Goal: Contribute content: Contribute content

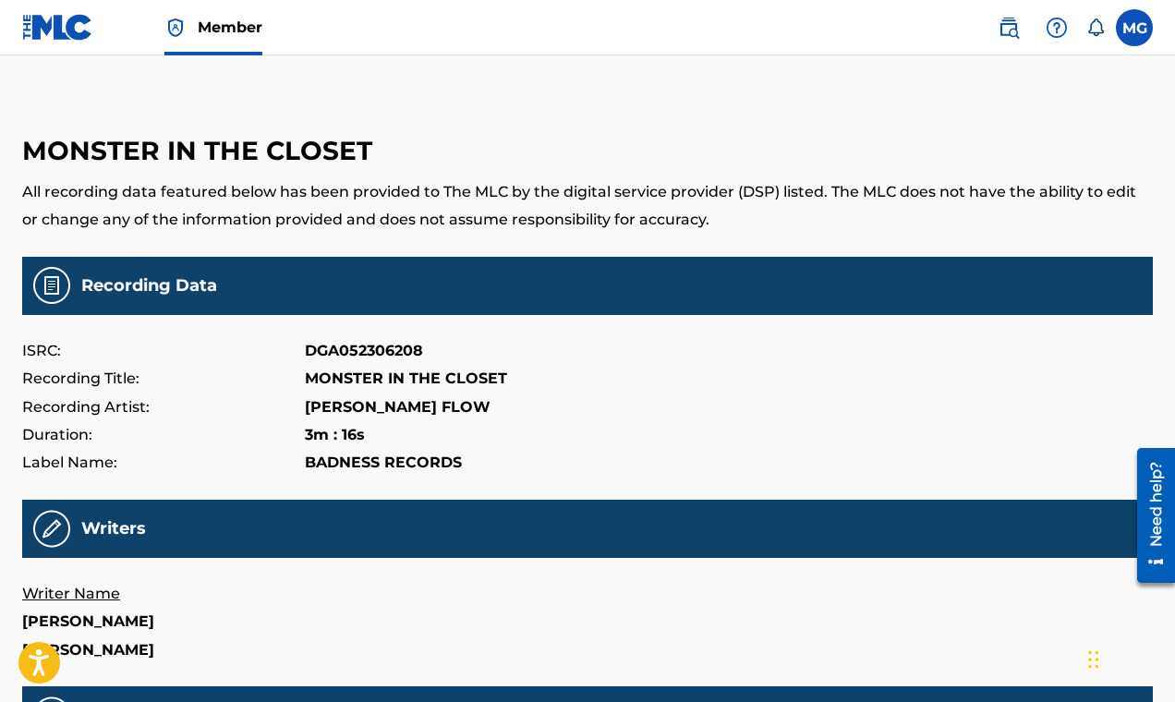
click at [53, 33] on img at bounding box center [57, 27] width 71 height 27
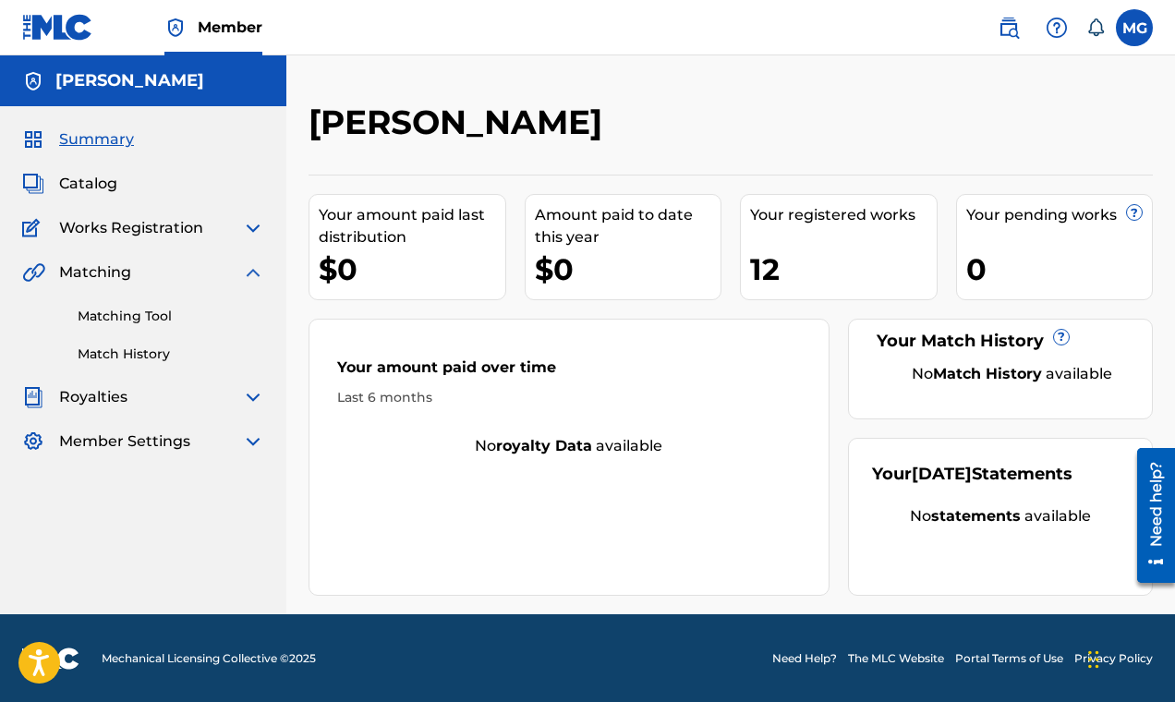
scroll to position [1, 0]
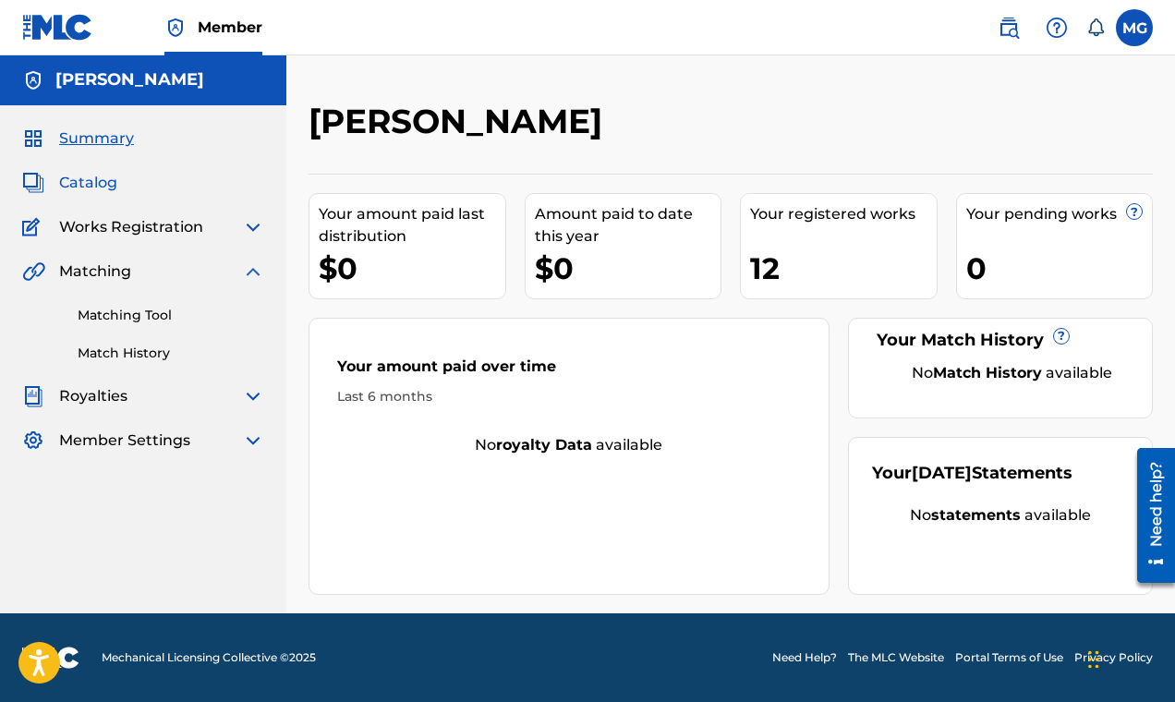
click at [86, 180] on span "Catalog" at bounding box center [88, 183] width 58 height 22
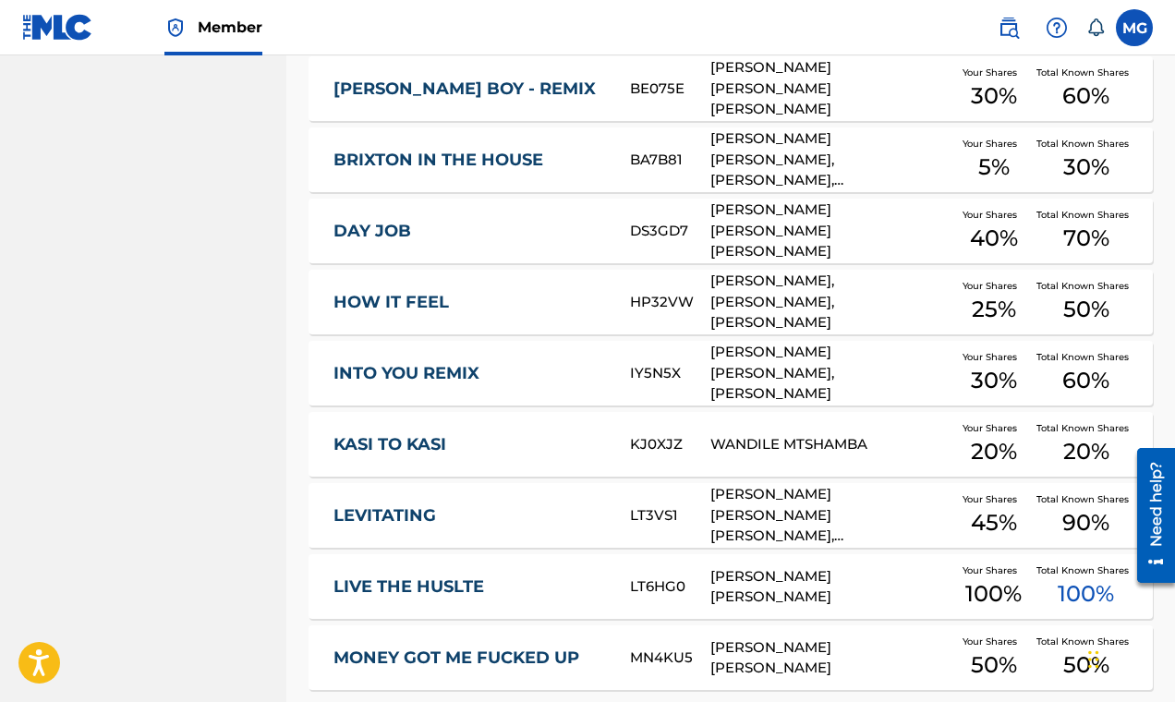
scroll to position [719, 0]
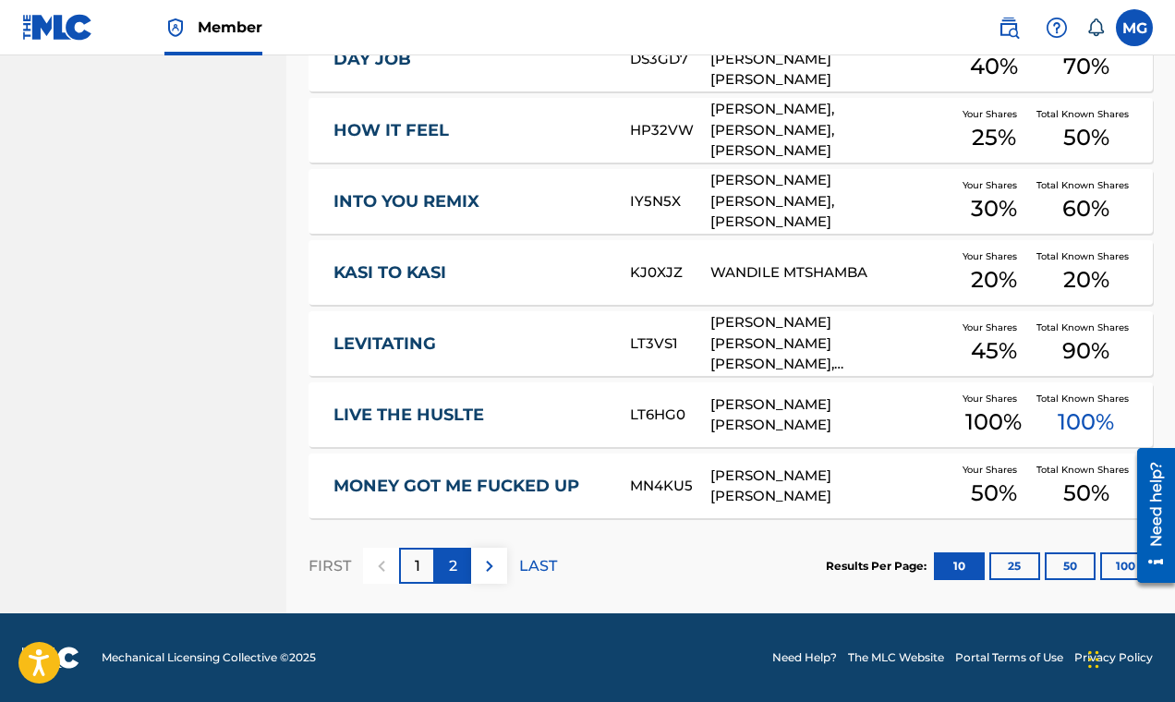
click at [460, 562] on div "2" at bounding box center [453, 566] width 36 height 36
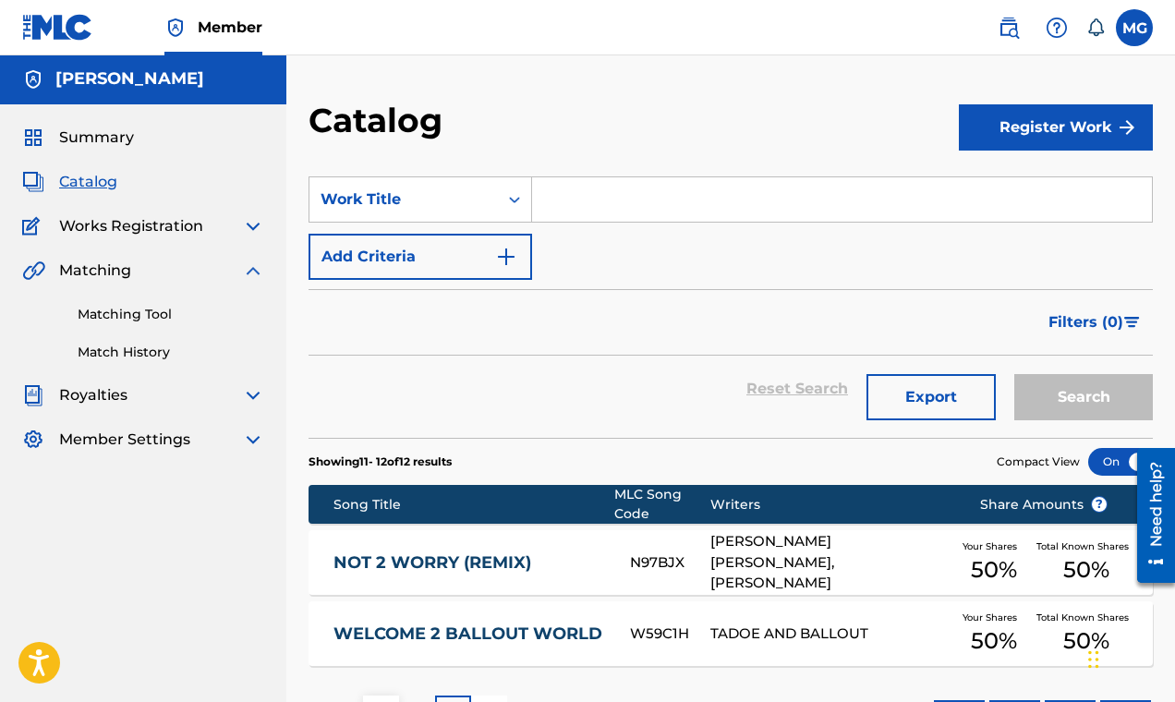
scroll to position [150, 0]
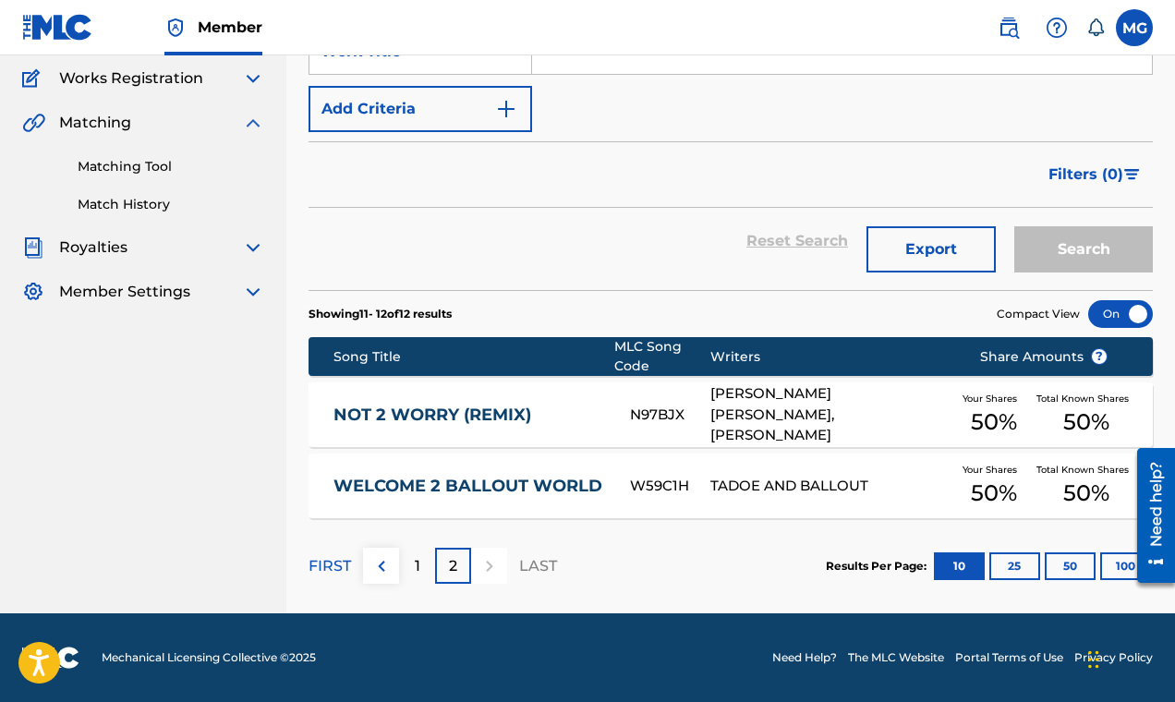
drag, startPoint x: 458, startPoint y: 566, endPoint x: 443, endPoint y: 564, distance: 14.9
click at [457, 566] on div "2" at bounding box center [453, 566] width 36 height 36
click at [328, 564] on p "FIRST" at bounding box center [329, 566] width 42 height 22
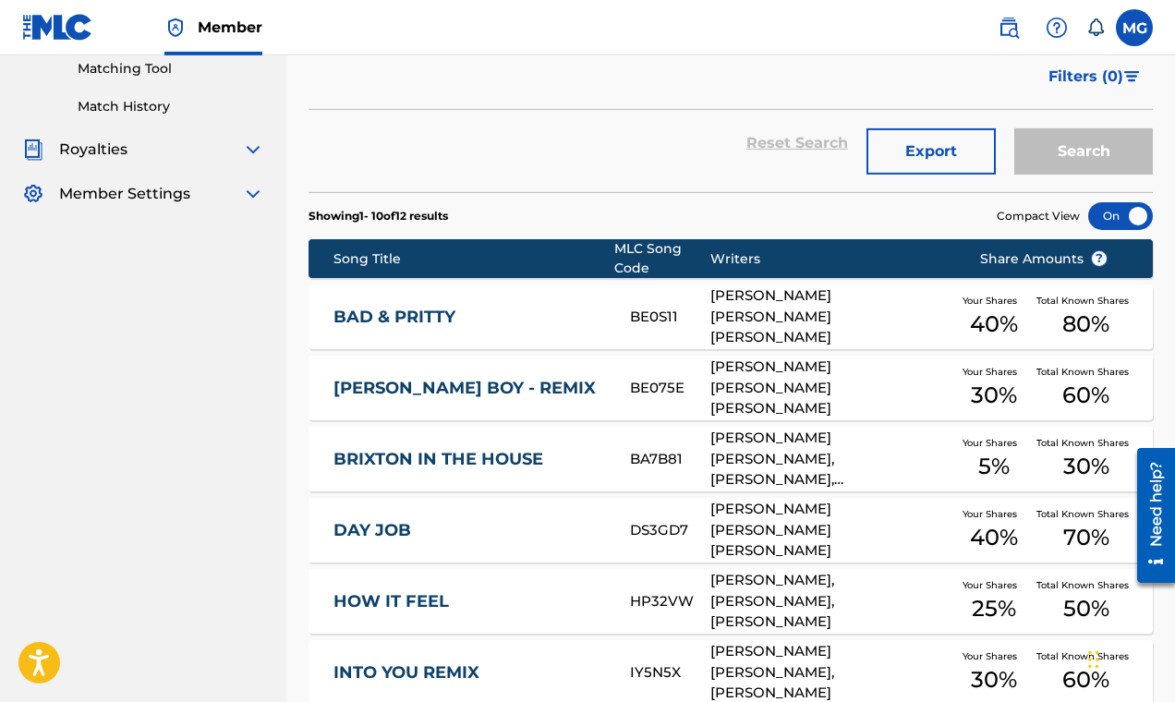
scroll to position [0, 0]
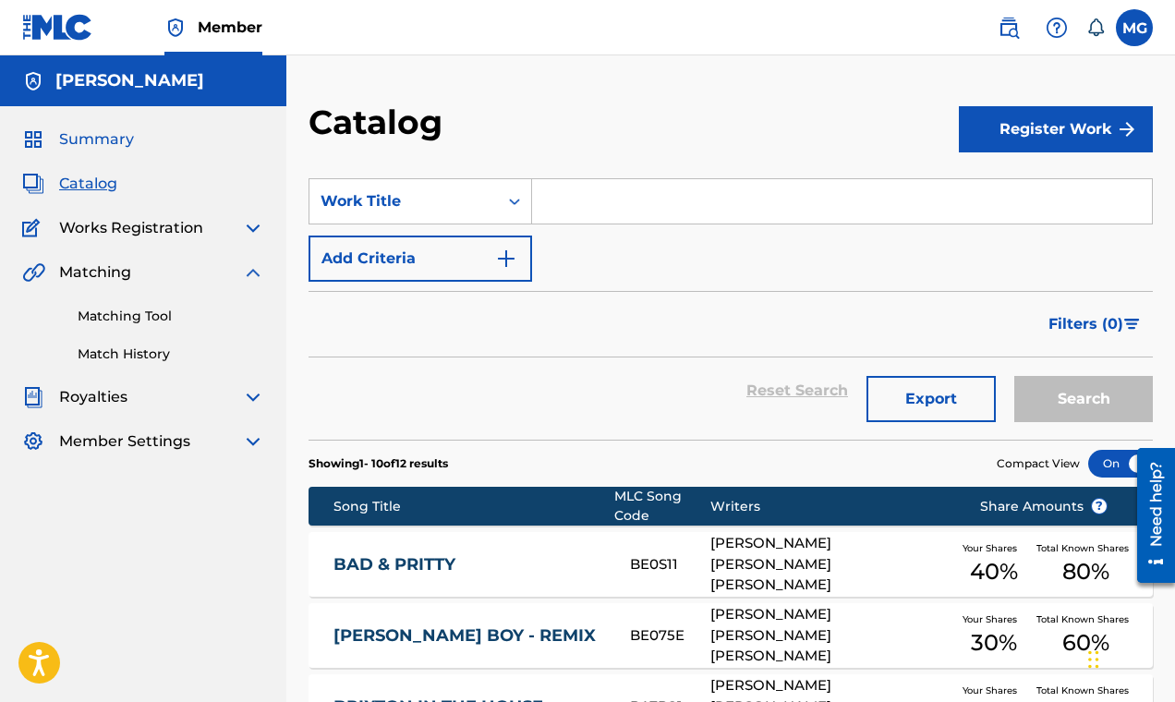
click at [95, 139] on span "Summary" at bounding box center [96, 139] width 75 height 22
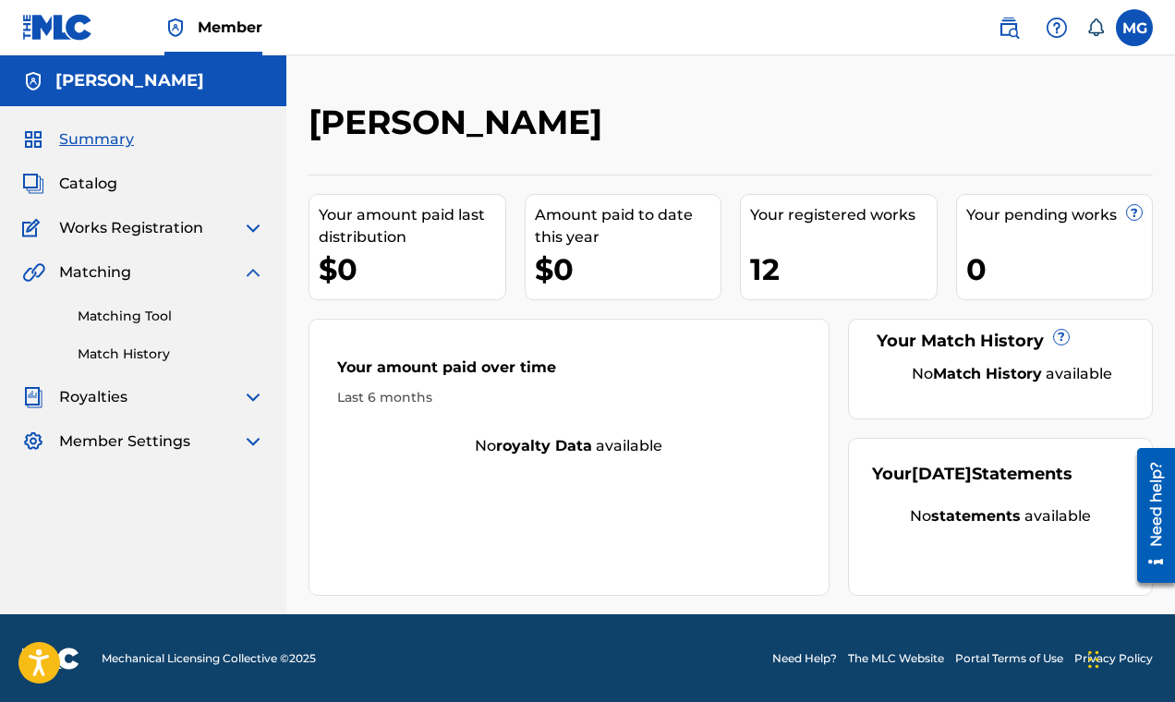
click at [249, 393] on img at bounding box center [253, 397] width 22 height 22
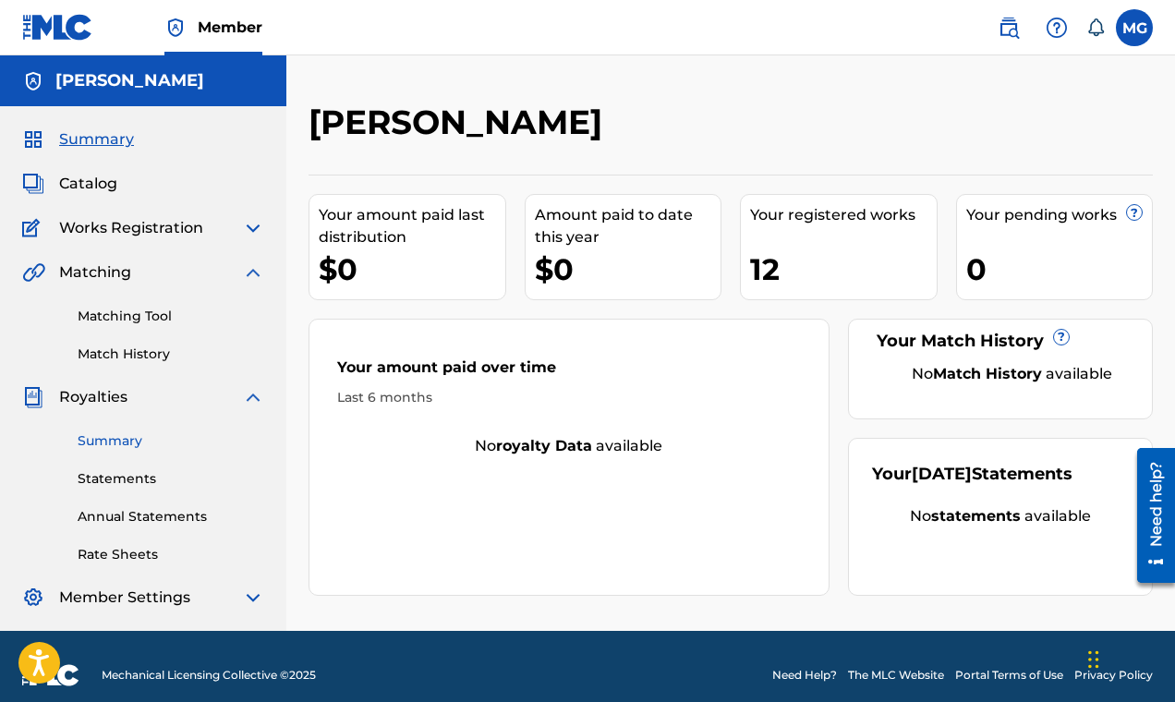
click at [103, 443] on link "Summary" at bounding box center [171, 440] width 187 height 19
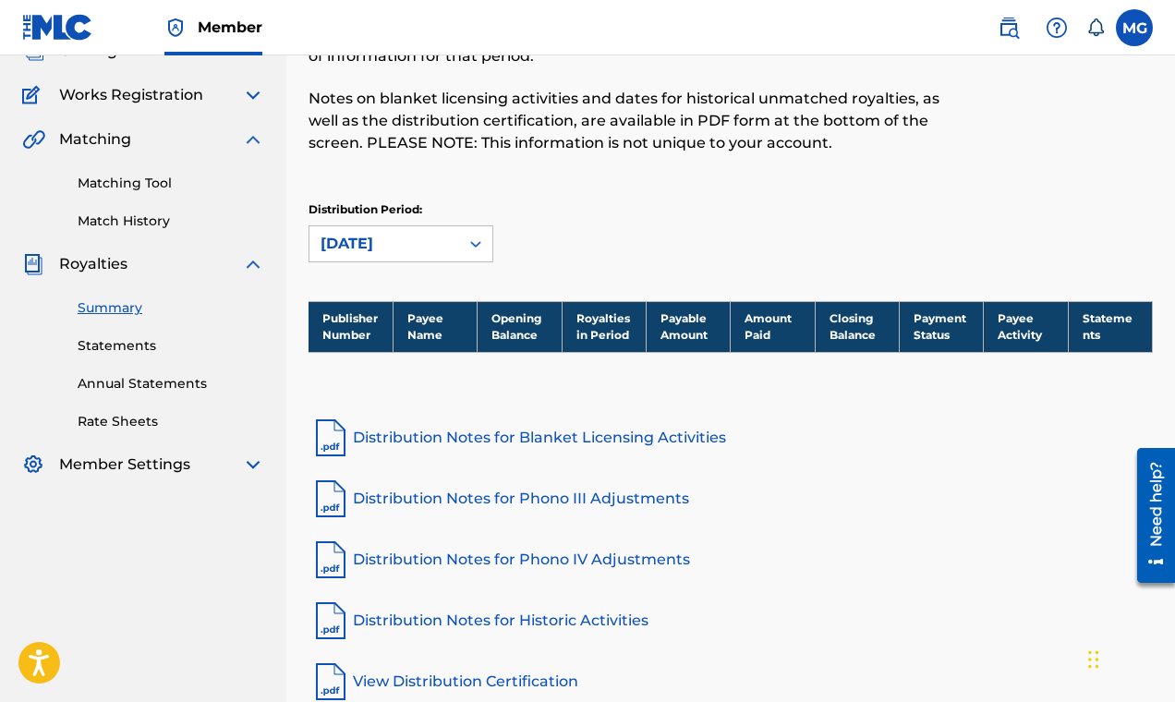
scroll to position [222, 0]
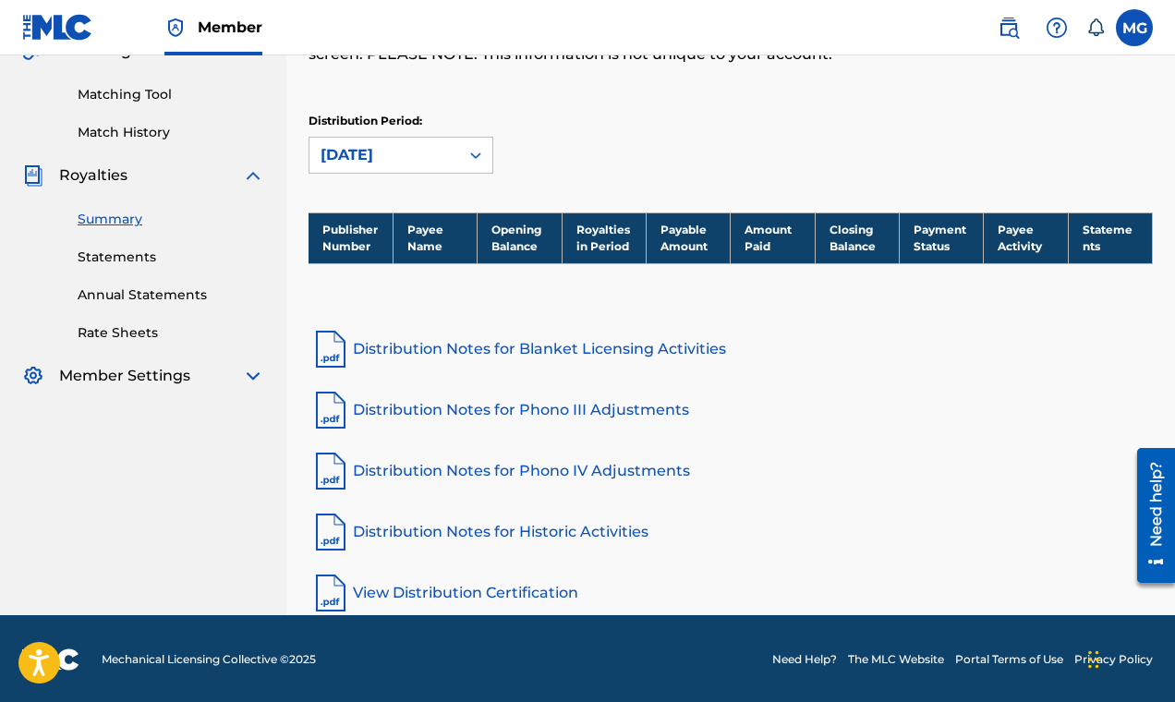
drag, startPoint x: 601, startPoint y: 248, endPoint x: 592, endPoint y: 246, distance: 9.4
click at [598, 246] on th "Royalties in Period" at bounding box center [604, 237] width 84 height 51
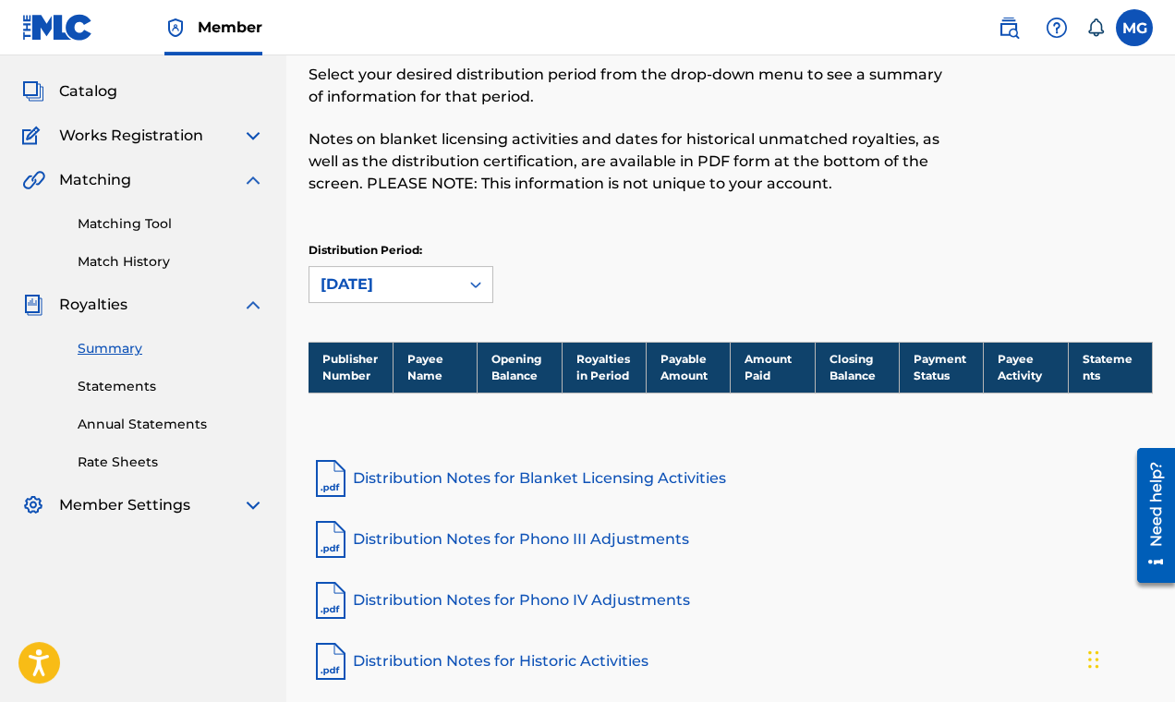
scroll to position [0, 0]
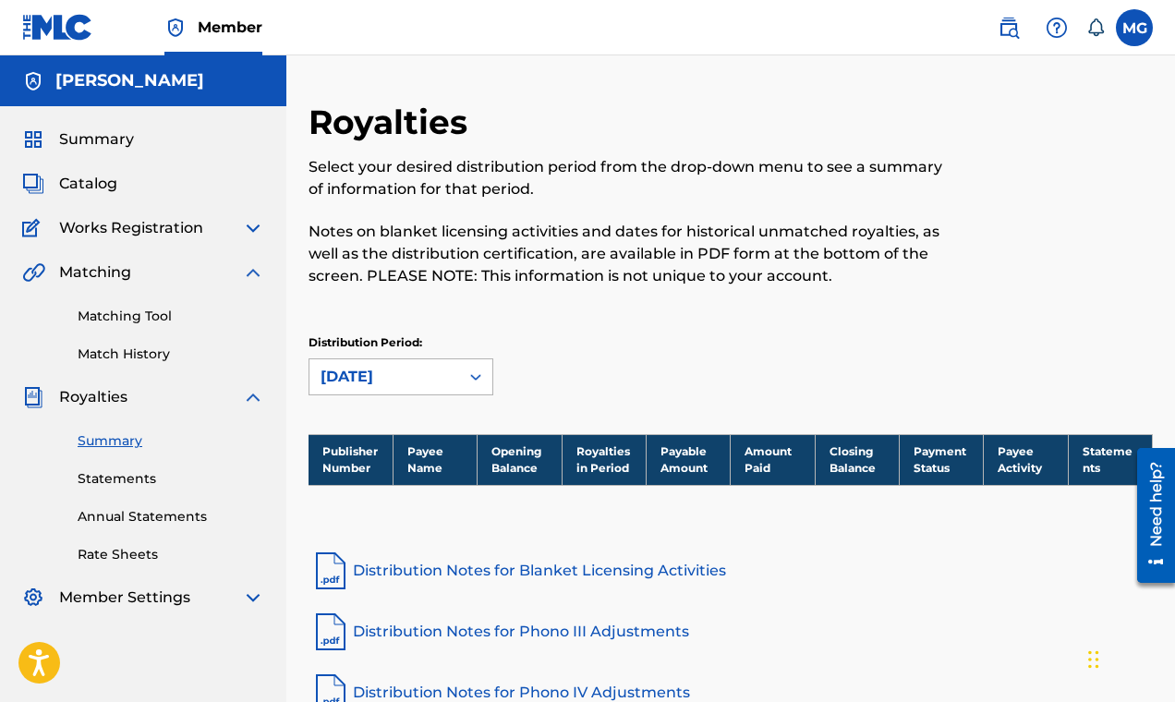
click at [414, 370] on div "[DATE]" at bounding box center [383, 377] width 127 height 22
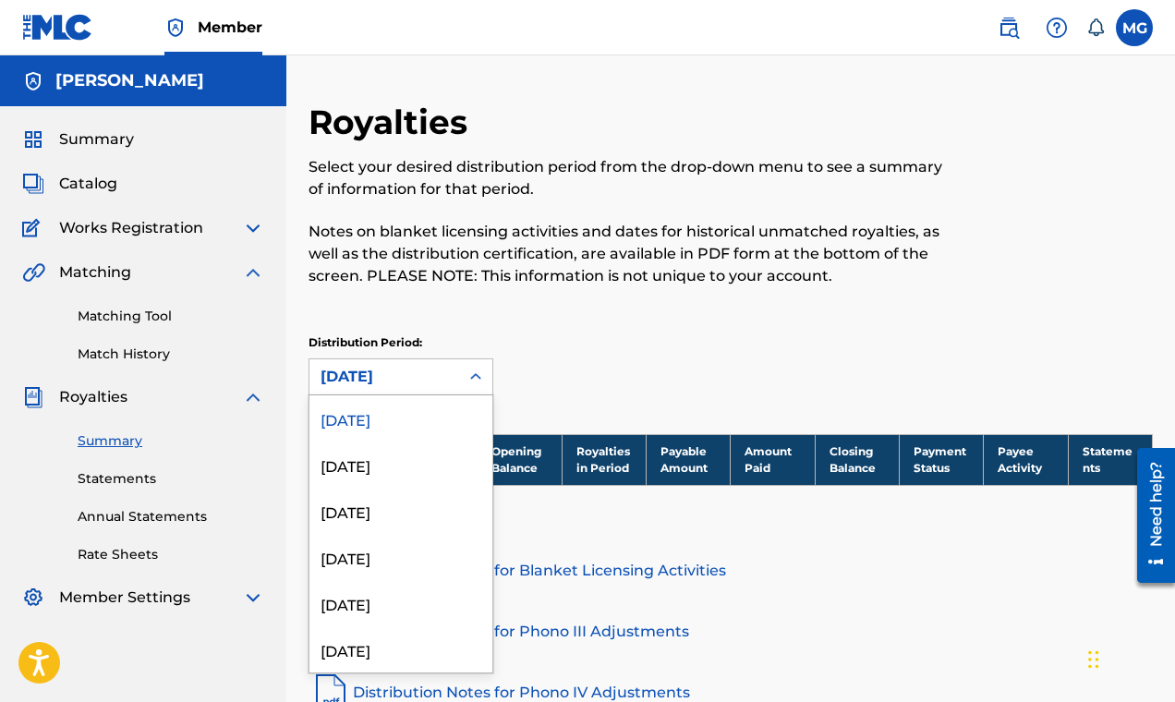
click at [402, 426] on div "[DATE]" at bounding box center [400, 418] width 183 height 46
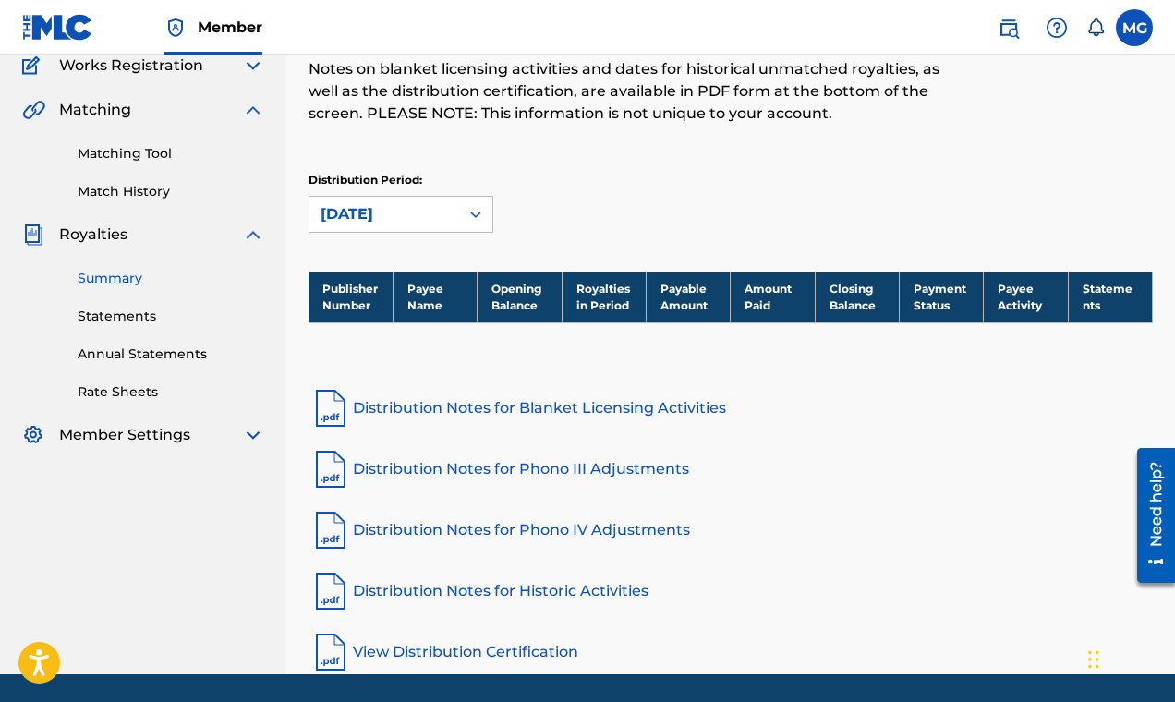
scroll to position [224, 0]
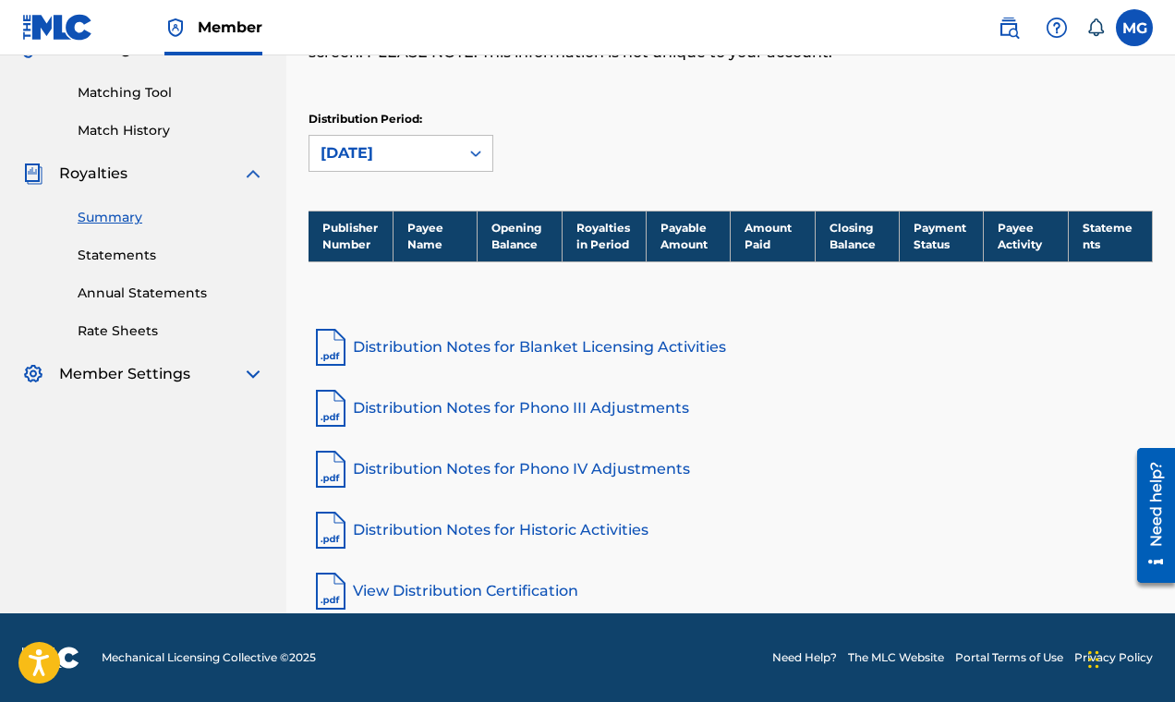
click at [487, 349] on link "Distribution Notes for Blanket Licensing Activities" at bounding box center [730, 347] width 844 height 44
click at [105, 257] on link "Statements" at bounding box center [171, 255] width 187 height 19
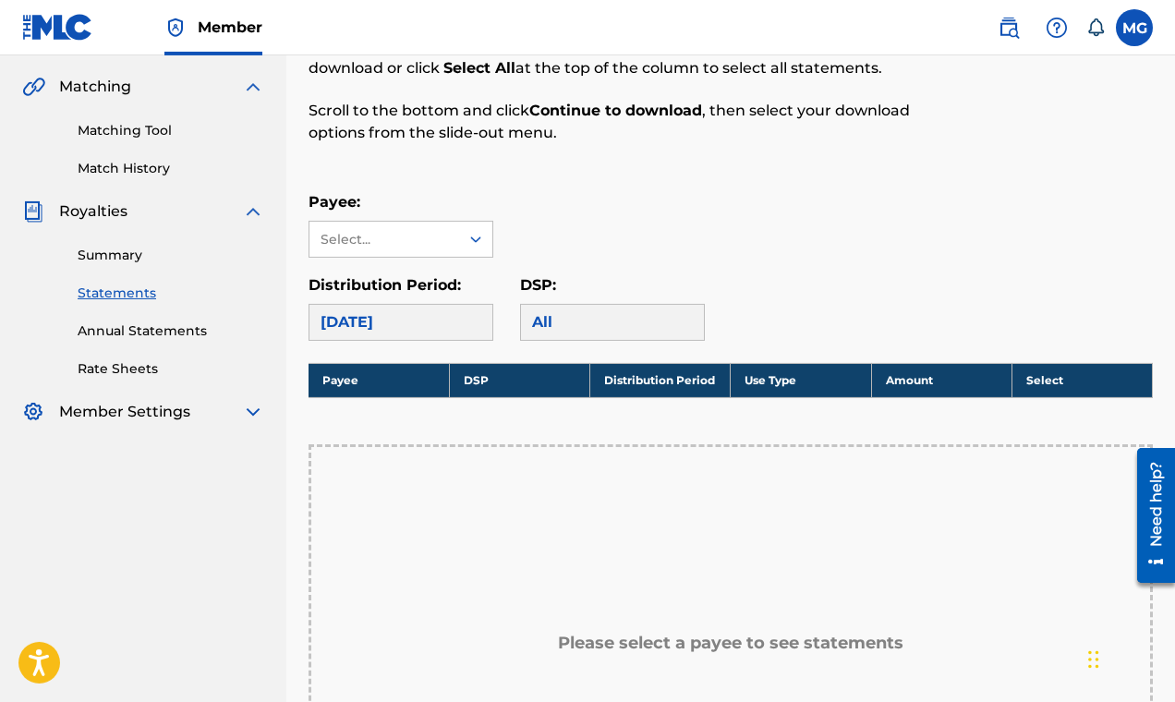
scroll to position [74, 0]
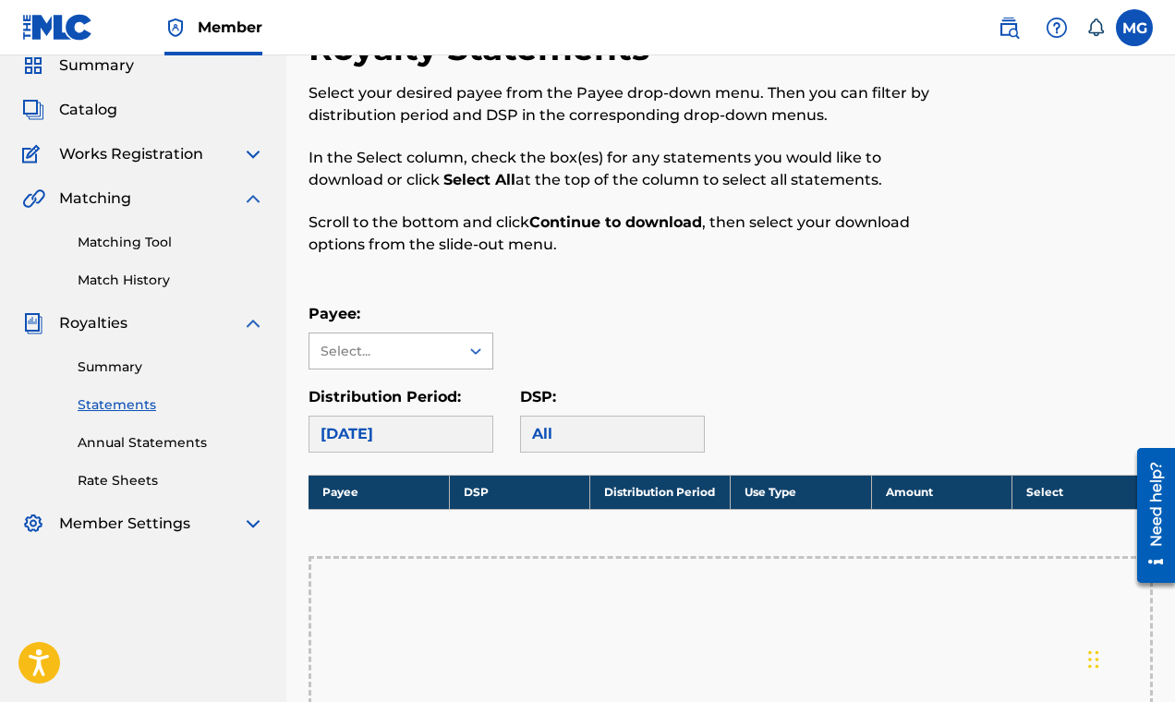
click at [459, 347] on div "Select..." at bounding box center [384, 350] width 150 height 35
drag, startPoint x: 659, startPoint y: 299, endPoint x: 635, endPoint y: 303, distance: 24.3
click at [659, 299] on div "Royalty Statements Select your desired payee from the Payee drop-down menu. The…" at bounding box center [730, 588] width 844 height 1121
click at [478, 351] on icon at bounding box center [475, 351] width 11 height 6
click at [453, 382] on div "No options" at bounding box center [400, 387] width 183 height 37
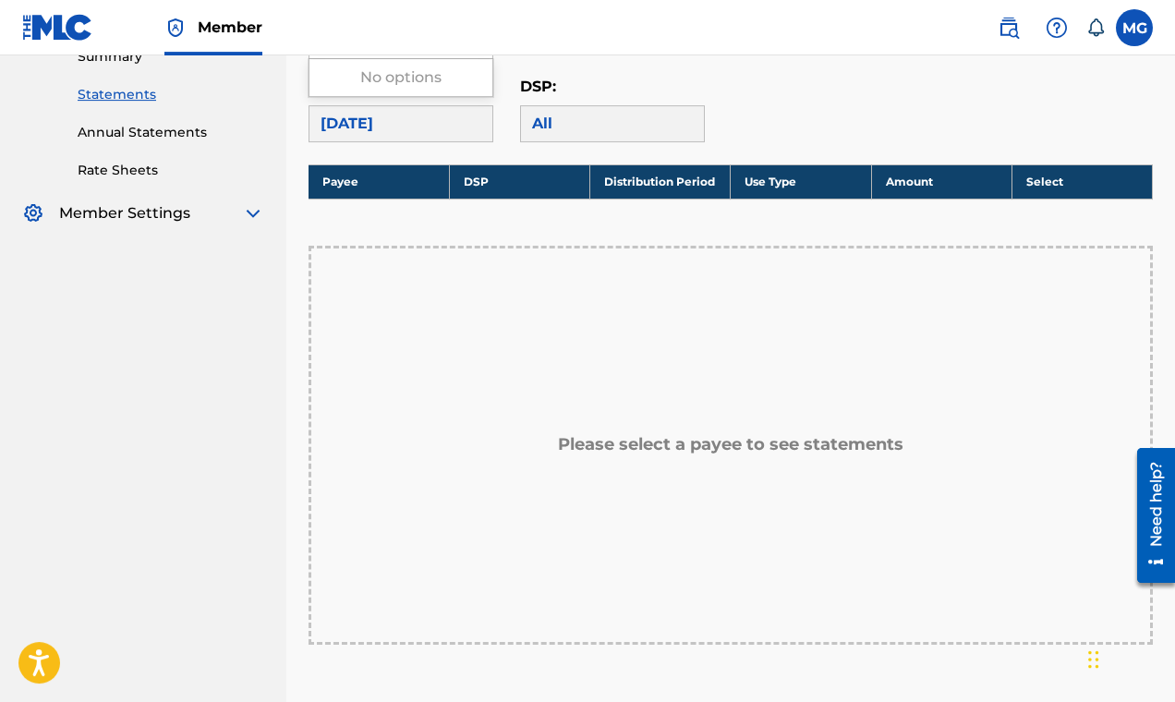
scroll to position [107, 0]
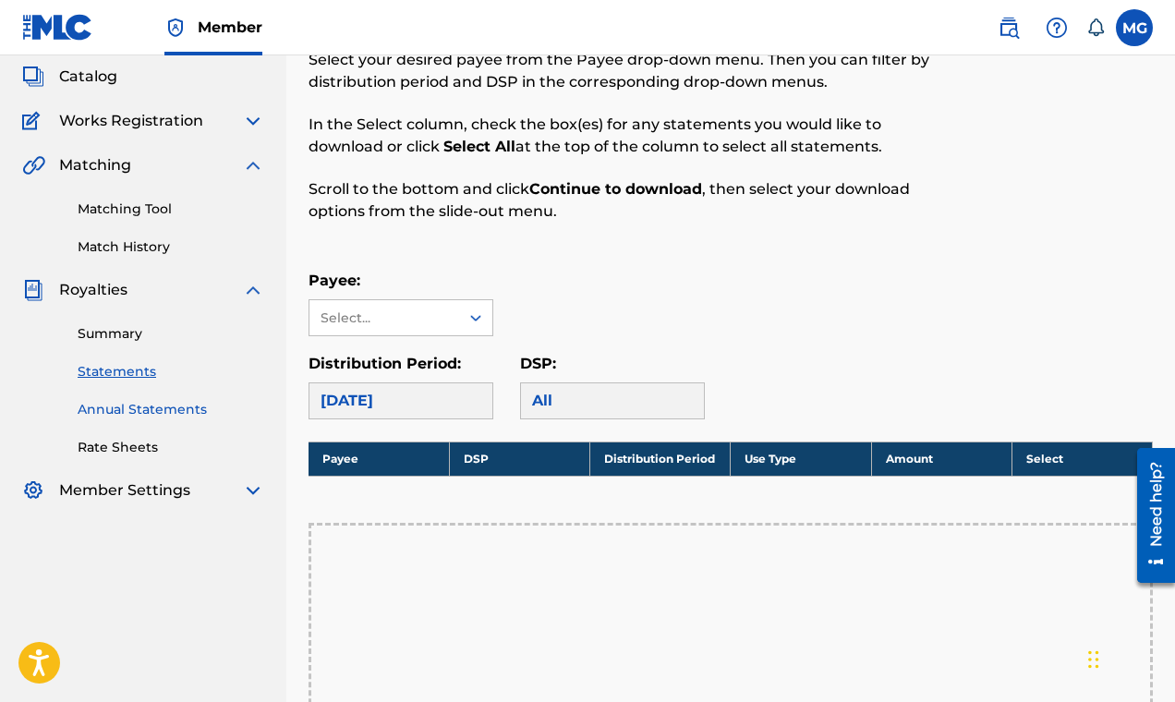
click at [99, 412] on link "Annual Statements" at bounding box center [171, 409] width 187 height 19
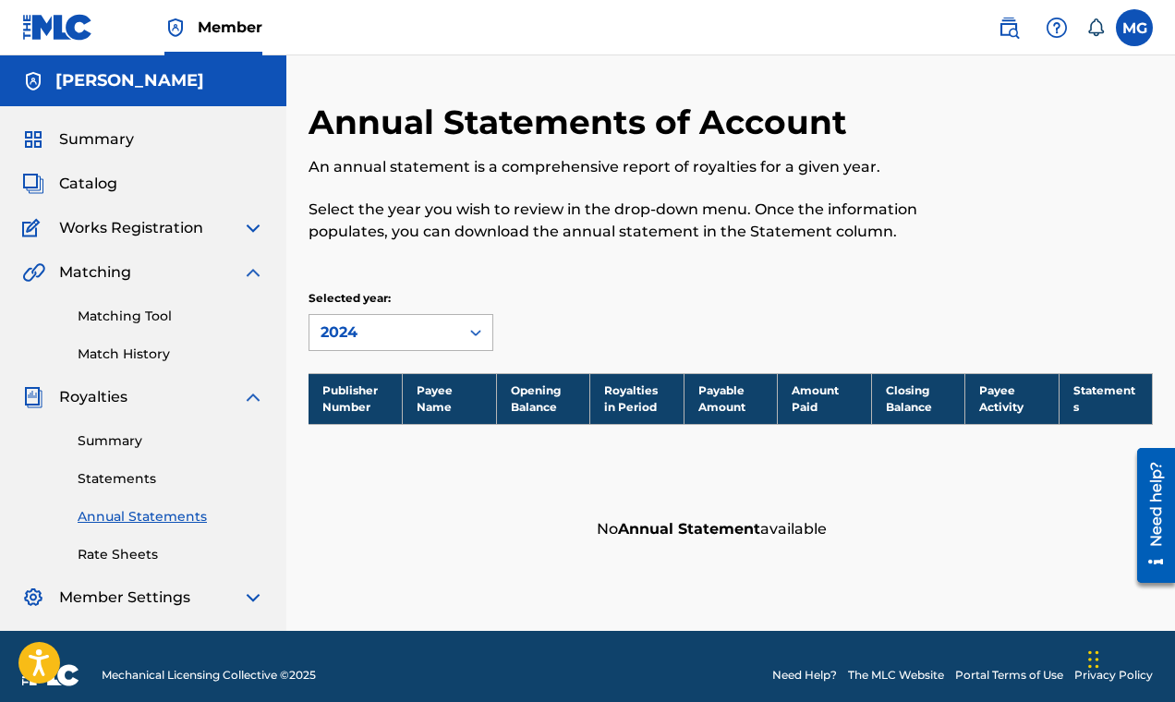
click at [351, 343] on div "2024" at bounding box center [383, 332] width 127 height 22
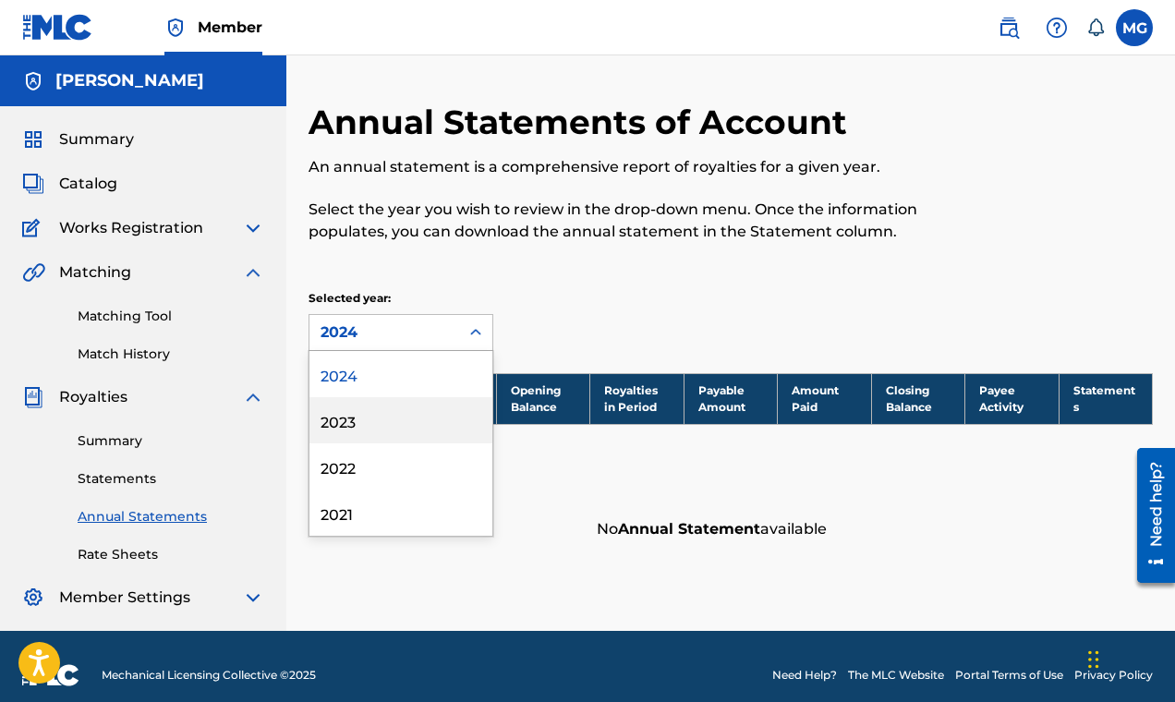
click at [341, 423] on div "2023" at bounding box center [400, 420] width 183 height 46
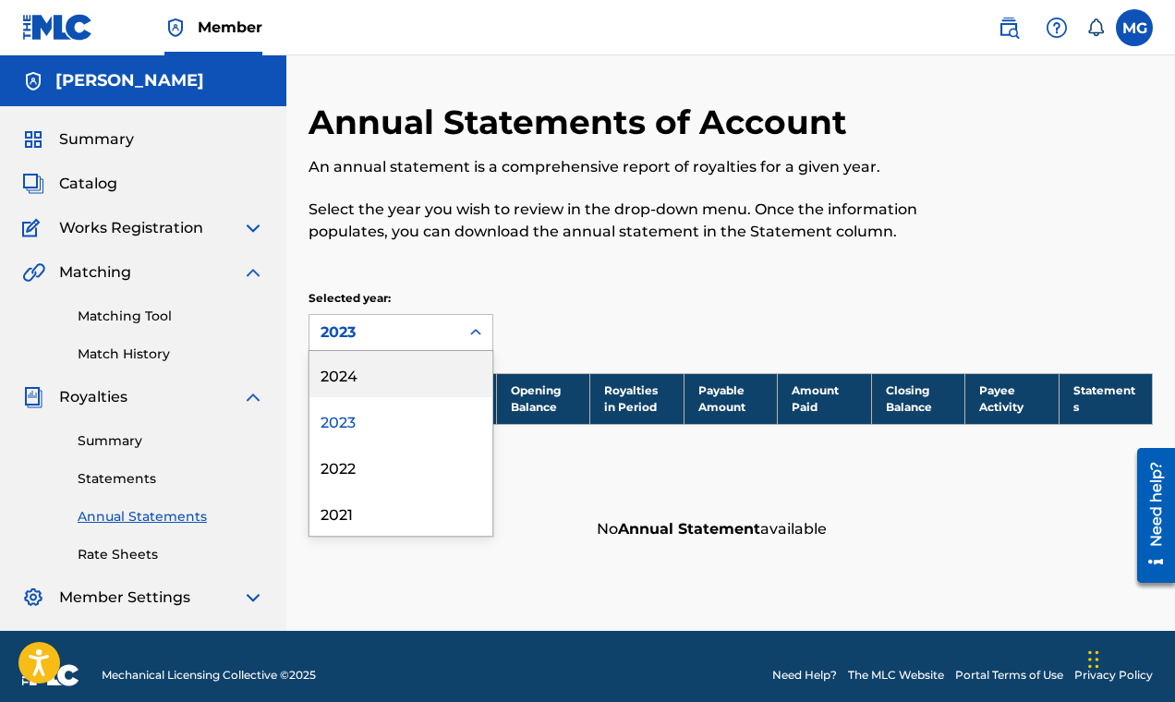
click at [423, 334] on div "2023" at bounding box center [383, 332] width 127 height 22
click at [381, 380] on div "2024" at bounding box center [400, 374] width 183 height 46
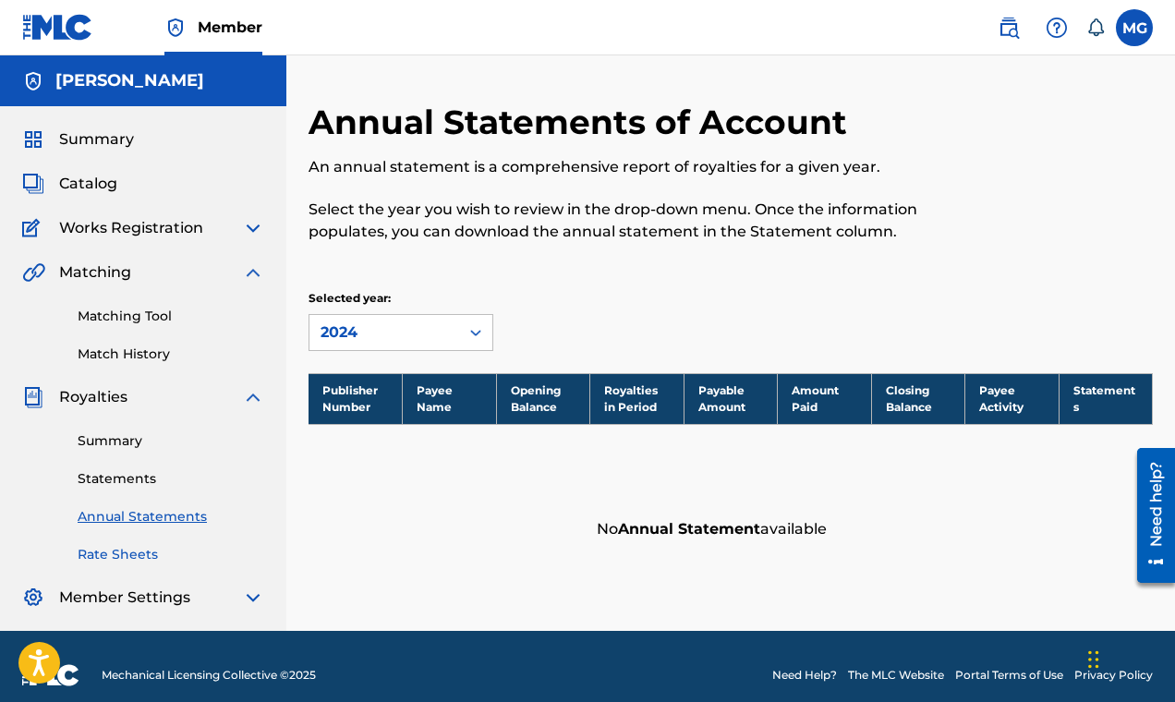
click at [125, 551] on link "Rate Sheets" at bounding box center [171, 554] width 187 height 19
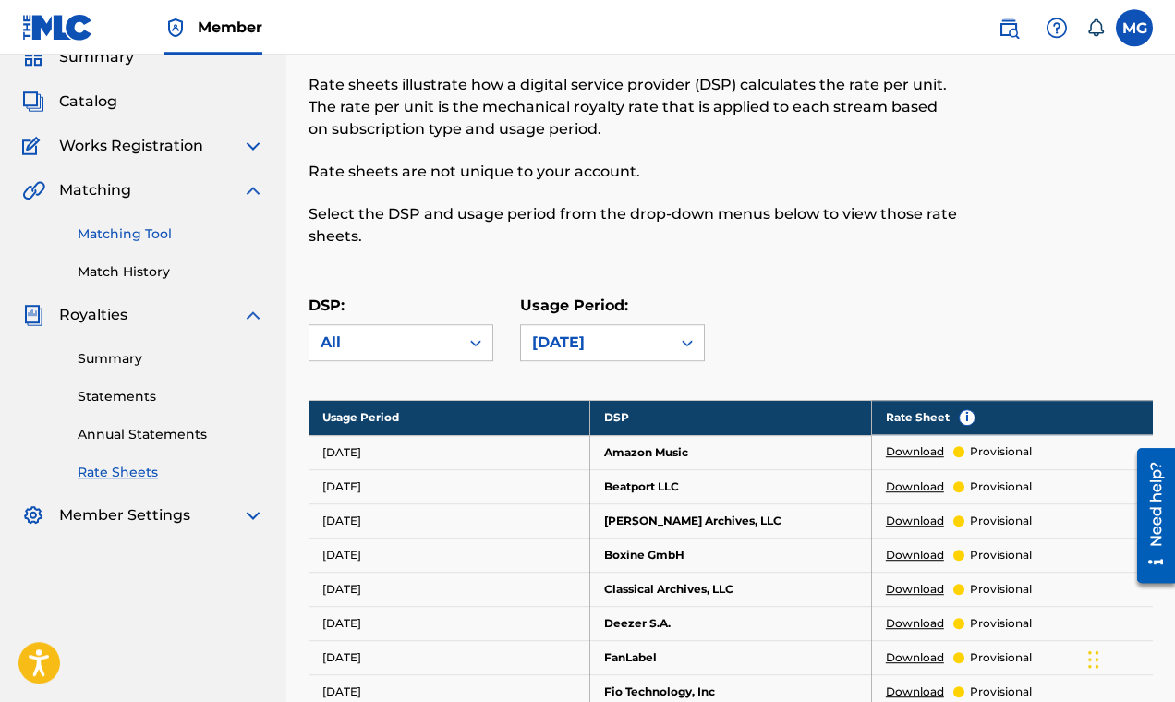
scroll to position [44, 0]
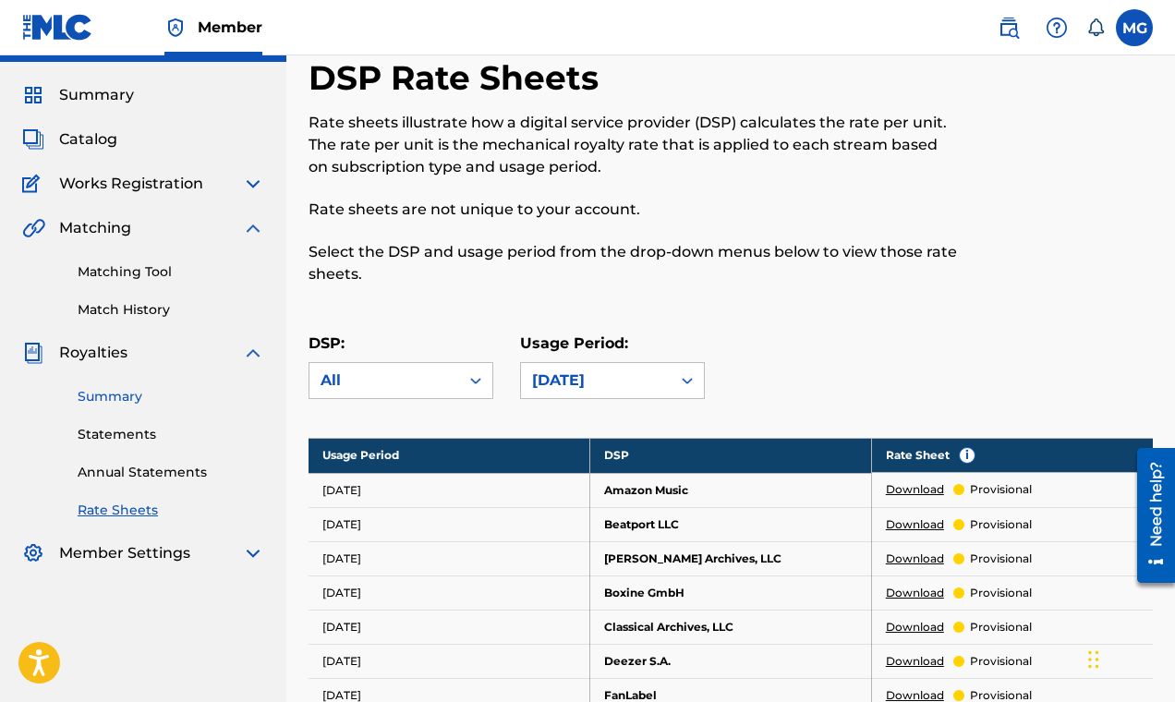
click at [108, 399] on link "Summary" at bounding box center [171, 396] width 187 height 19
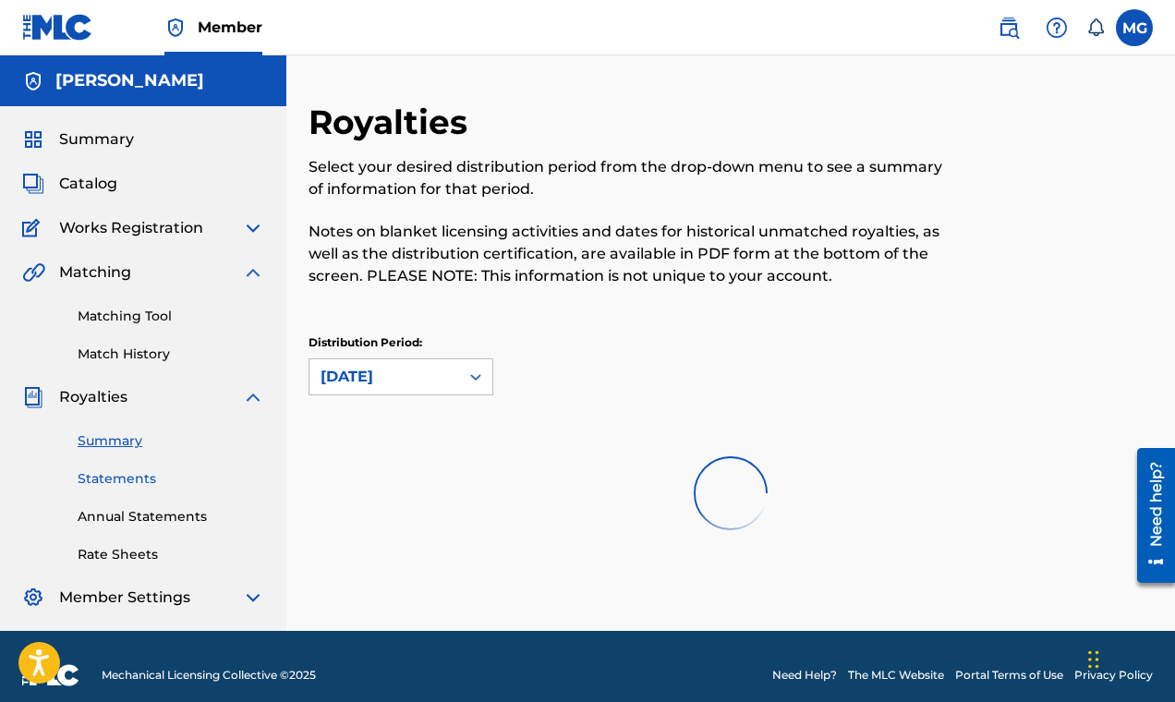
click at [117, 480] on link "Statements" at bounding box center [171, 478] width 187 height 19
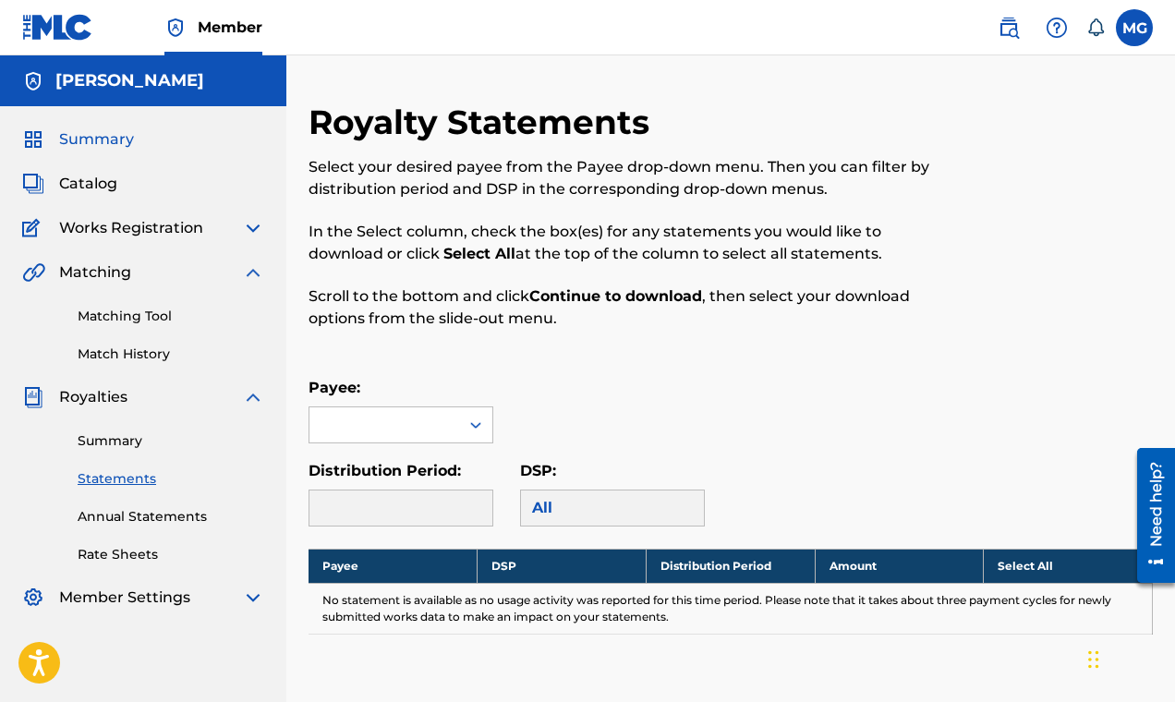
click at [107, 142] on span "Summary" at bounding box center [96, 139] width 75 height 22
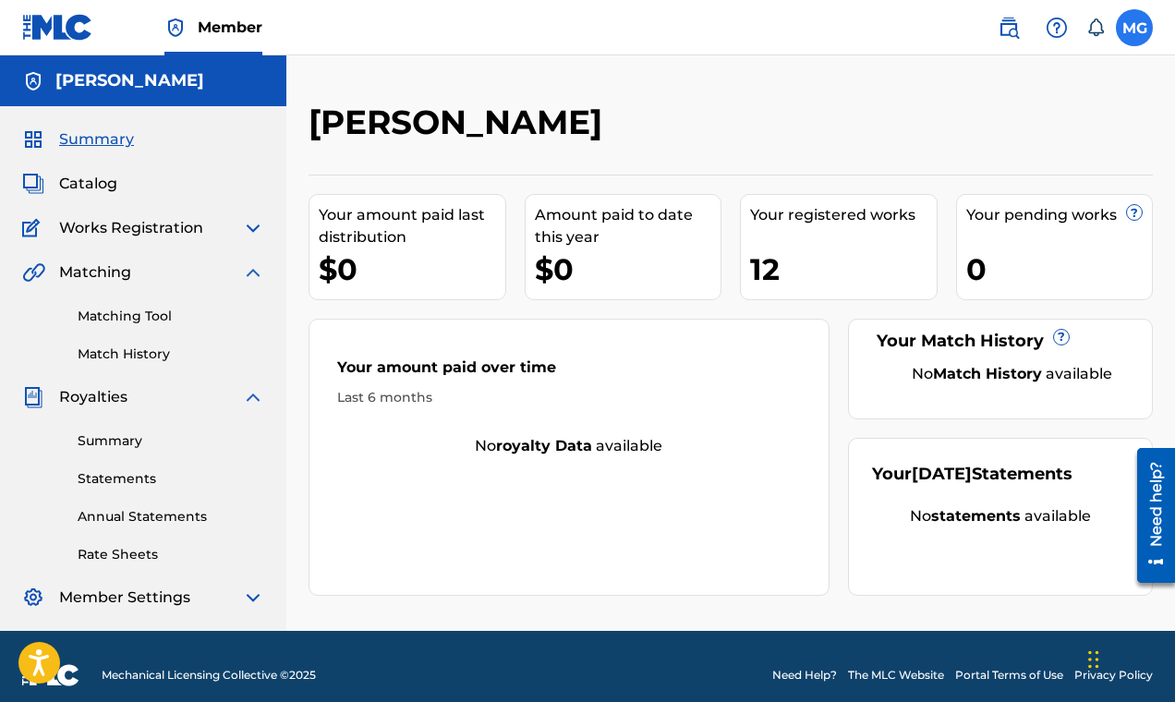
click at [1127, 34] on label at bounding box center [1134, 27] width 37 height 37
click at [1134, 28] on input "MG [PERSON_NAME] [EMAIL_ADDRESS][DOMAIN_NAME] Notification Preferences Profile …" at bounding box center [1134, 28] width 0 height 0
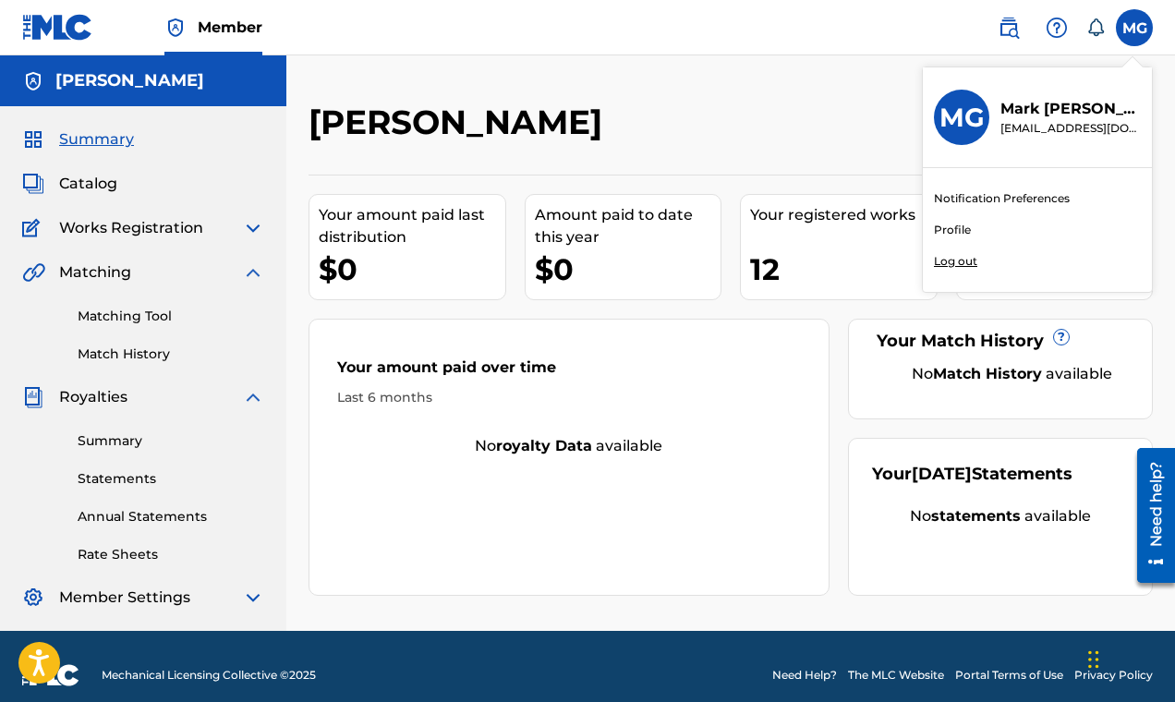
drag, startPoint x: 754, startPoint y: 105, endPoint x: 700, endPoint y: 105, distance: 53.6
click at [748, 105] on div "[PERSON_NAME]" at bounding box center [633, 129] width 650 height 54
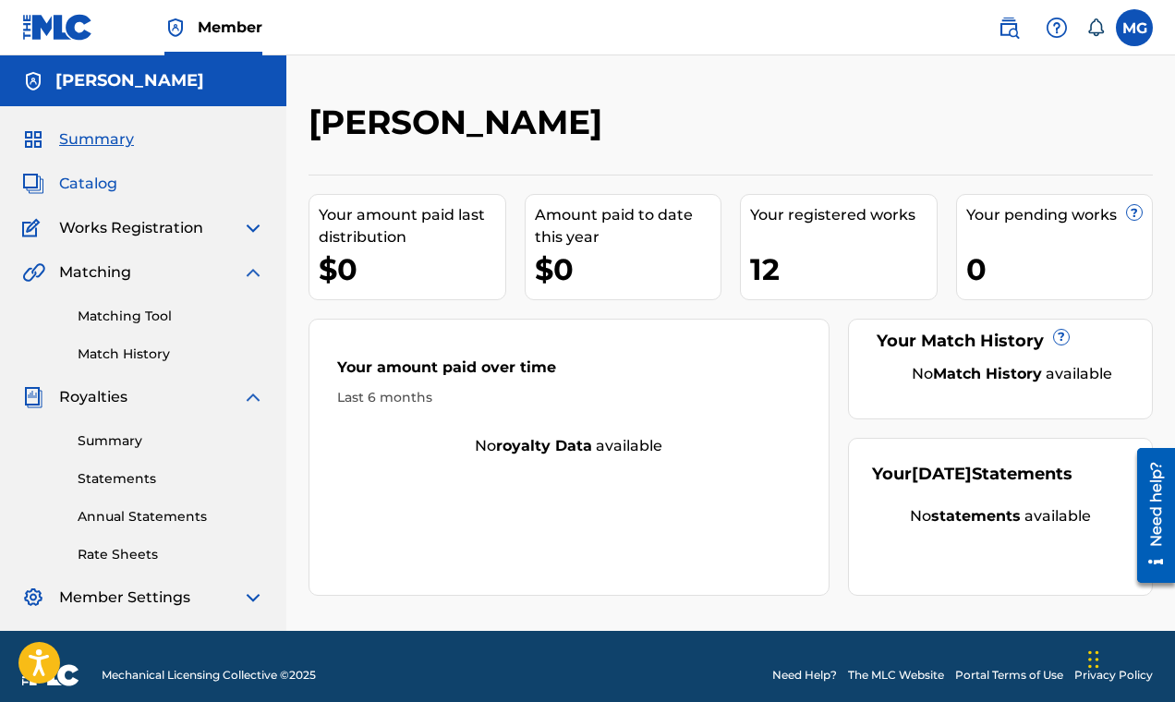
click at [70, 181] on span "Catalog" at bounding box center [88, 184] width 58 height 22
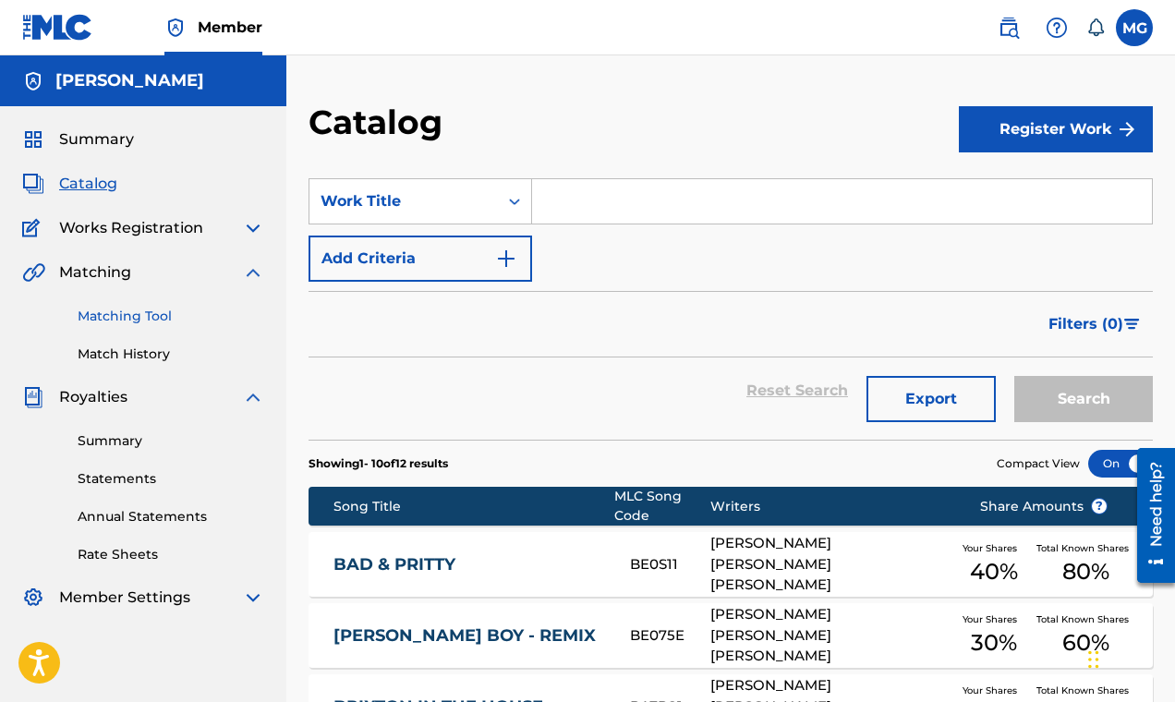
click at [104, 318] on link "Matching Tool" at bounding box center [171, 316] width 187 height 19
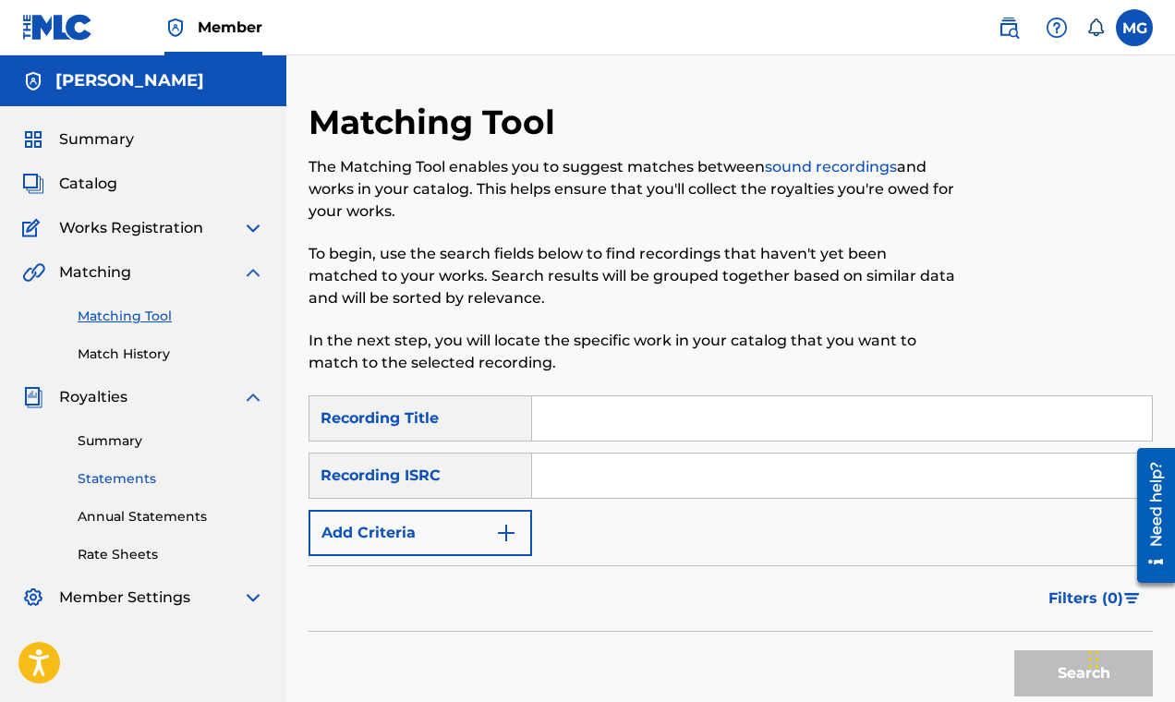
click at [115, 483] on link "Statements" at bounding box center [171, 478] width 187 height 19
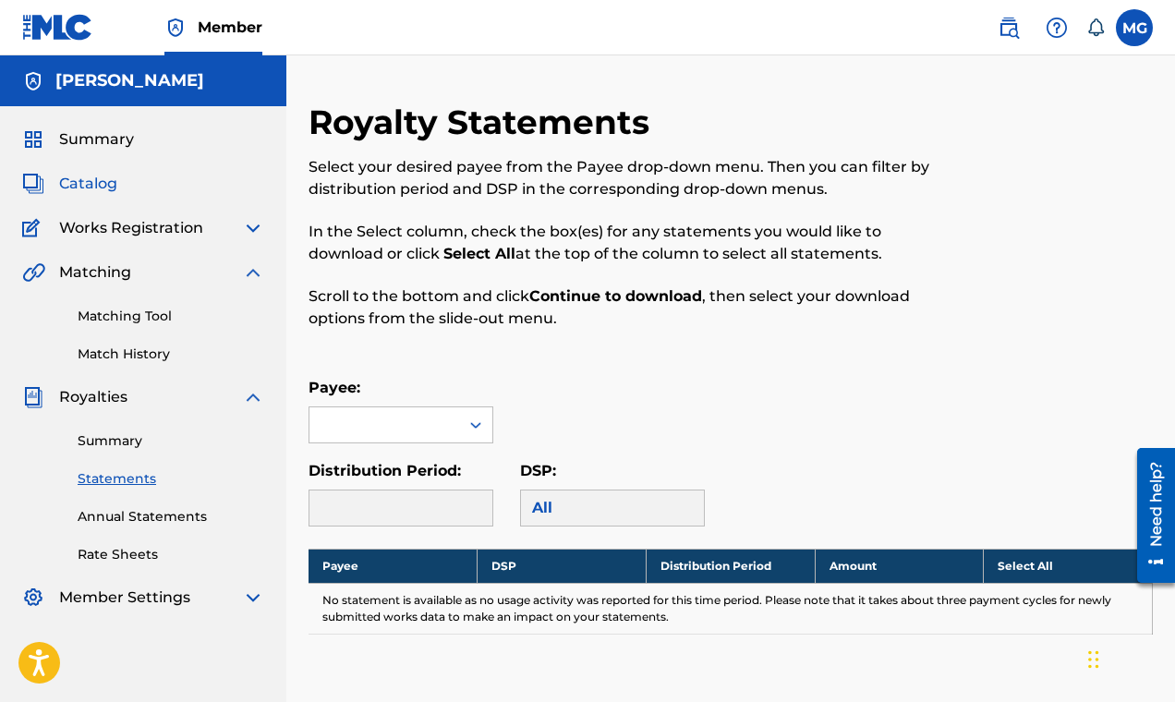
click at [96, 183] on span "Catalog" at bounding box center [88, 184] width 58 height 22
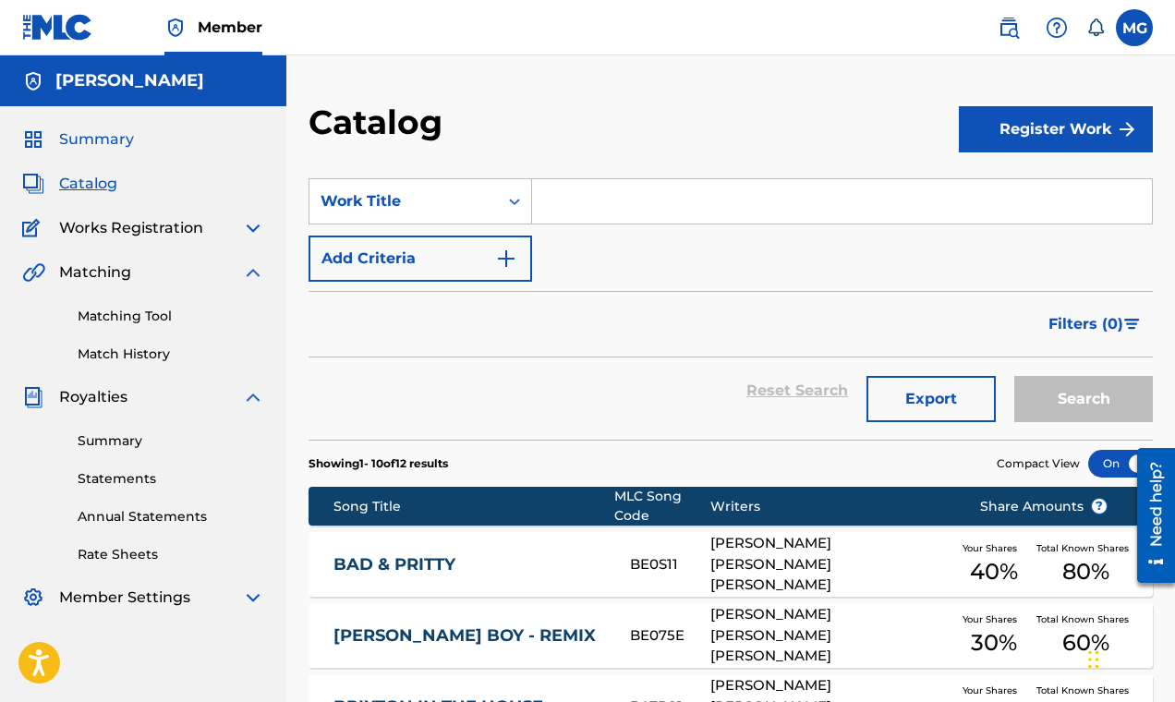
click at [114, 140] on span "Summary" at bounding box center [96, 139] width 75 height 22
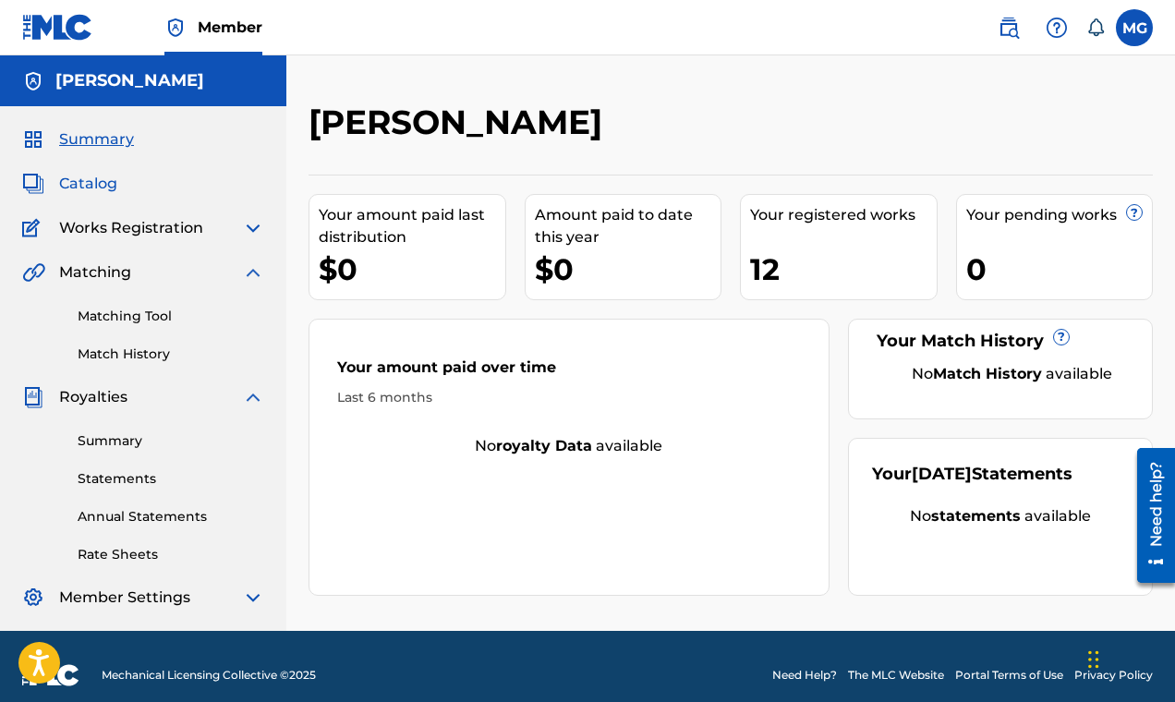
click at [106, 181] on span "Catalog" at bounding box center [88, 184] width 58 height 22
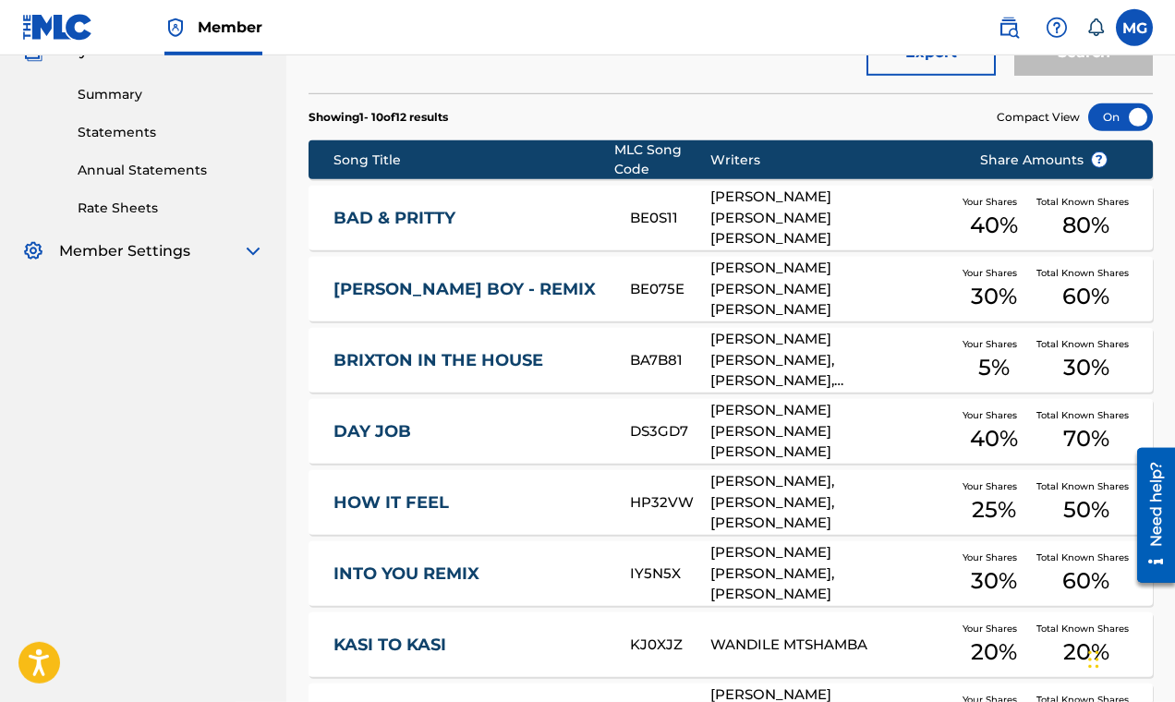
scroll to position [369, 0]
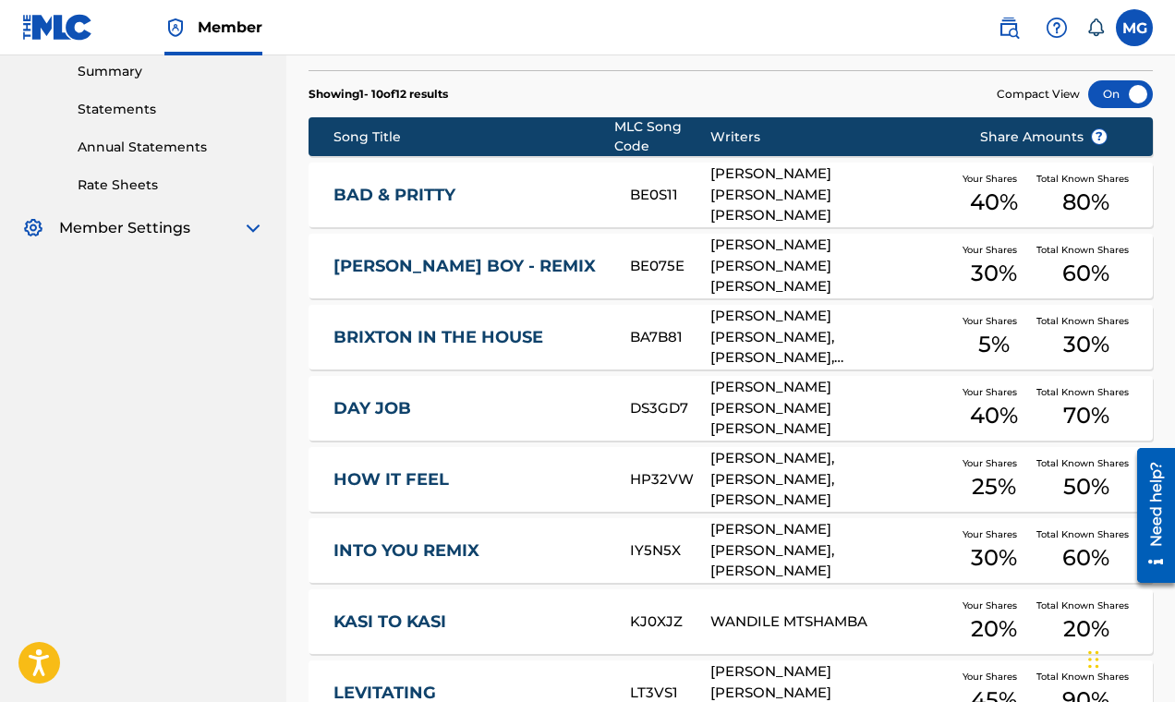
click at [819, 191] on div "[PERSON_NAME] [PERSON_NAME] [PERSON_NAME]" at bounding box center [830, 194] width 240 height 63
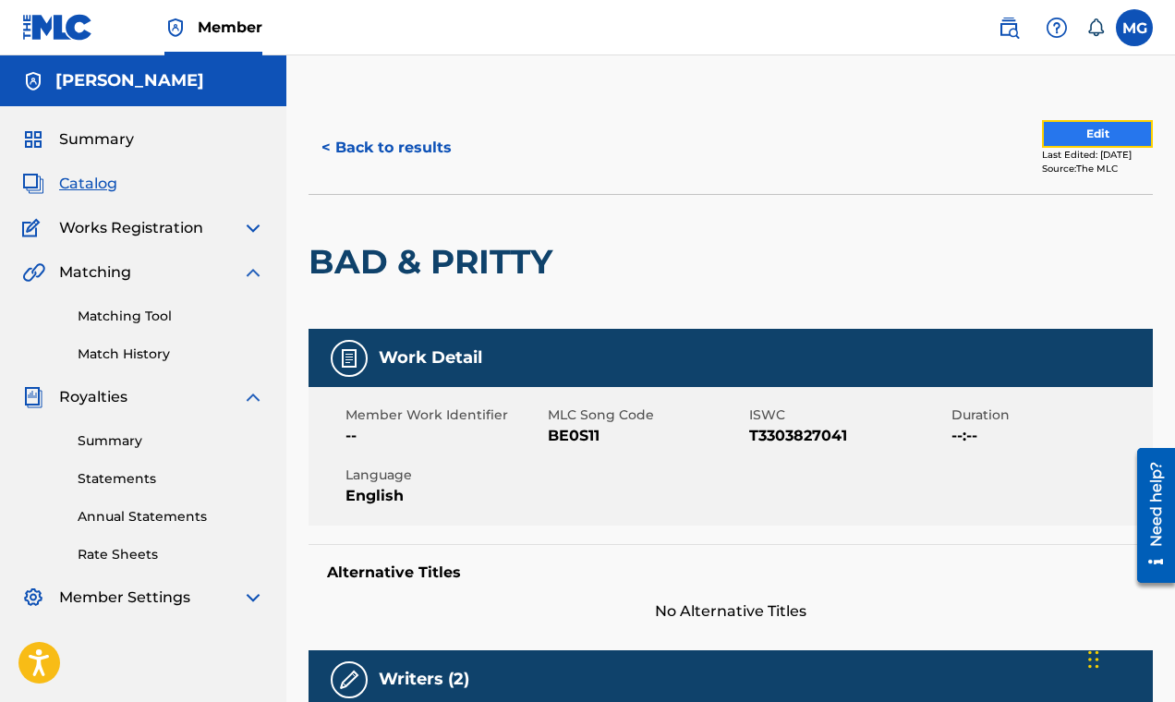
click at [1052, 131] on button "Edit" at bounding box center [1097, 134] width 111 height 28
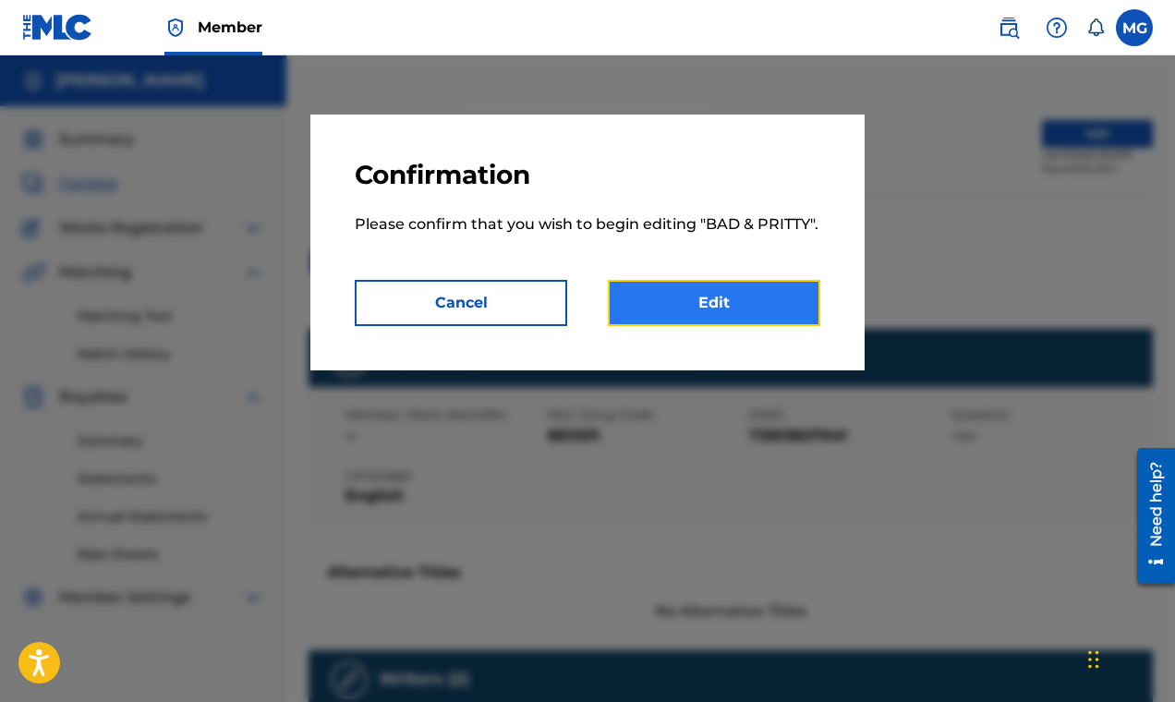
click at [730, 307] on link "Edit" at bounding box center [714, 303] width 212 height 46
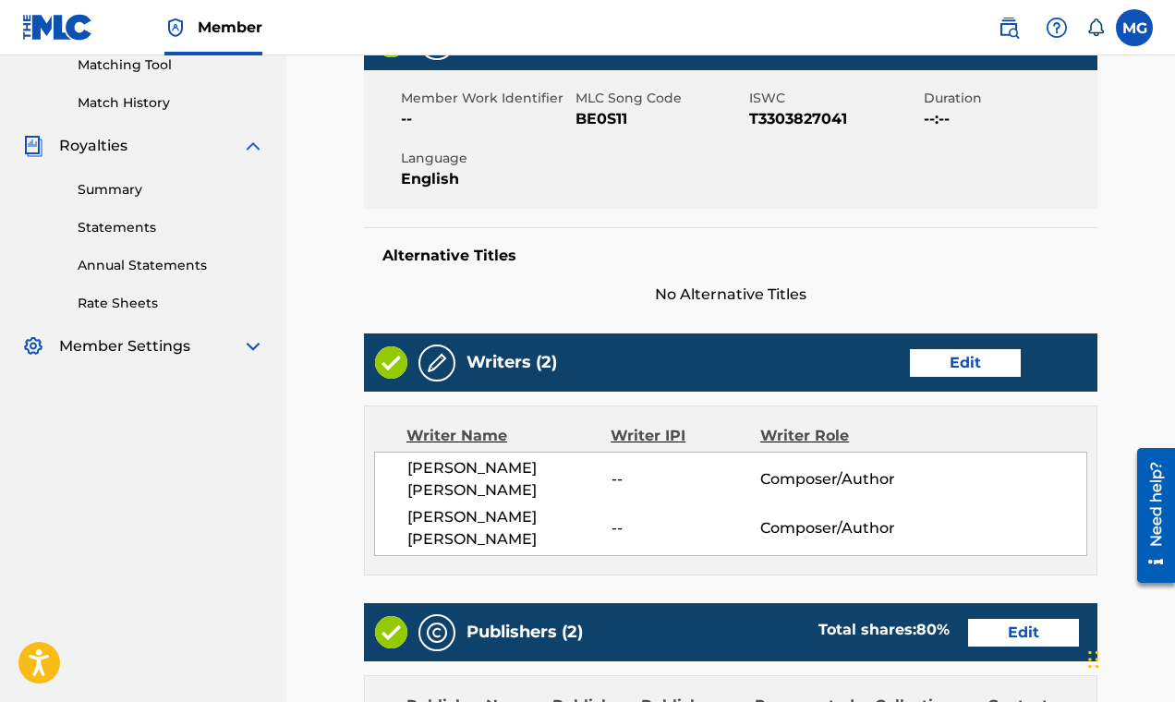
scroll to position [340, 0]
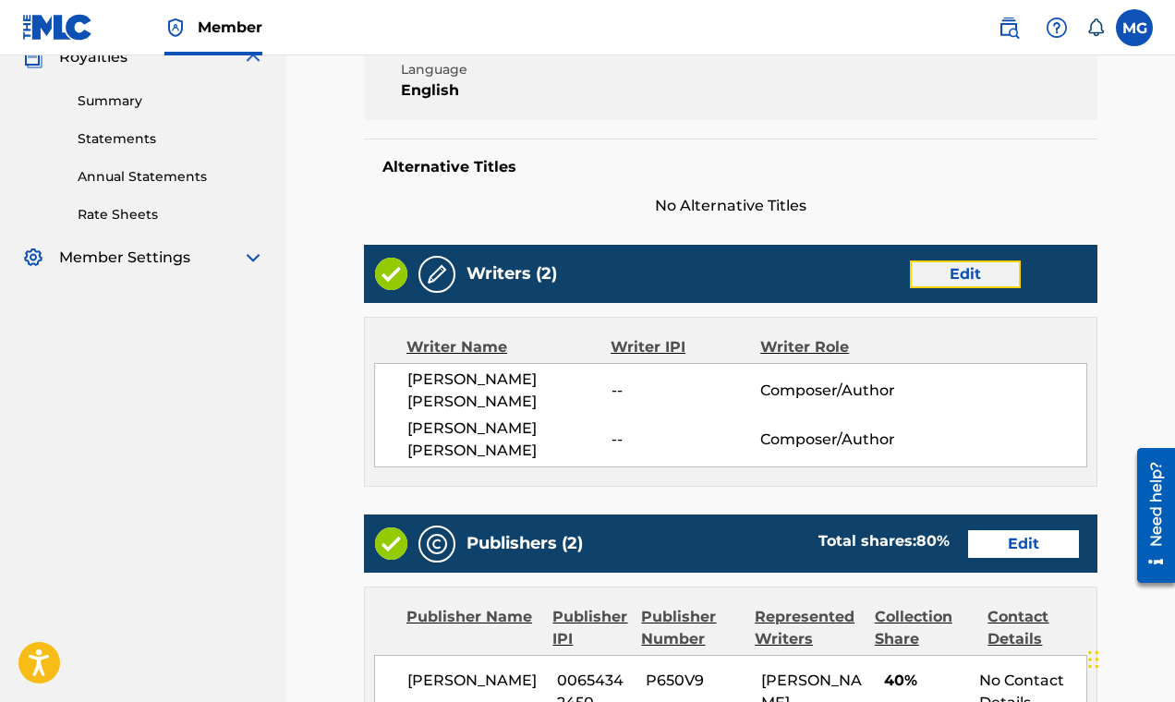
click at [970, 276] on link "Edit" at bounding box center [965, 274] width 111 height 28
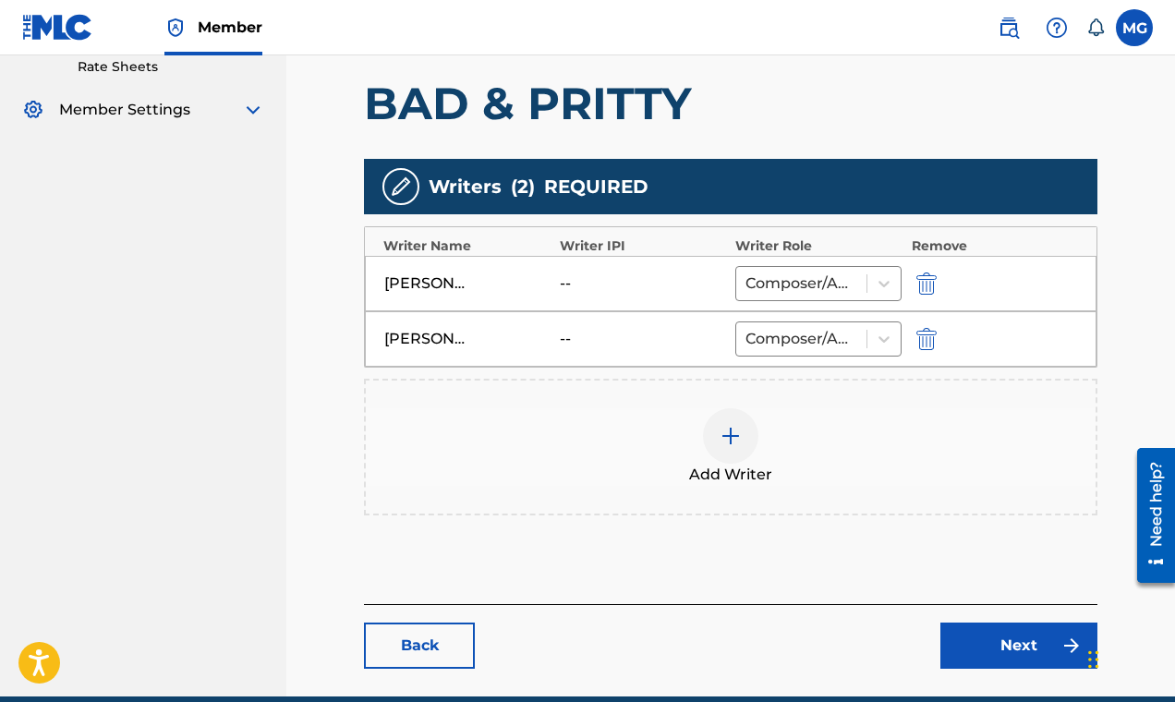
scroll to position [571, 0]
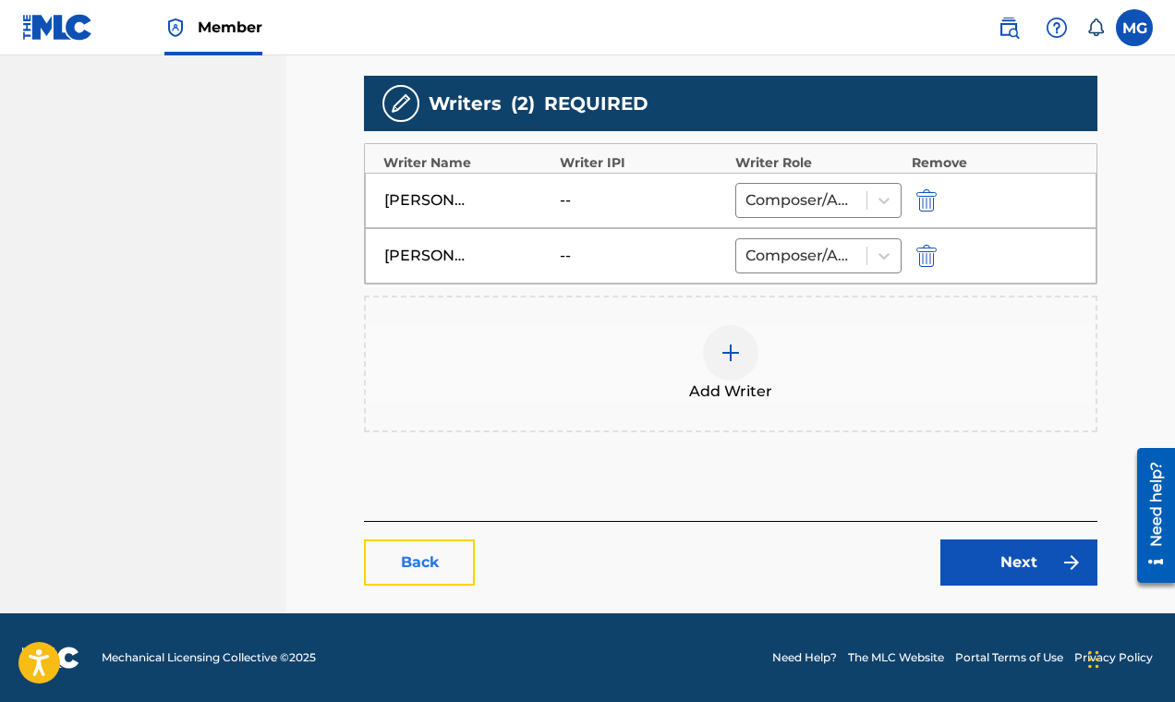
click at [432, 556] on link "Back" at bounding box center [419, 562] width 111 height 46
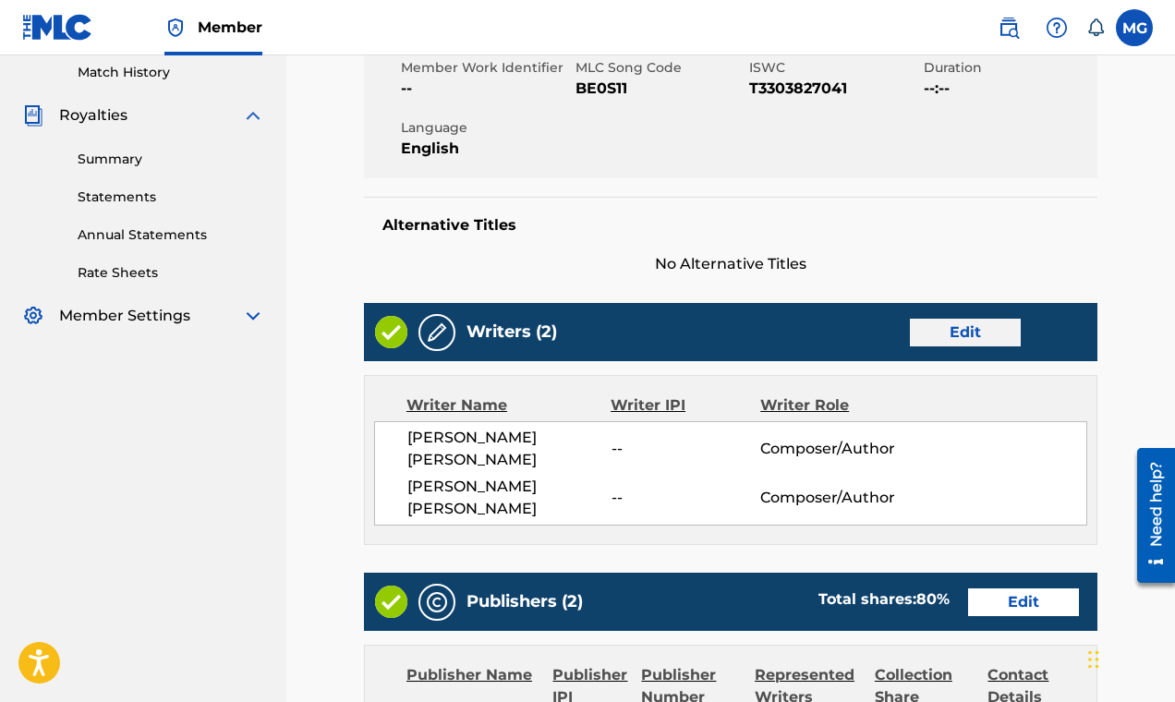
scroll to position [281, 0]
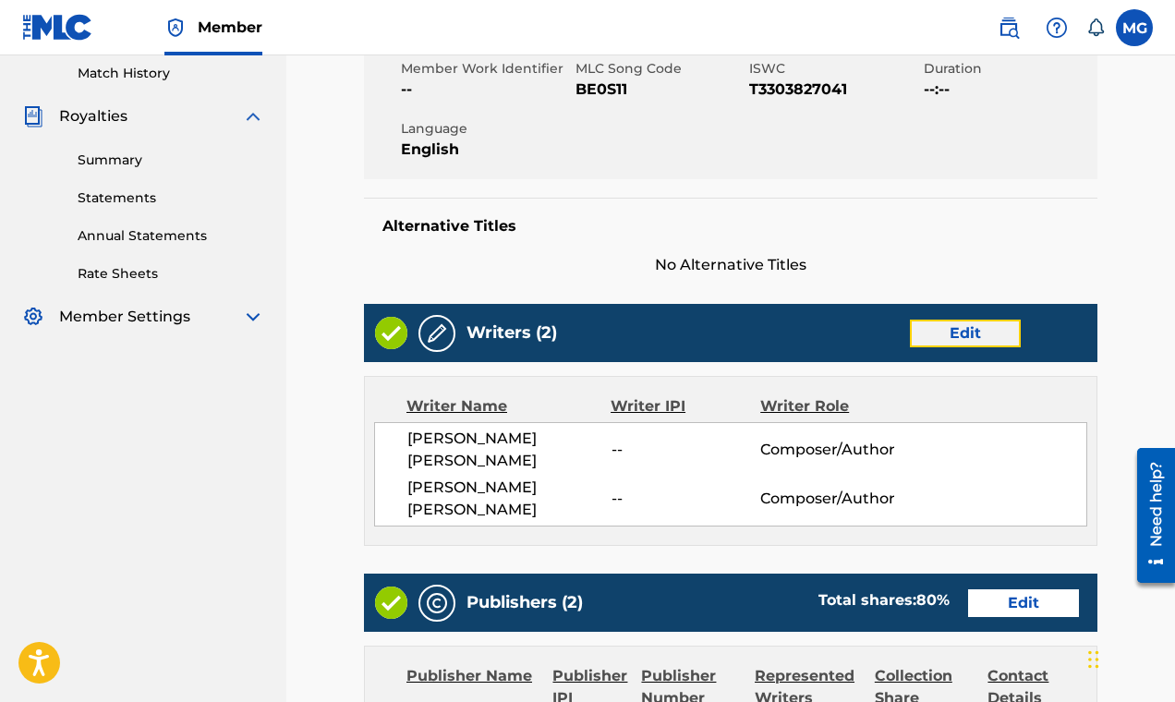
click at [946, 327] on link "Edit" at bounding box center [965, 334] width 111 height 28
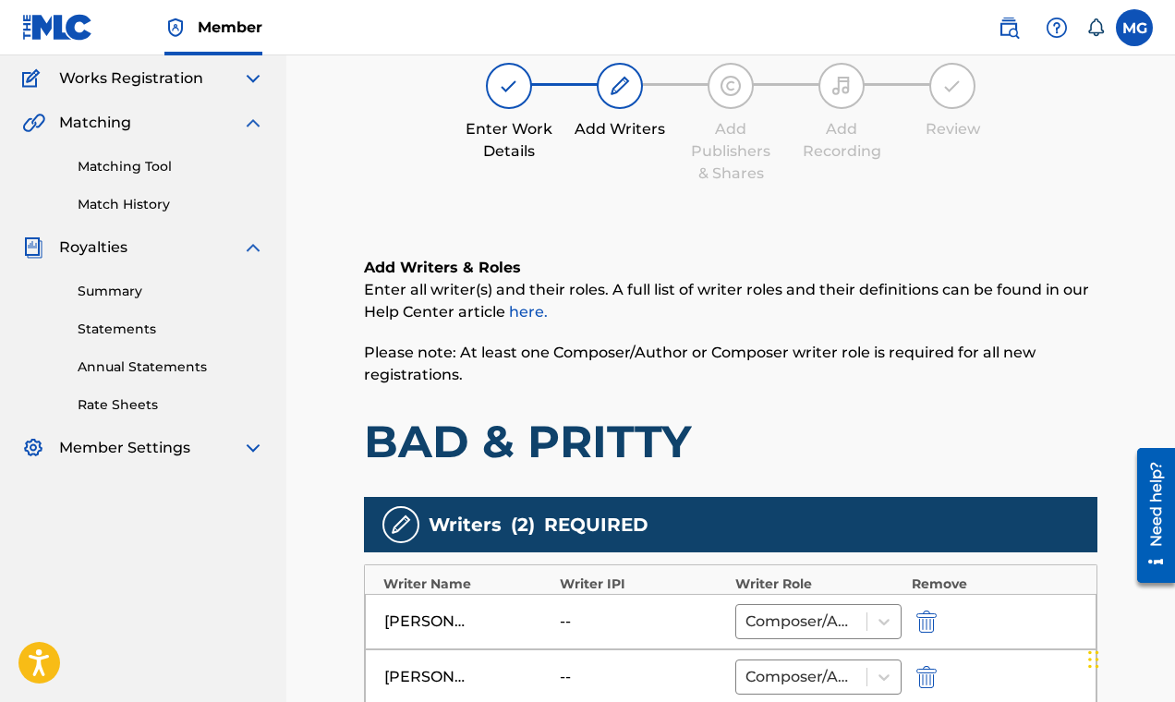
scroll to position [118, 0]
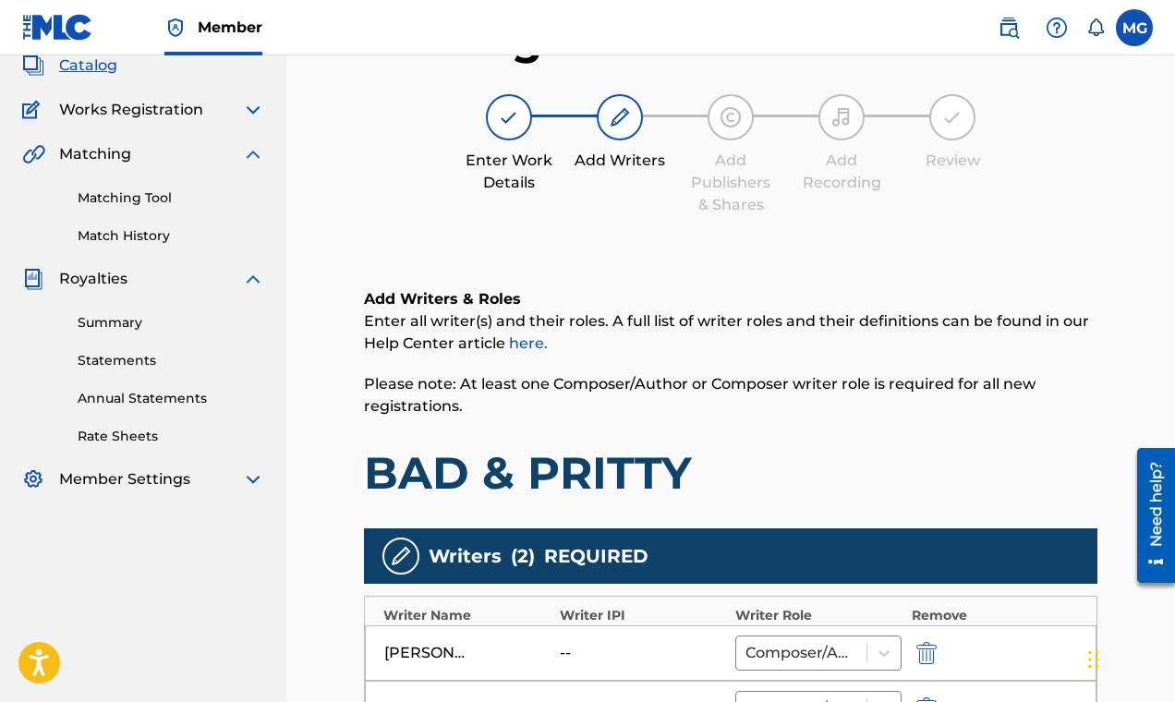
click at [618, 108] on img at bounding box center [620, 117] width 22 height 22
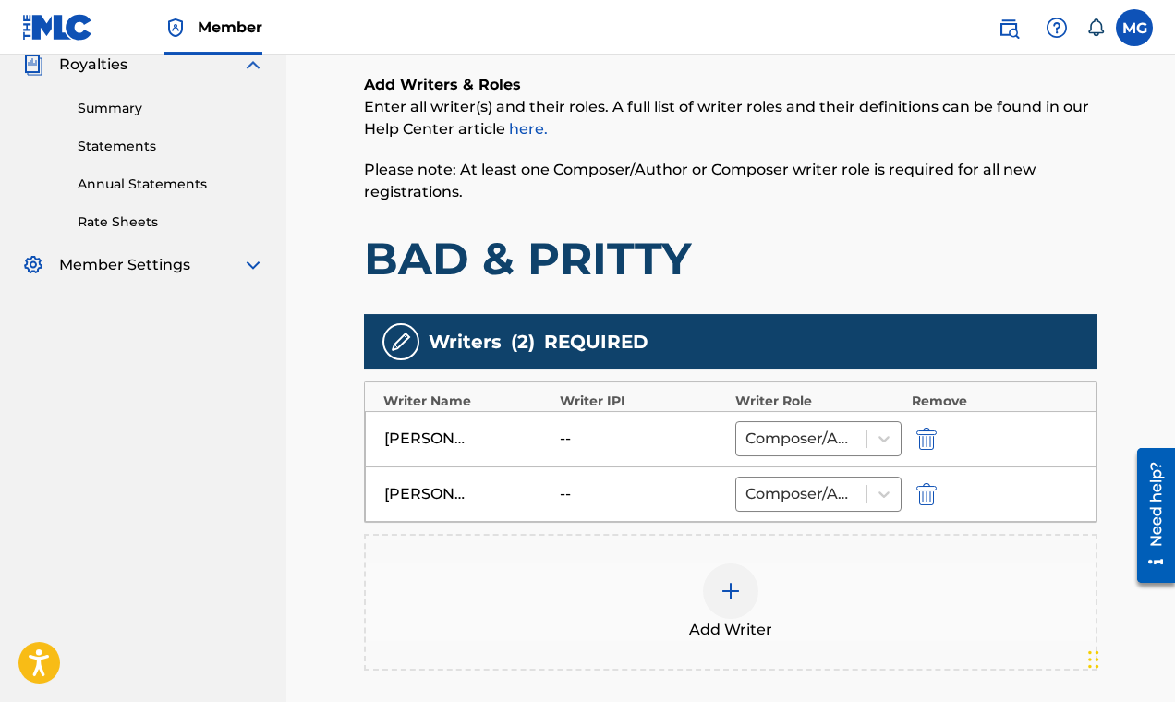
scroll to position [384, 0]
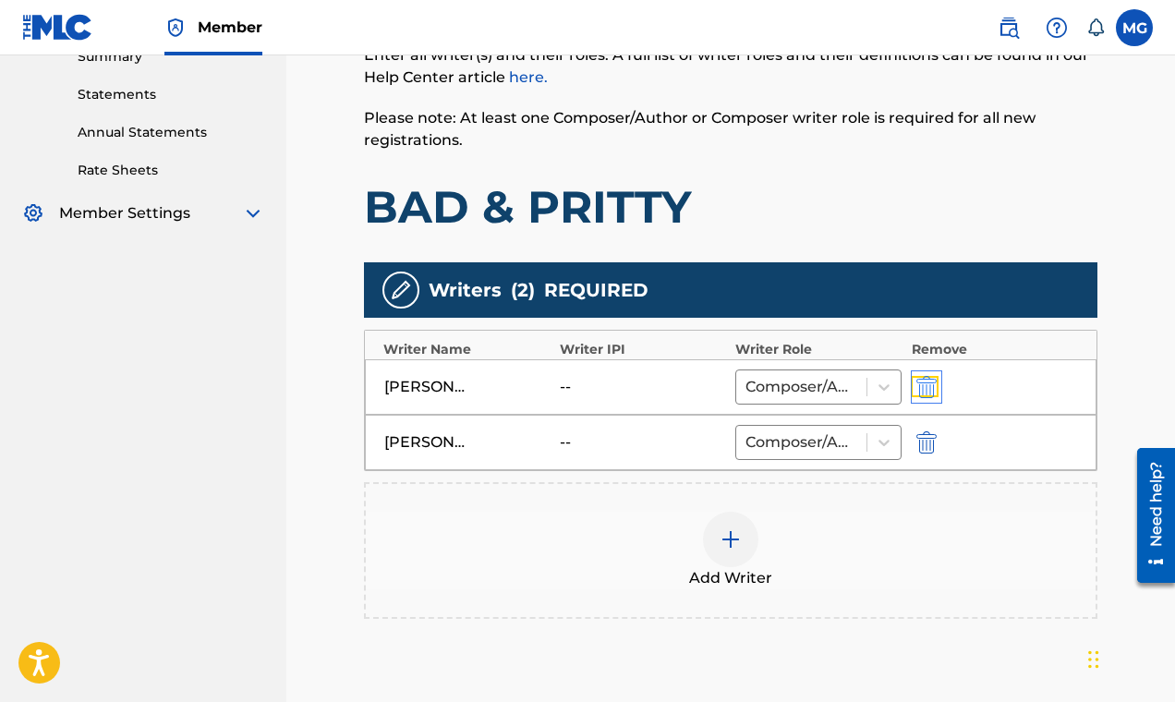
click at [928, 385] on img "submit" at bounding box center [926, 387] width 20 height 22
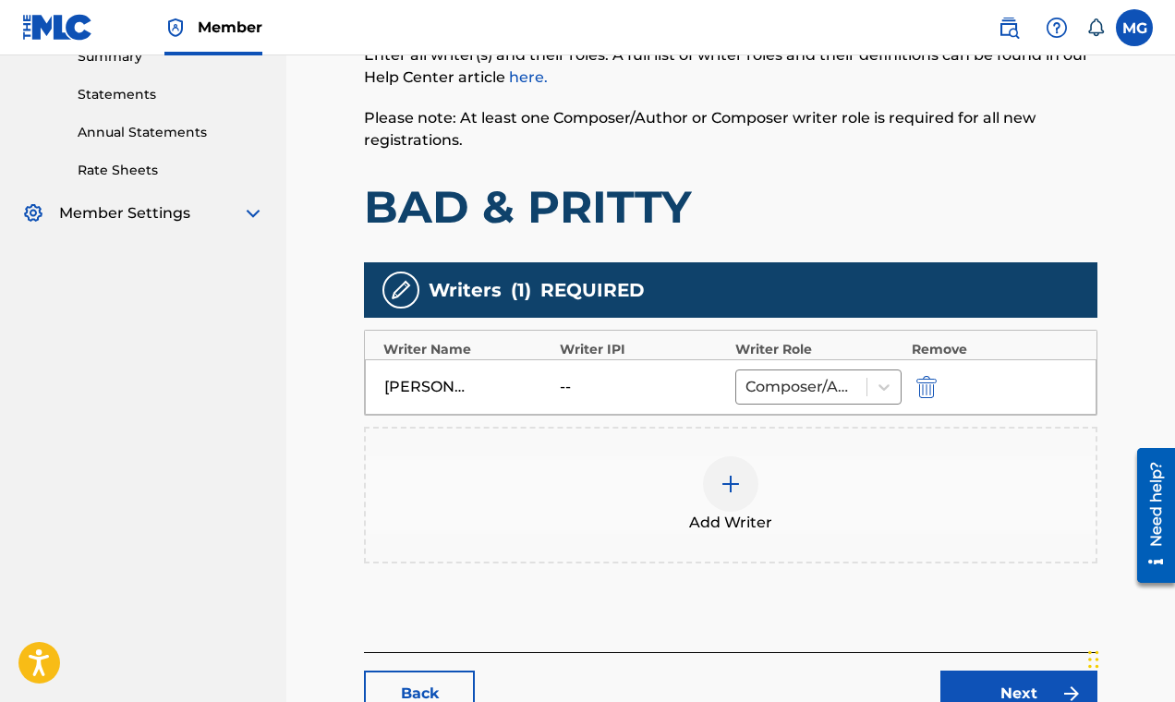
click at [729, 480] on img at bounding box center [730, 484] width 22 height 22
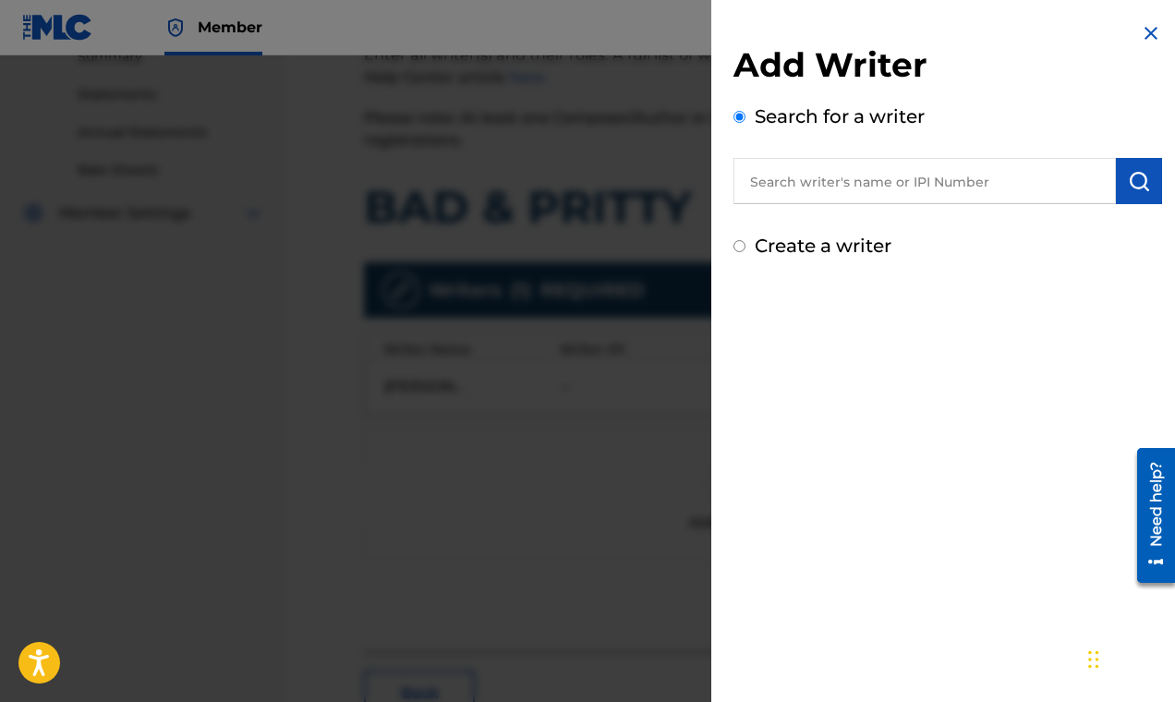
click at [852, 174] on input "text" at bounding box center [924, 181] width 382 height 46
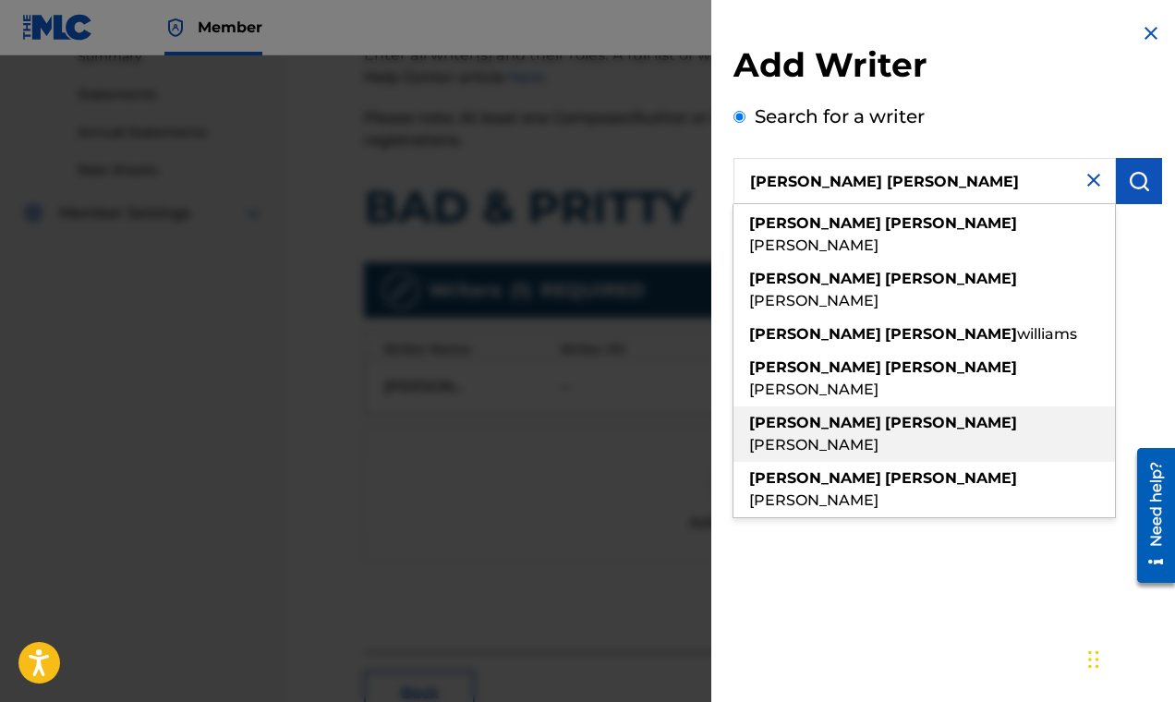
click at [885, 414] on strong "[PERSON_NAME]" at bounding box center [951, 423] width 132 height 18
type input "[PERSON_NAME] [PERSON_NAME]"
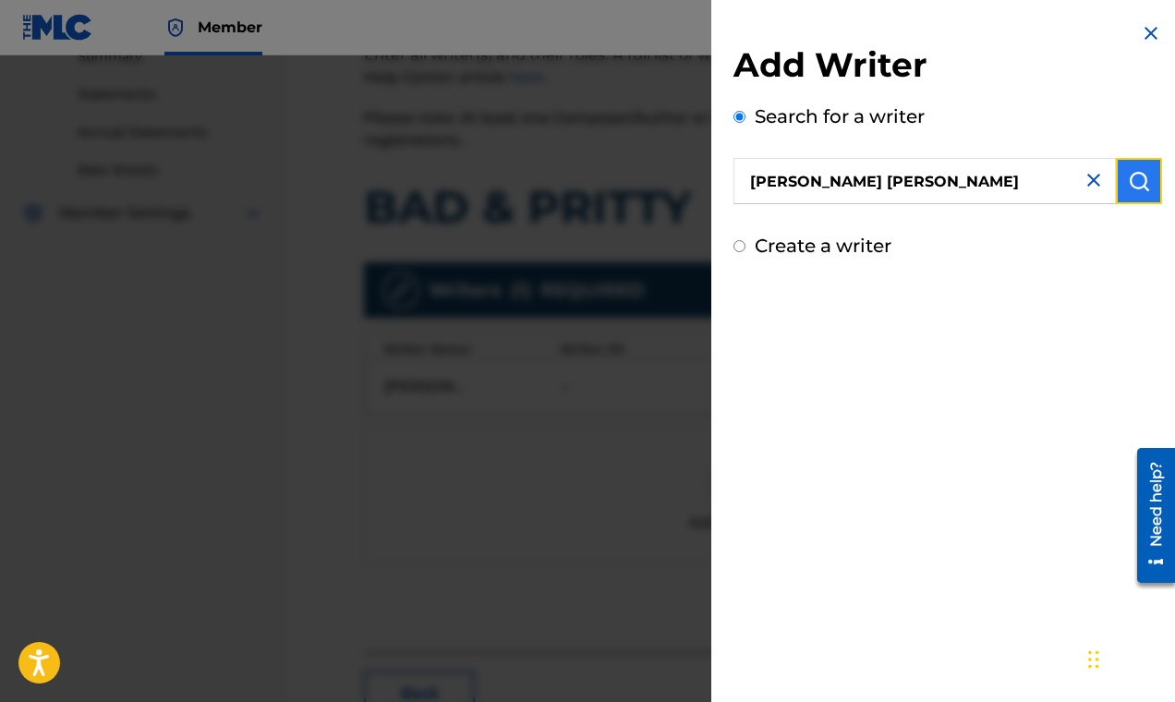
click at [1128, 187] on img "submit" at bounding box center [1139, 181] width 22 height 22
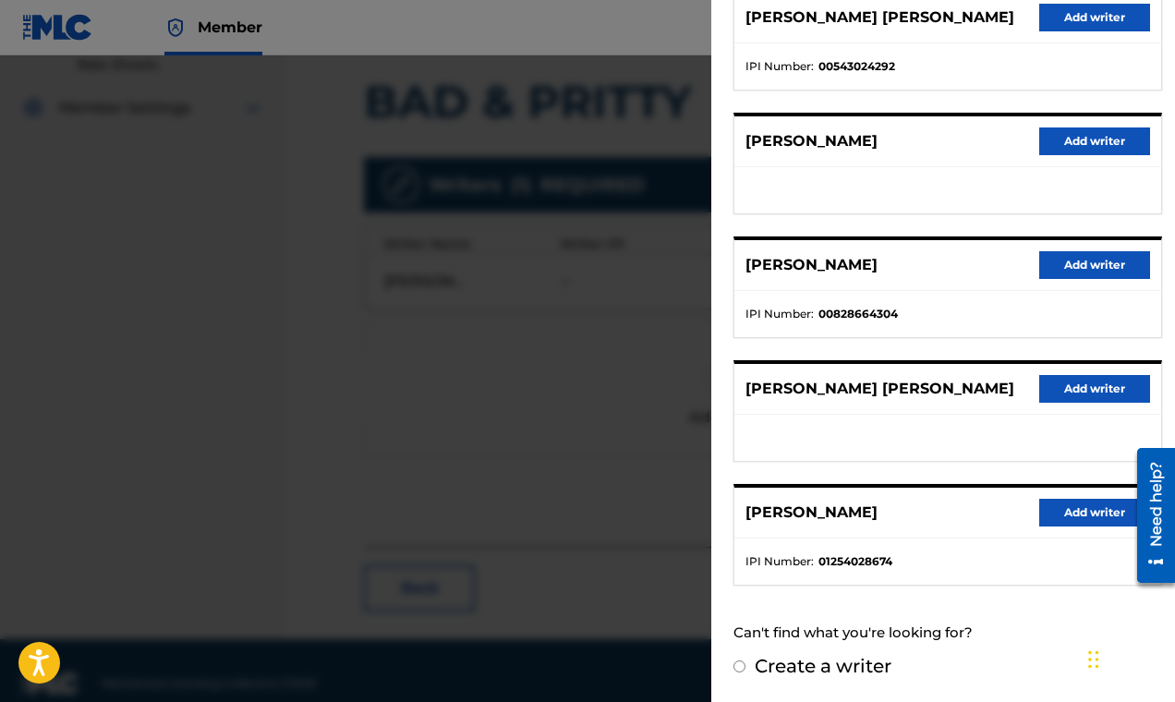
scroll to position [490, 0]
click at [1076, 508] on button "Add writer" at bounding box center [1094, 513] width 111 height 28
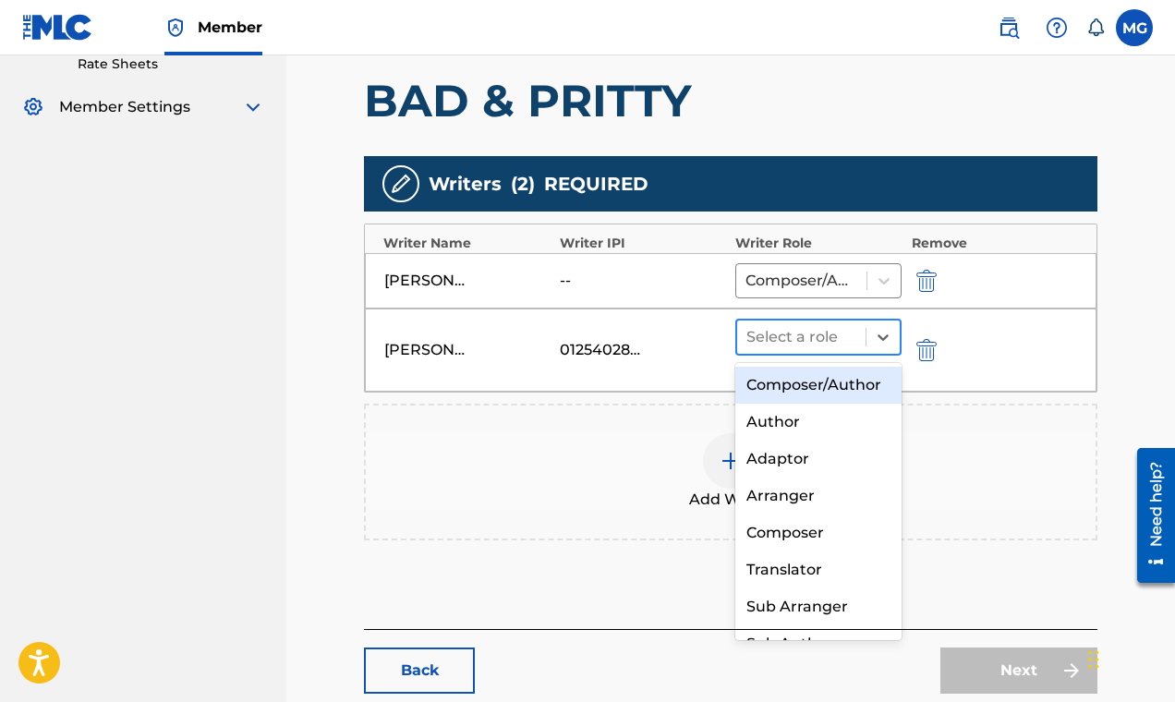
click at [849, 338] on div at bounding box center [801, 337] width 110 height 26
click at [801, 399] on div "Composer/Author" at bounding box center [818, 385] width 166 height 37
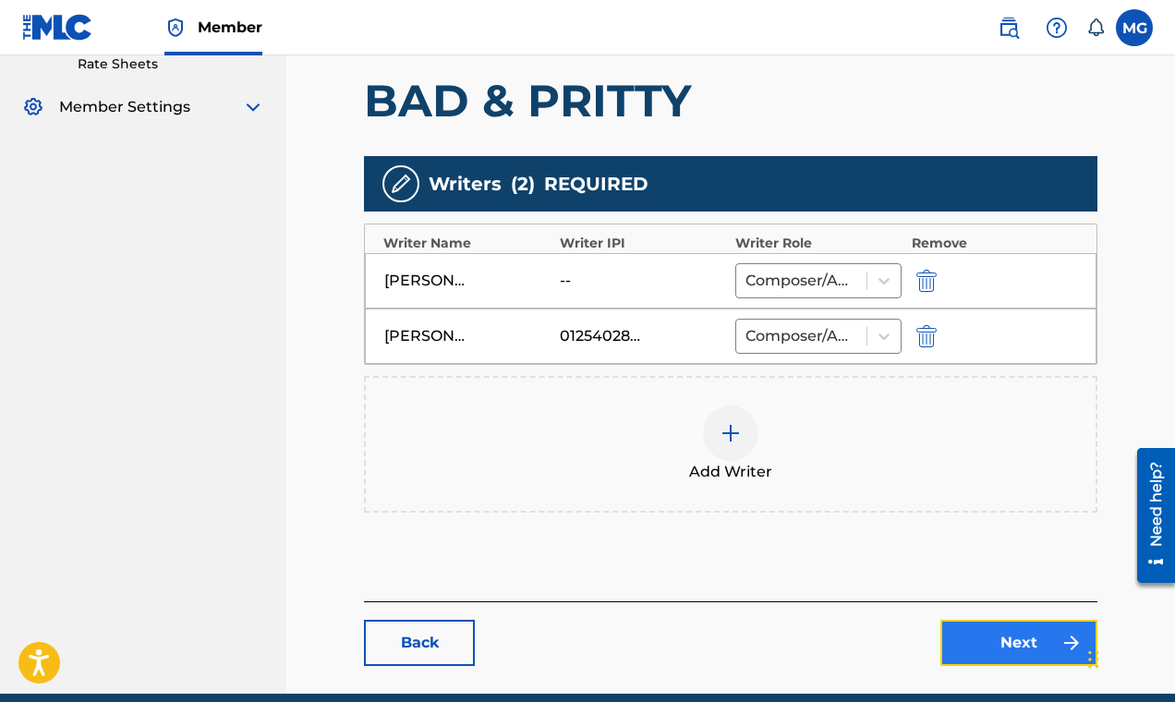
click at [966, 631] on link "Next" at bounding box center [1018, 643] width 157 height 46
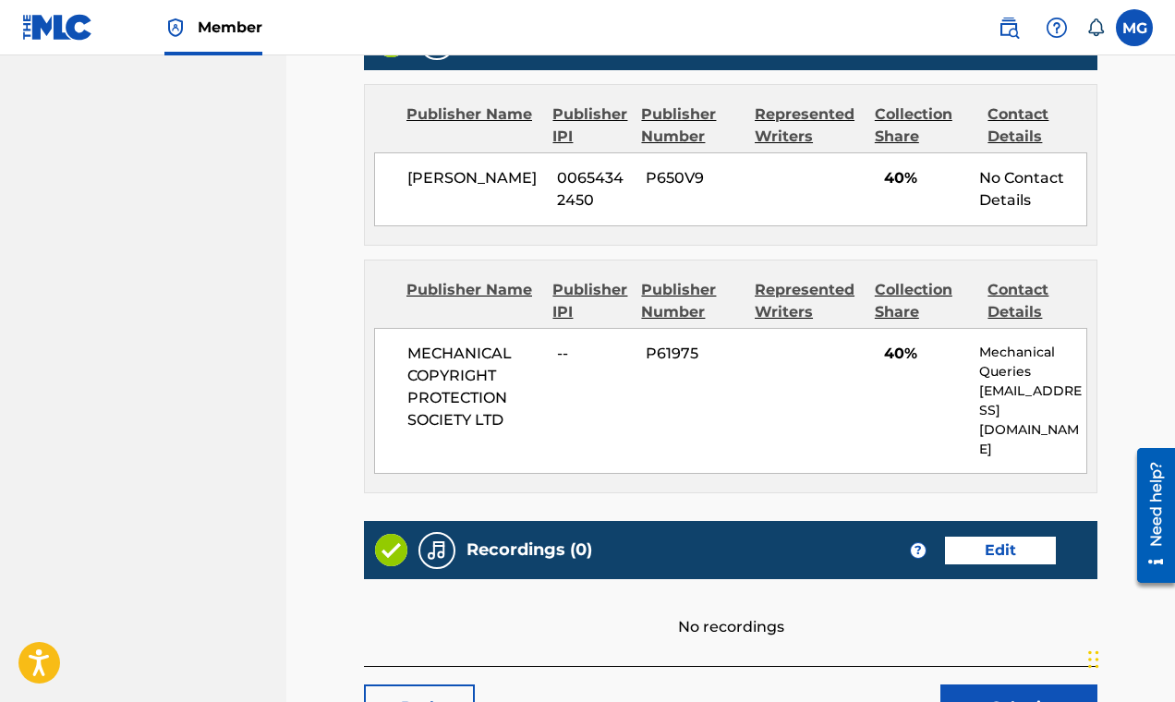
scroll to position [921, 0]
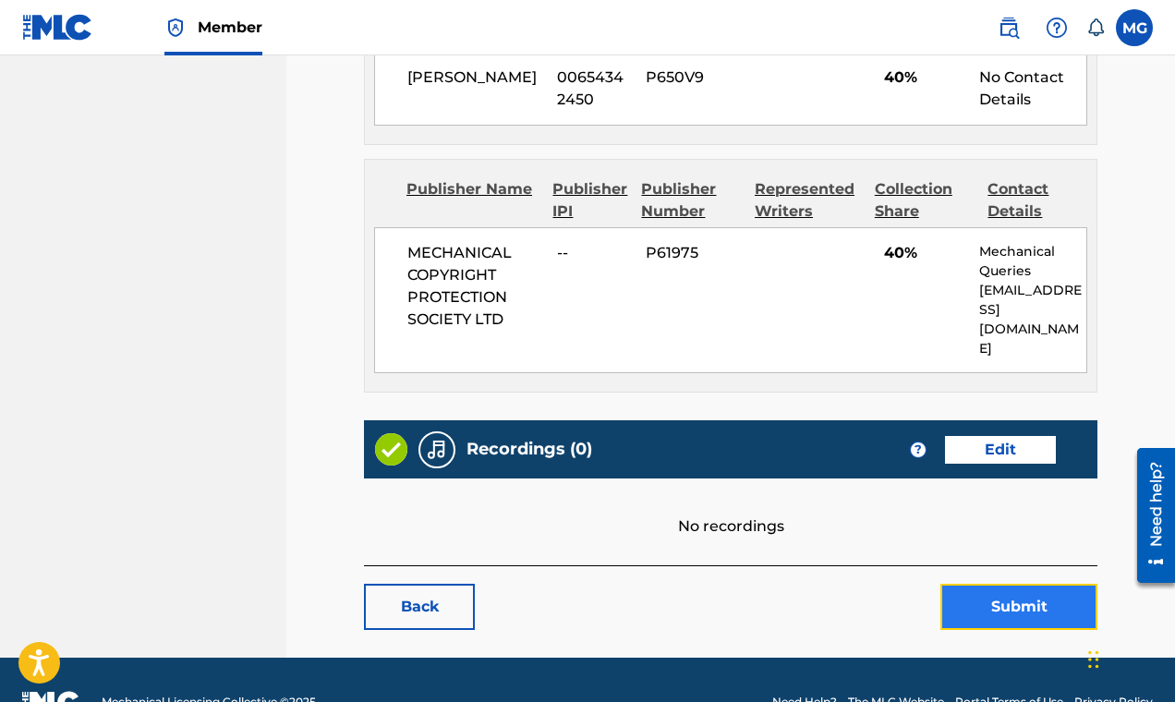
click at [981, 584] on button "Submit" at bounding box center [1018, 607] width 157 height 46
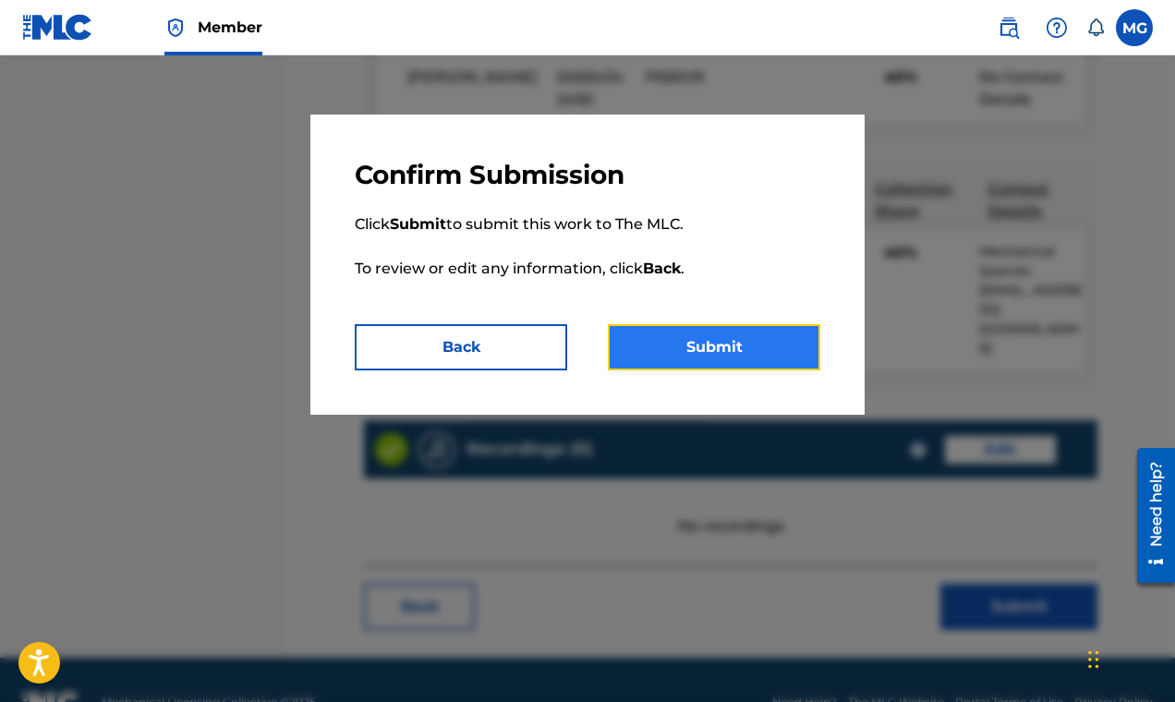
click at [762, 348] on button "Submit" at bounding box center [714, 347] width 212 height 46
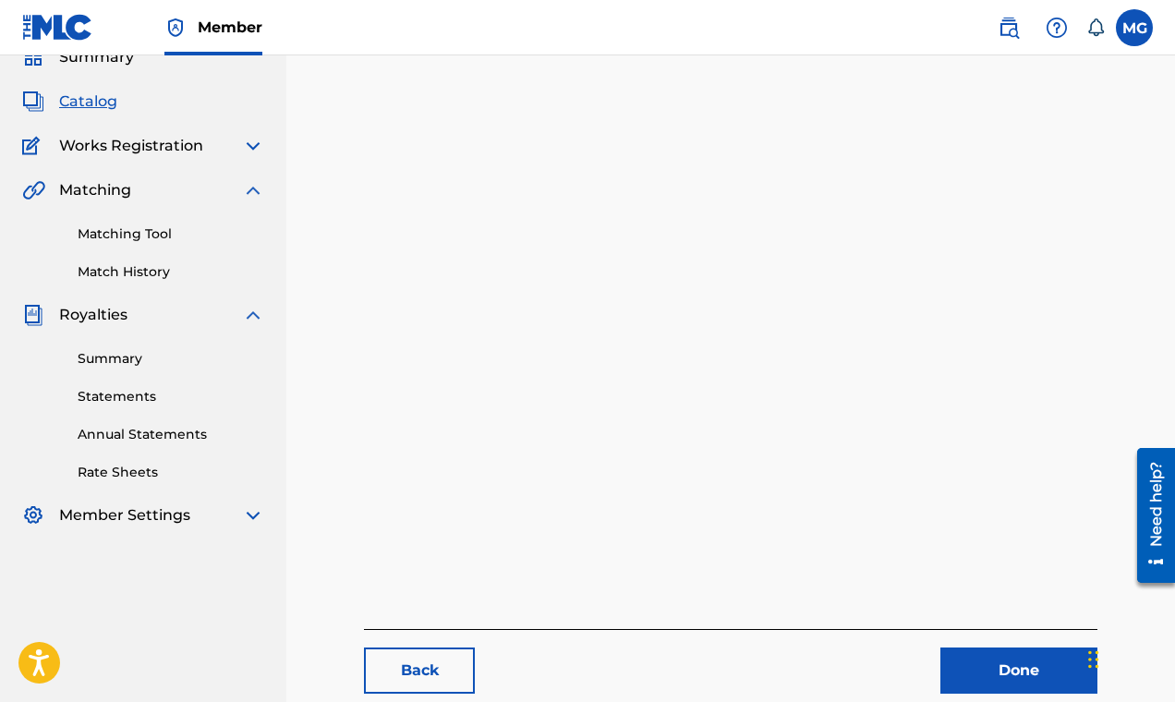
scroll to position [190, 0]
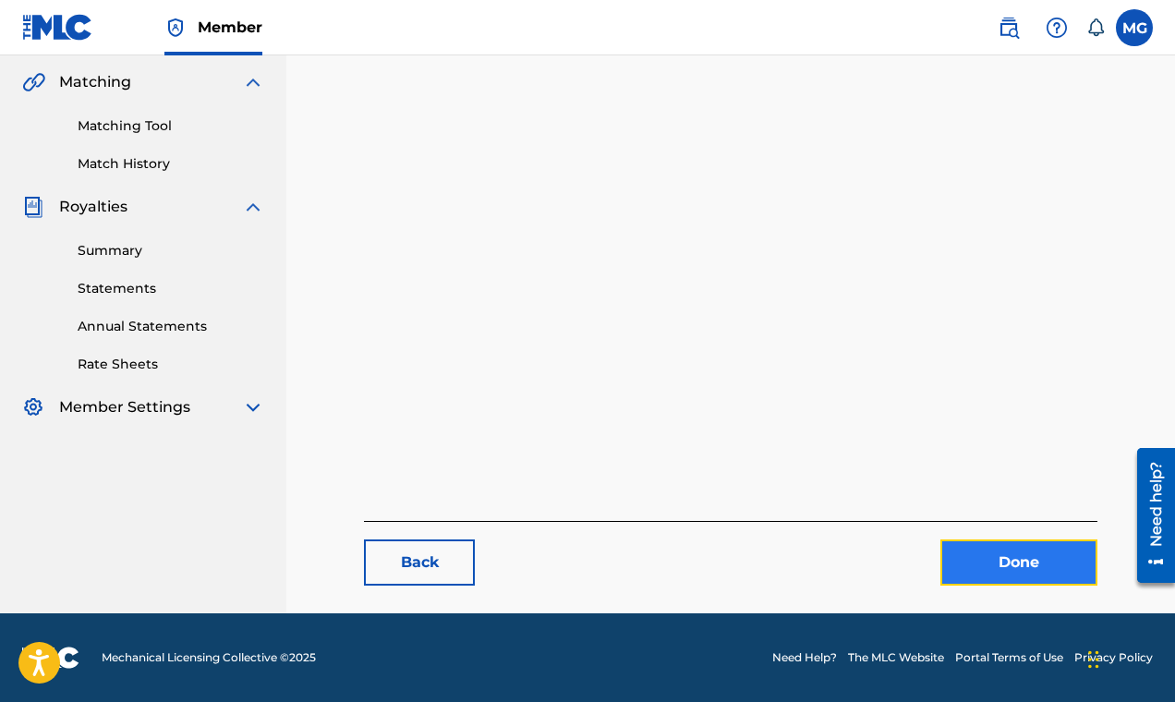
click at [988, 565] on link "Done" at bounding box center [1018, 562] width 157 height 46
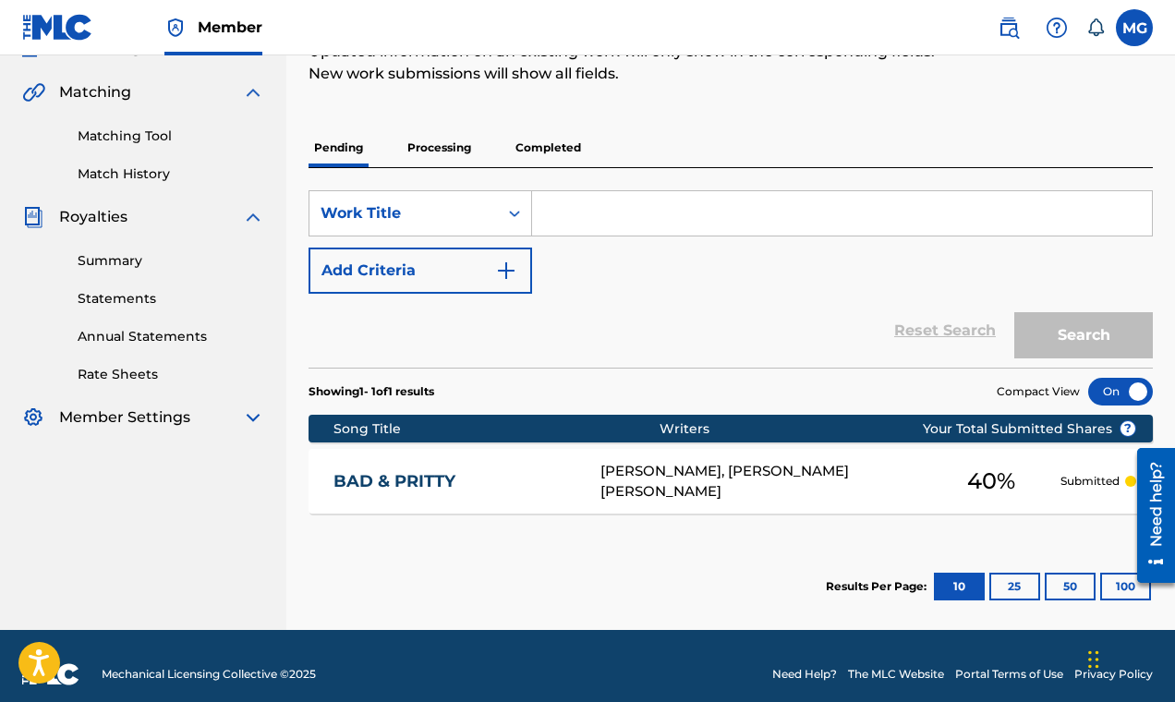
scroll to position [181, 0]
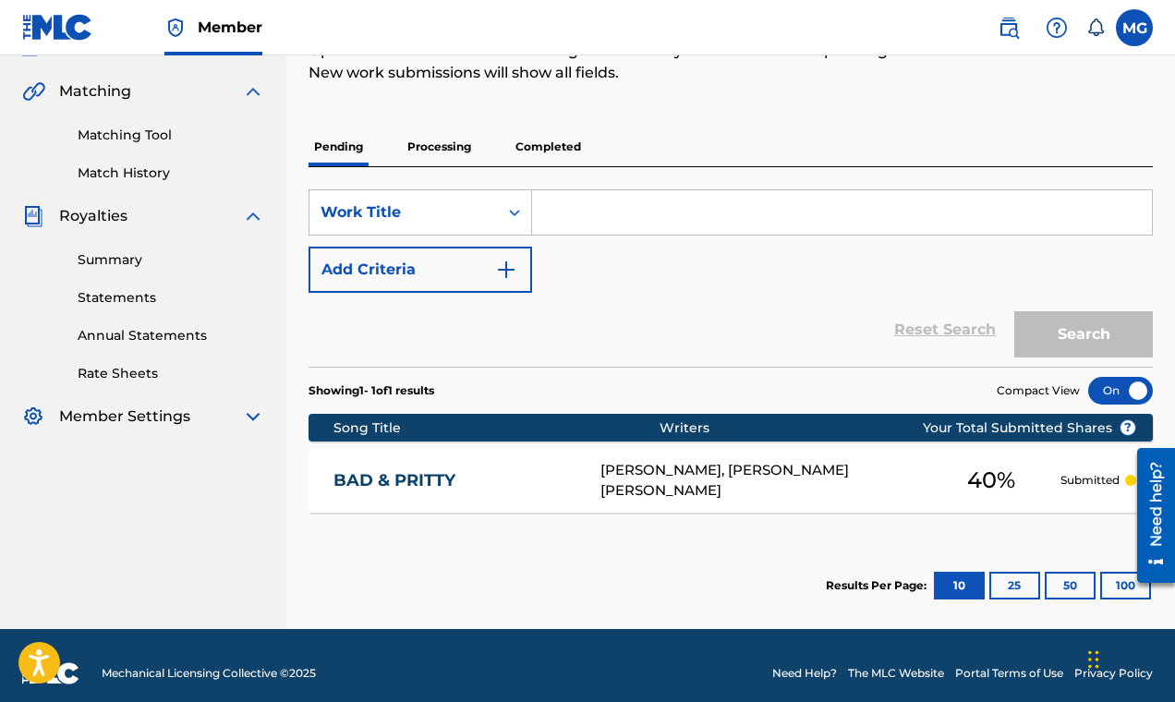
click at [798, 489] on div "[PERSON_NAME], [PERSON_NAME] [PERSON_NAME]" at bounding box center [760, 481] width 320 height 42
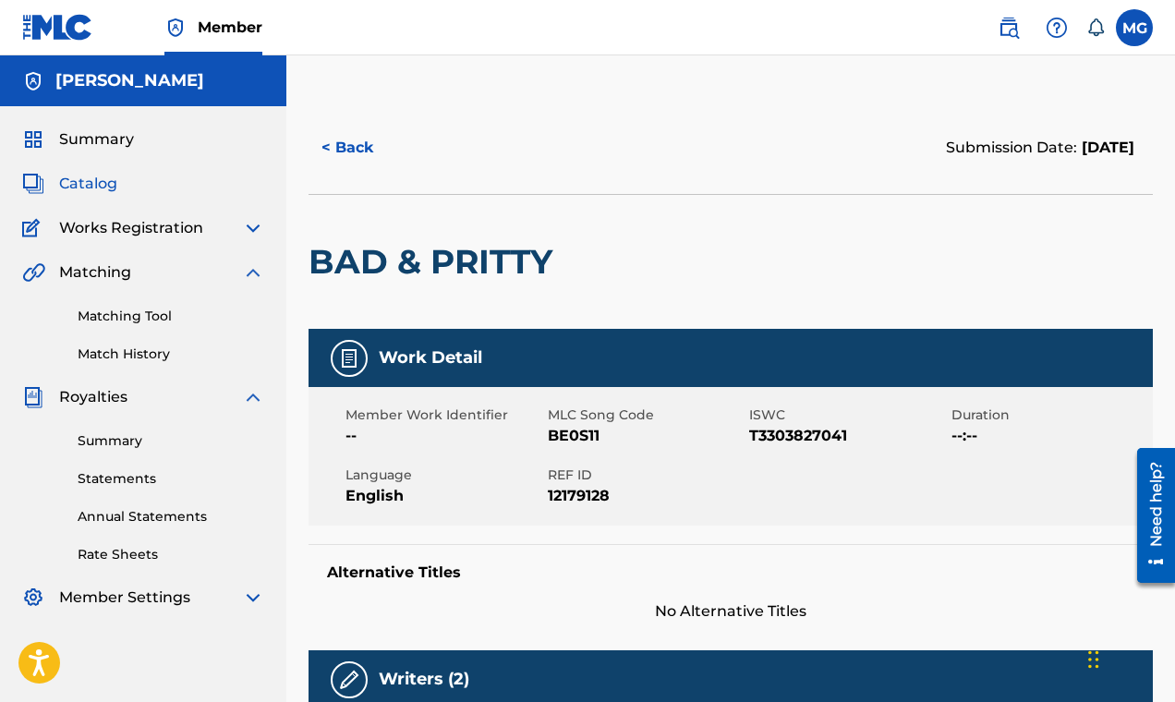
click at [98, 181] on span "Catalog" at bounding box center [88, 184] width 58 height 22
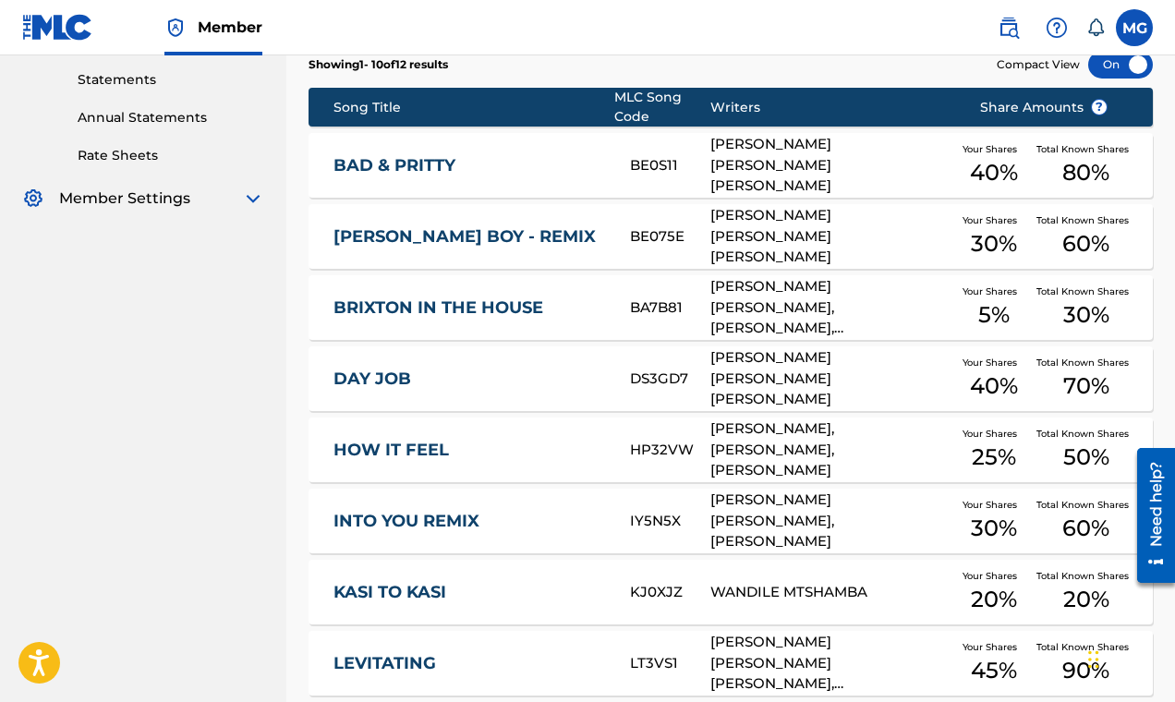
scroll to position [399, 0]
click at [787, 169] on div "[PERSON_NAME] [PERSON_NAME] [PERSON_NAME]" at bounding box center [830, 165] width 240 height 63
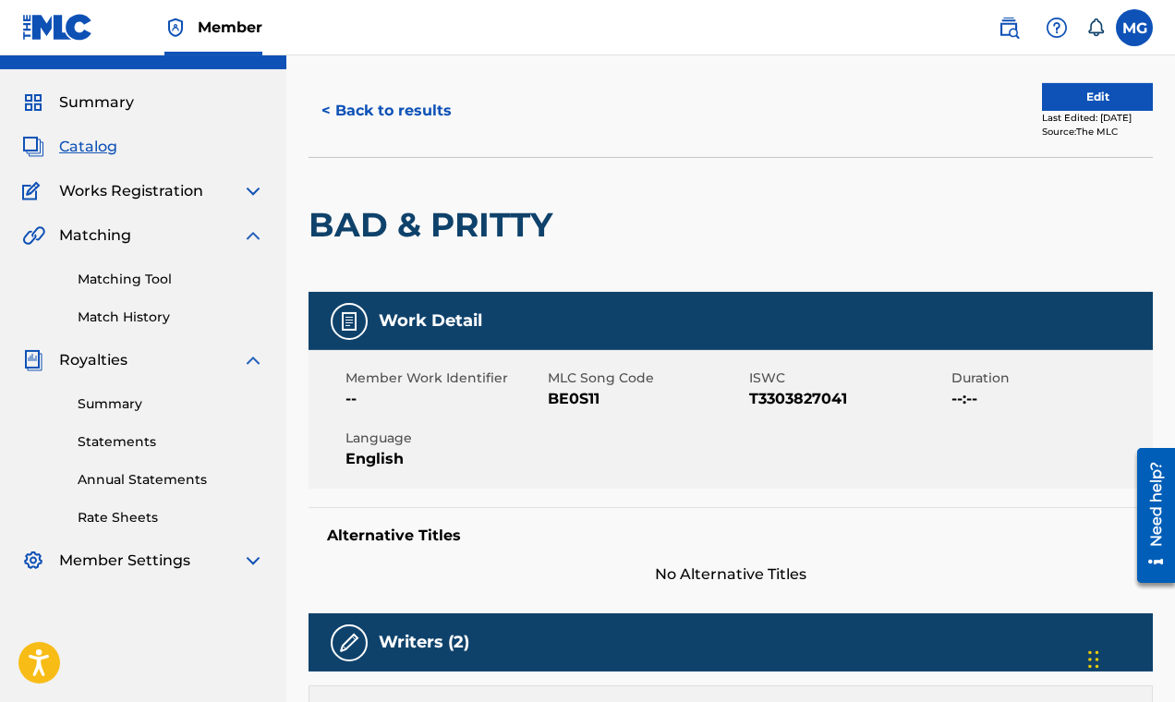
scroll to position [64, 0]
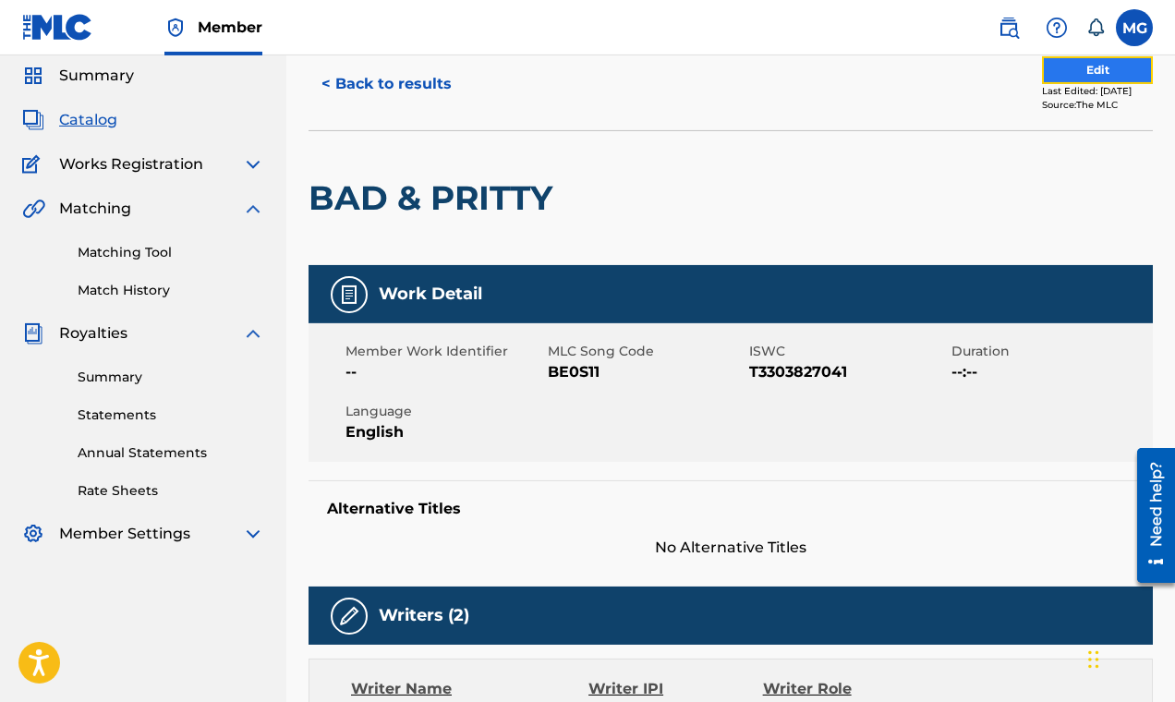
click at [1050, 80] on button "Edit" at bounding box center [1097, 70] width 111 height 28
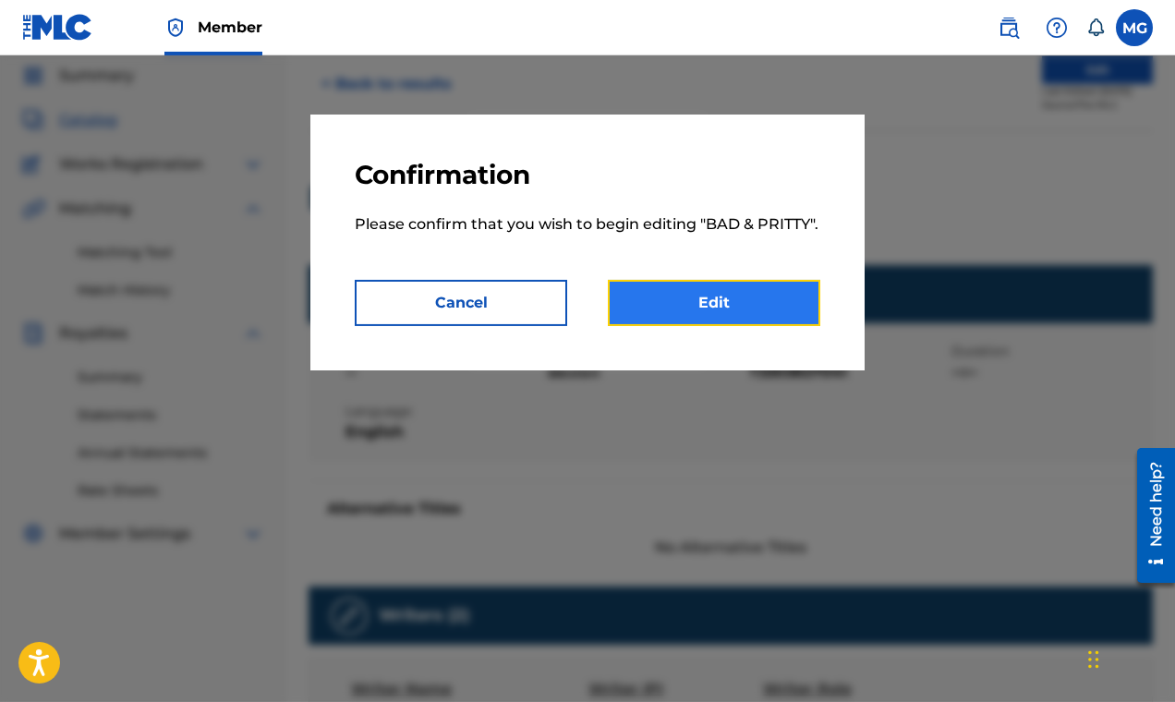
click at [752, 308] on link "Edit" at bounding box center [714, 303] width 212 height 46
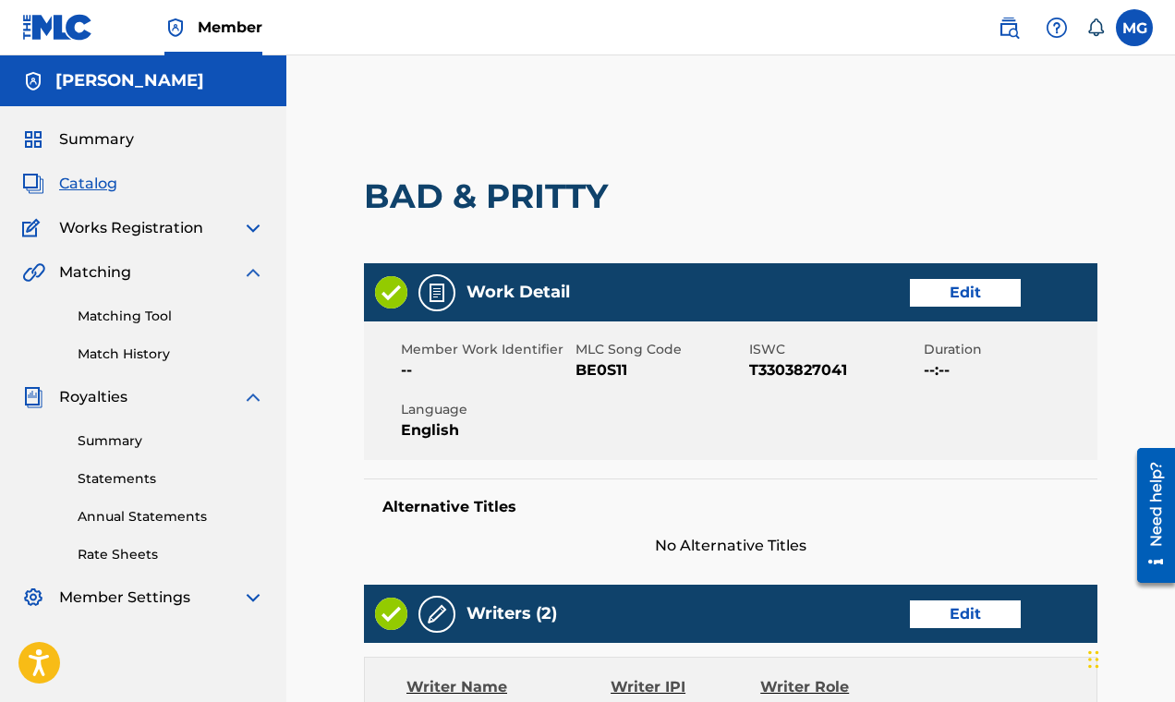
scroll to position [1, 0]
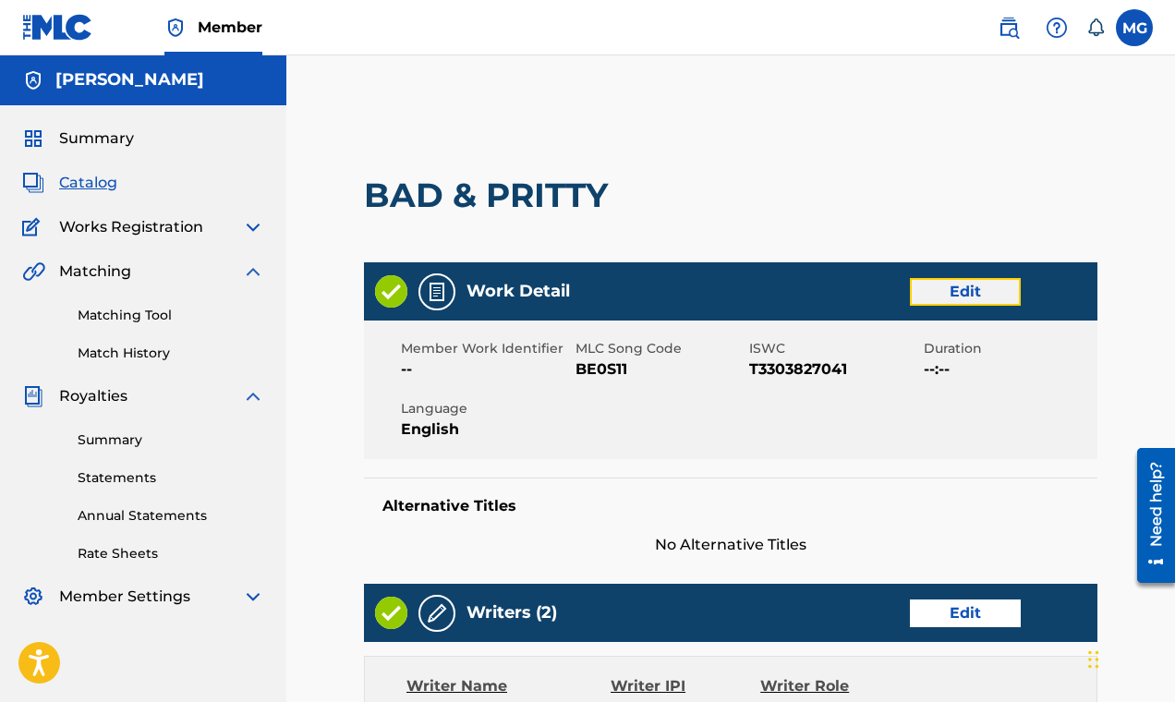
click at [945, 287] on link "Edit" at bounding box center [965, 292] width 111 height 28
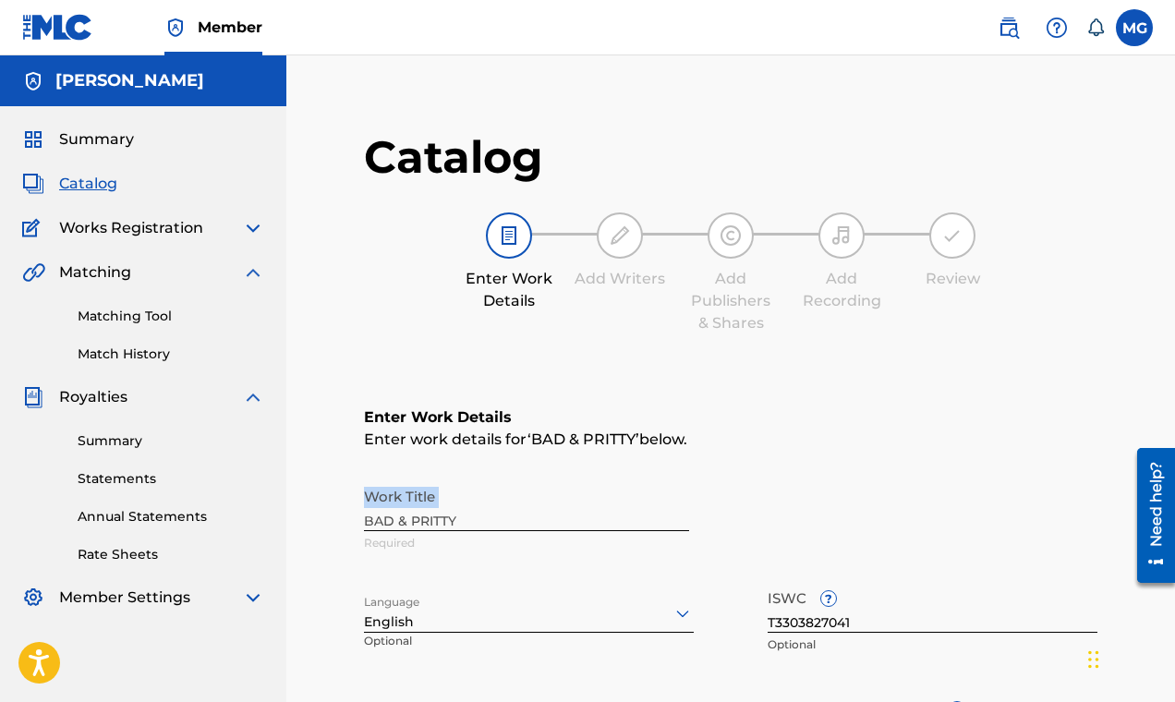
click at [425, 519] on div "Work Title BAD & PRITTY Required" at bounding box center [730, 519] width 733 height 83
click at [429, 519] on div "Work Title BAD & PRITTY Required" at bounding box center [730, 519] width 733 height 83
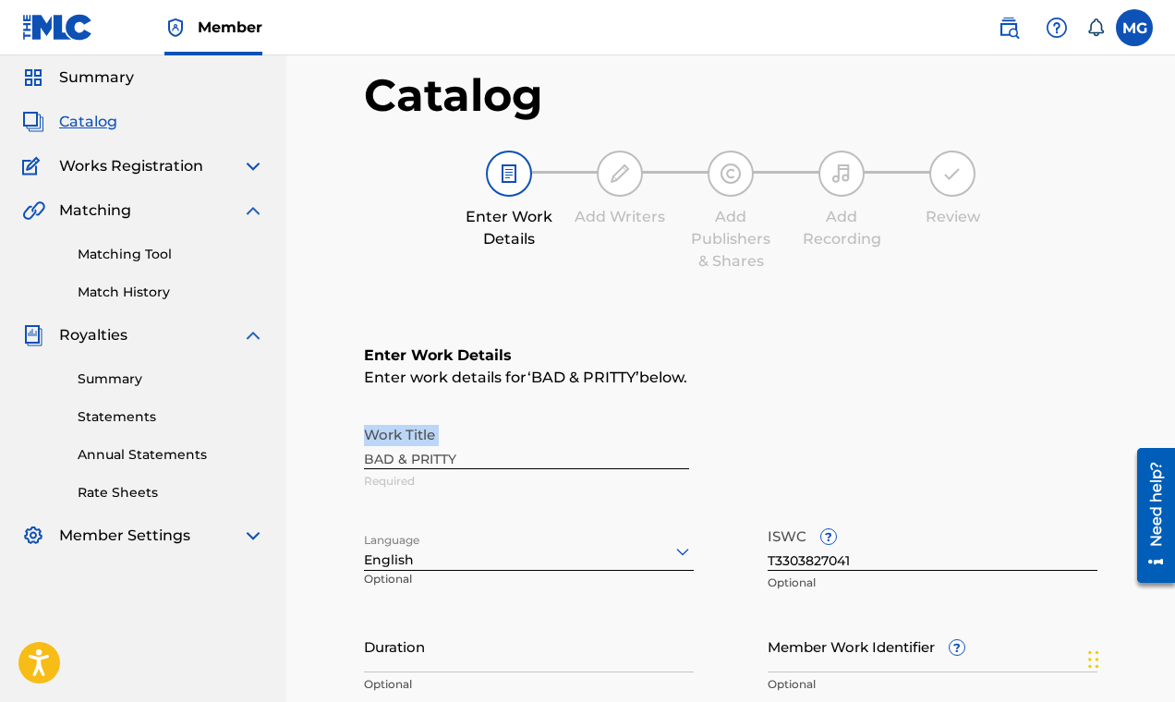
scroll to position [66, 0]
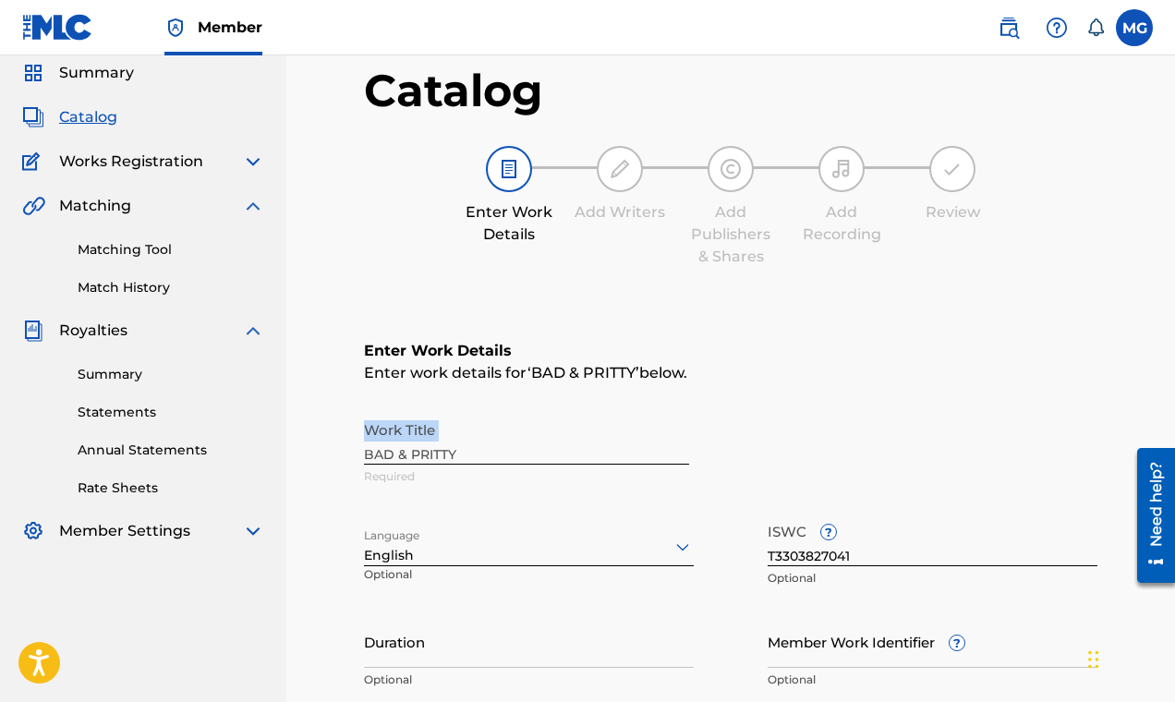
click at [457, 454] on div "Work Title BAD & PRITTY Required" at bounding box center [730, 453] width 733 height 83
click at [524, 442] on div "Work Title BAD & PRITTY Required" at bounding box center [730, 453] width 733 height 83
click at [452, 462] on div "Work Title BAD & PRITTY Required" at bounding box center [730, 453] width 733 height 83
click at [446, 448] on div "Work Title BAD & PRITTY Required" at bounding box center [730, 453] width 733 height 83
click at [445, 448] on div "Work Title BAD & PRITTY Required" at bounding box center [730, 453] width 733 height 83
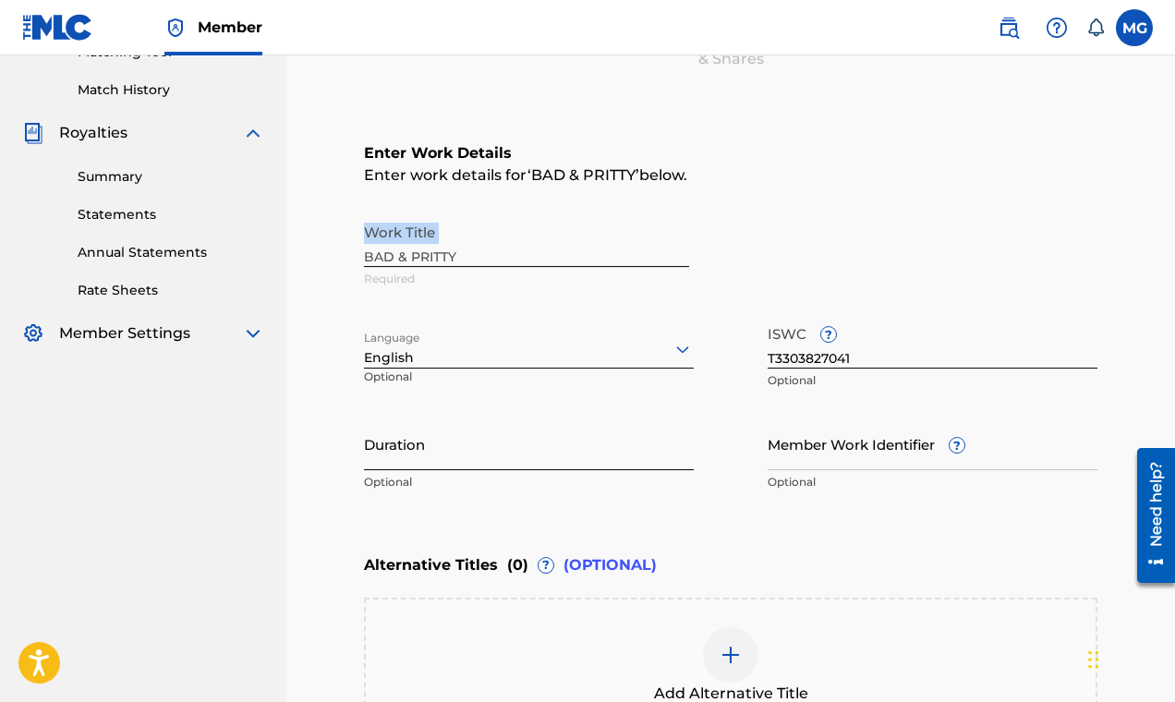
scroll to position [310, 0]
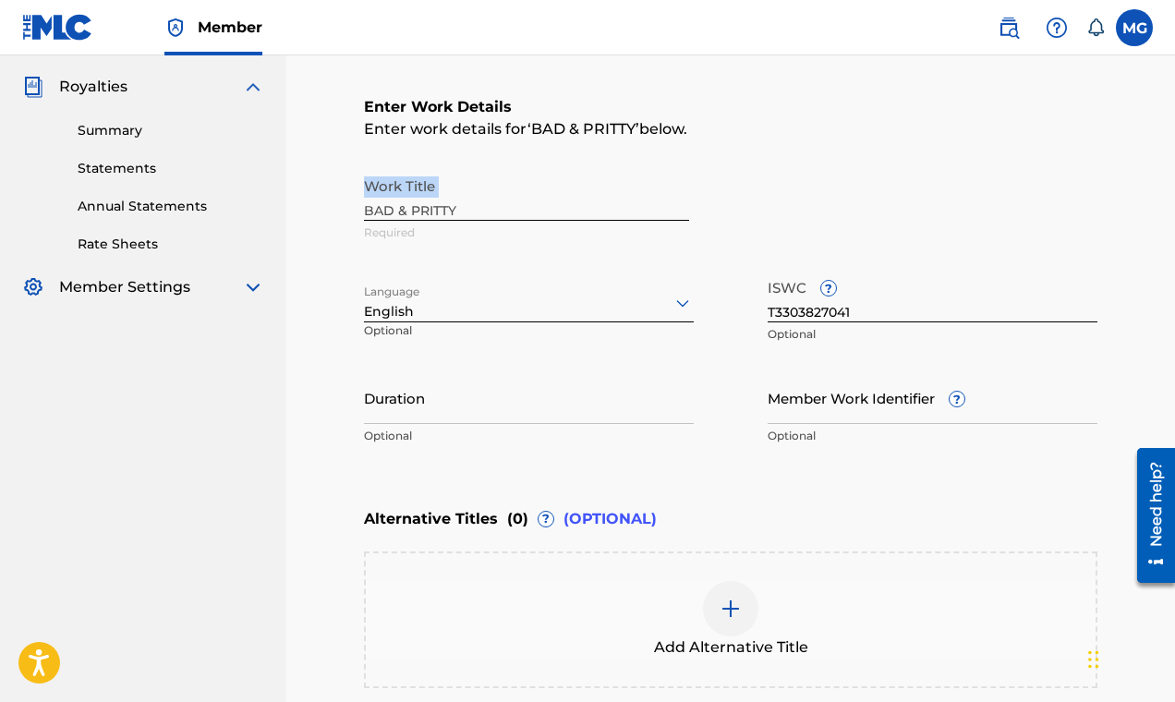
click at [389, 205] on div "Work Title BAD & PRITTY Required" at bounding box center [730, 209] width 733 height 83
click at [427, 209] on div "Work Title BAD & PRITTY Required" at bounding box center [730, 209] width 733 height 83
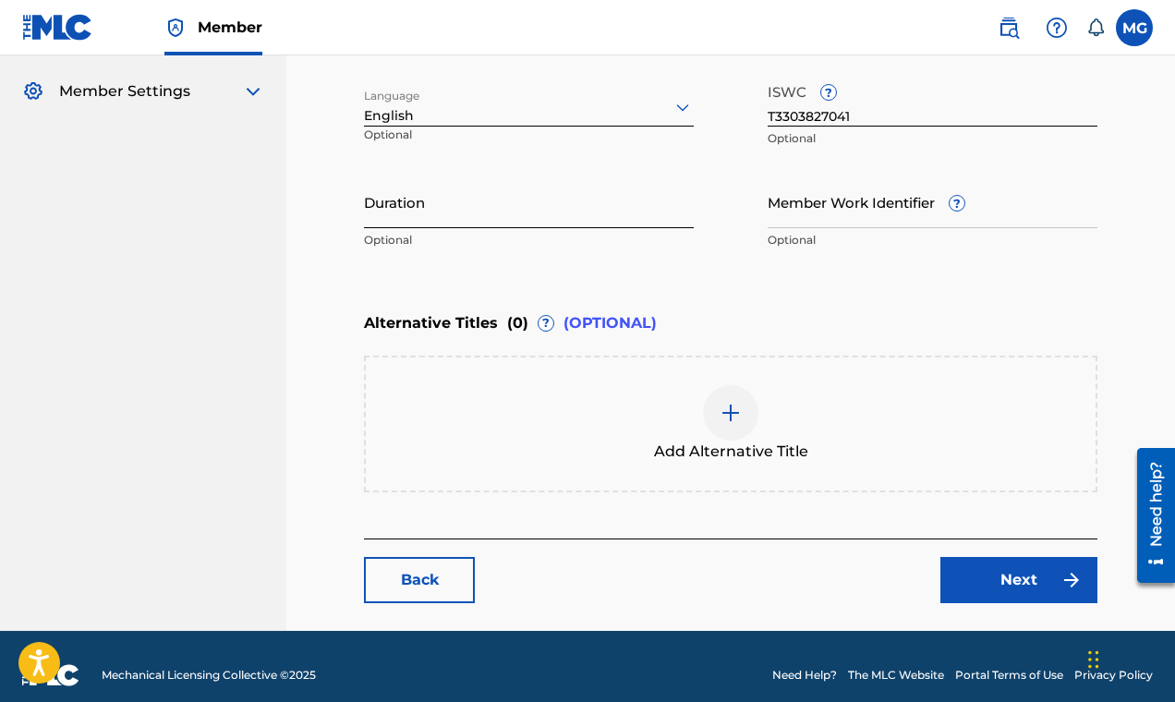
scroll to position [524, 0]
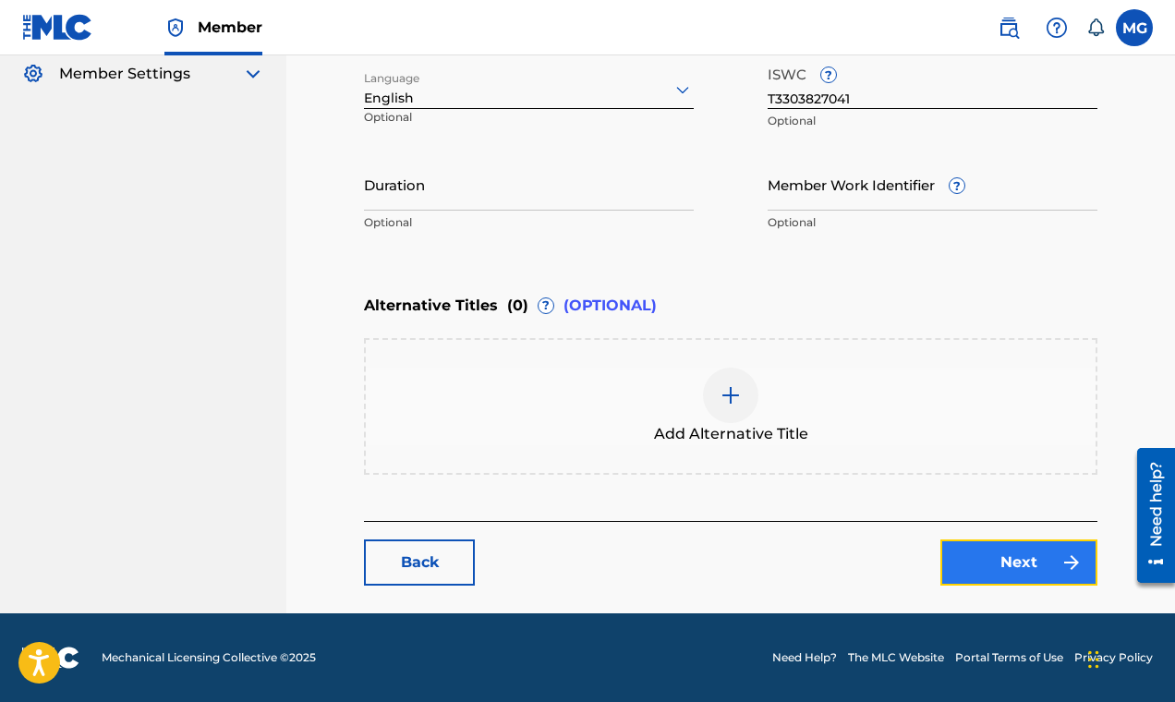
click at [967, 568] on link "Next" at bounding box center [1018, 562] width 157 height 46
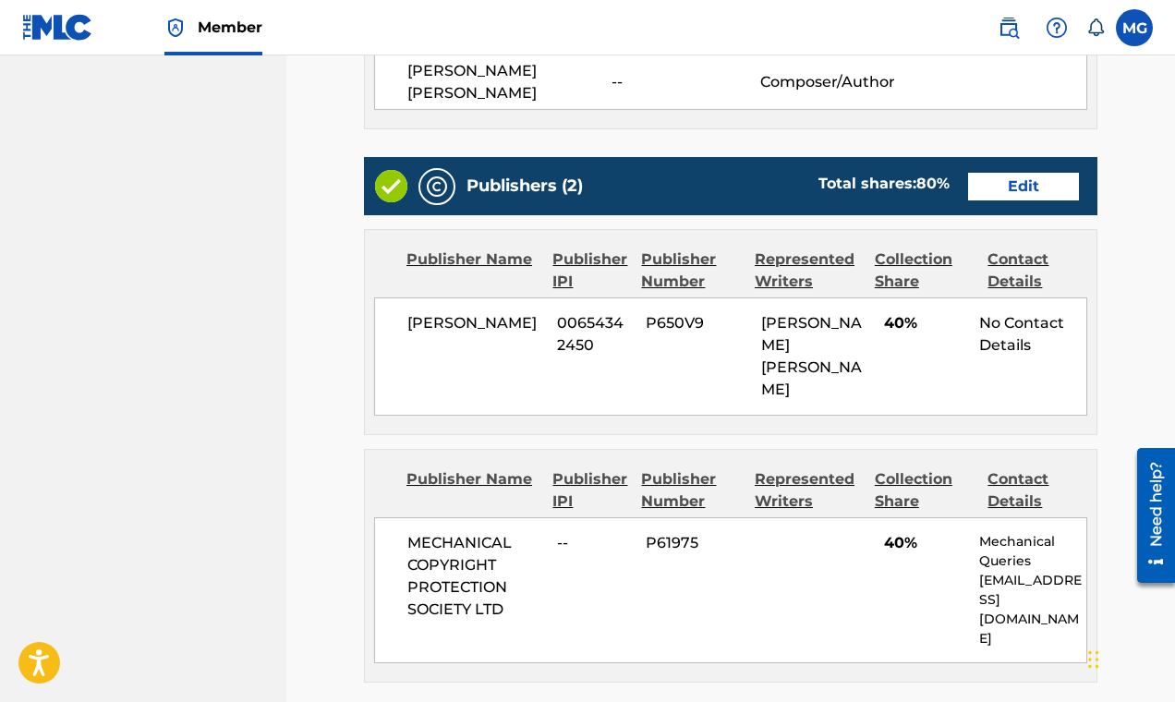
scroll to position [943, 0]
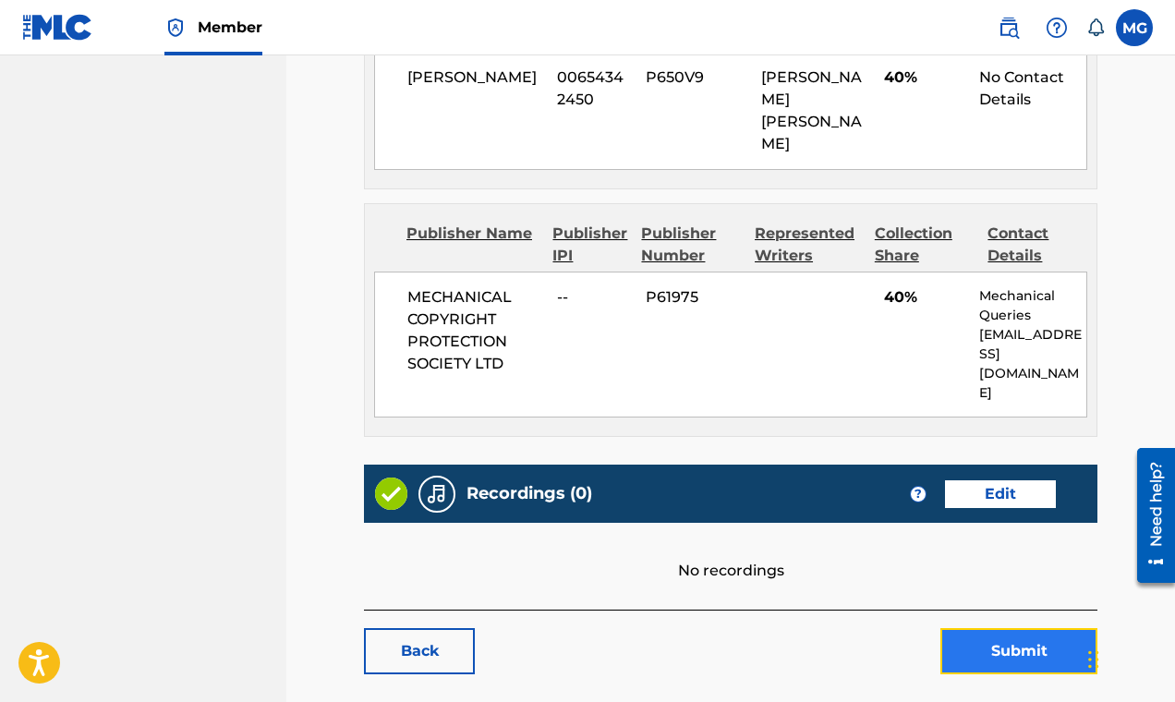
click at [967, 628] on button "Submit" at bounding box center [1018, 651] width 157 height 46
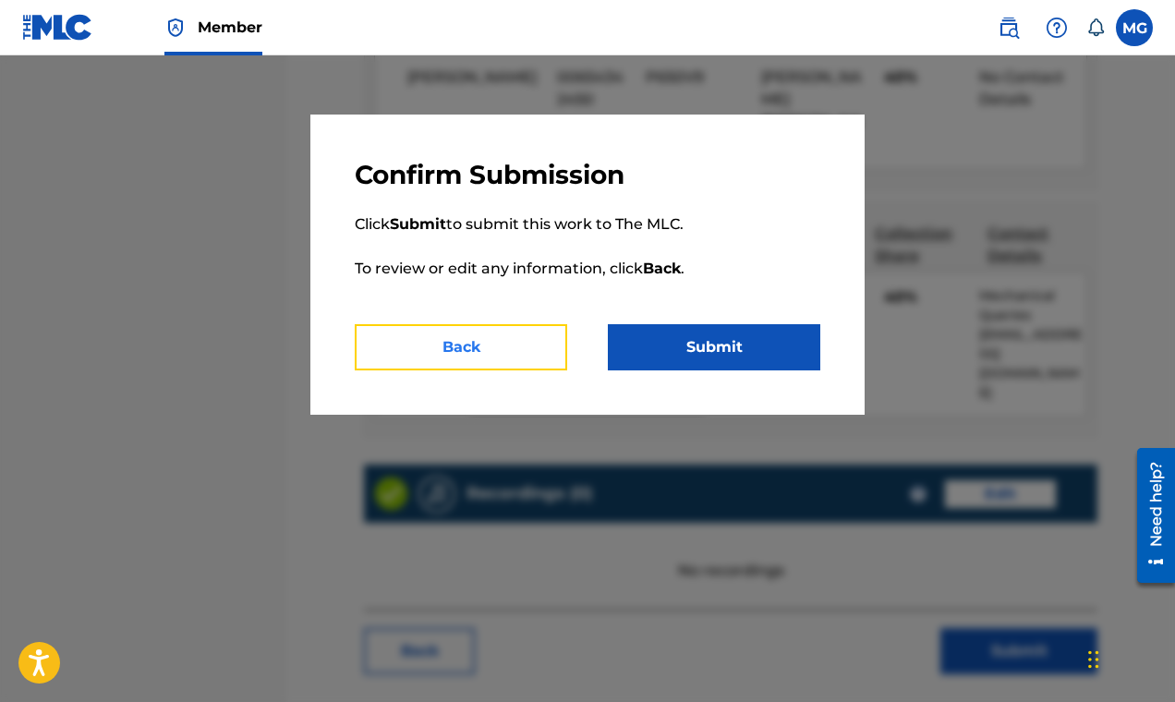
click at [473, 361] on button "Back" at bounding box center [461, 347] width 212 height 46
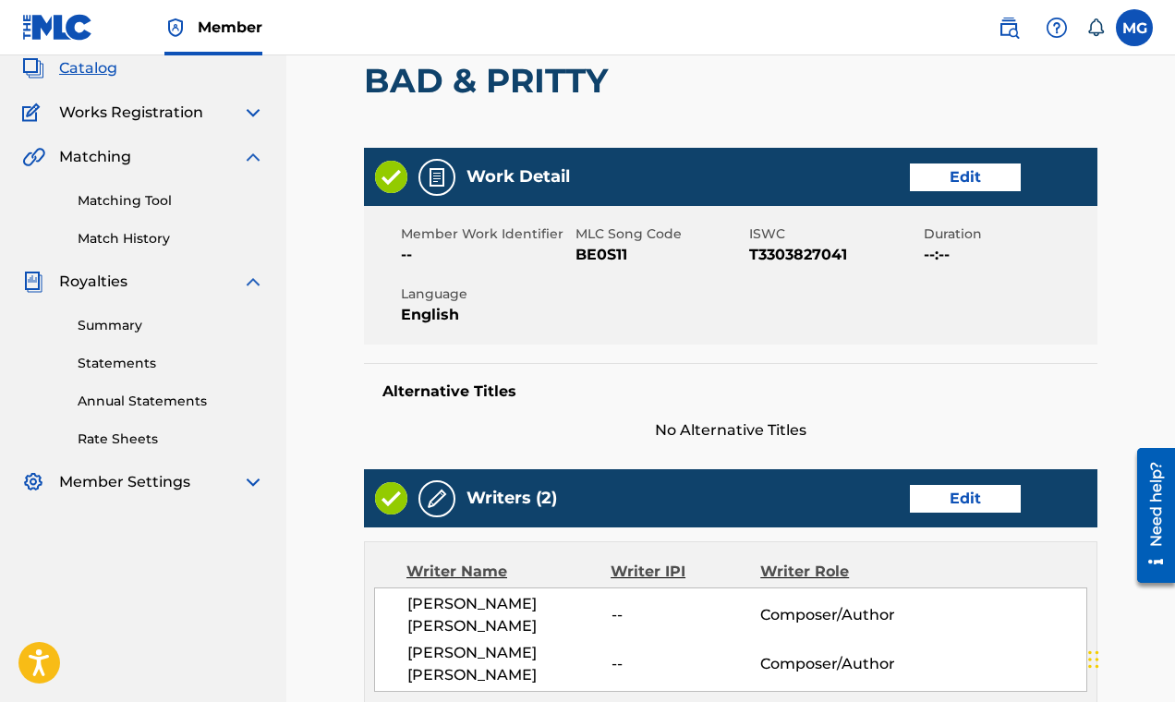
scroll to position [0, 0]
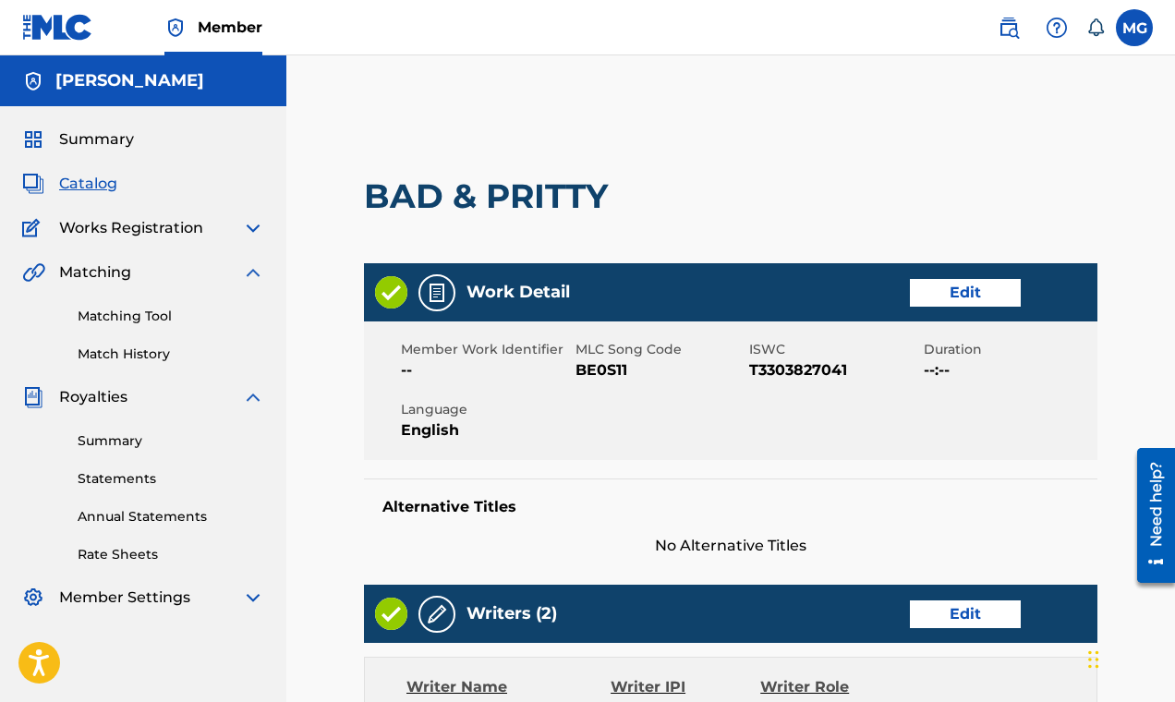
click at [251, 269] on img at bounding box center [253, 272] width 22 height 22
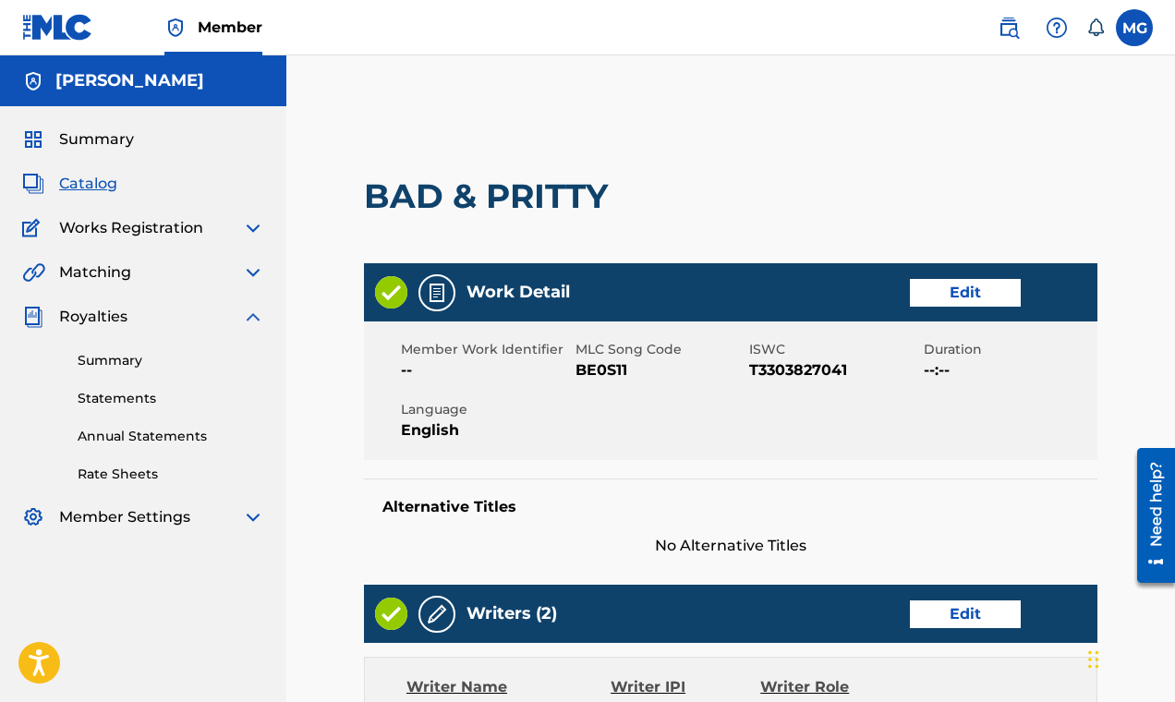
click at [251, 231] on img at bounding box center [253, 228] width 22 height 22
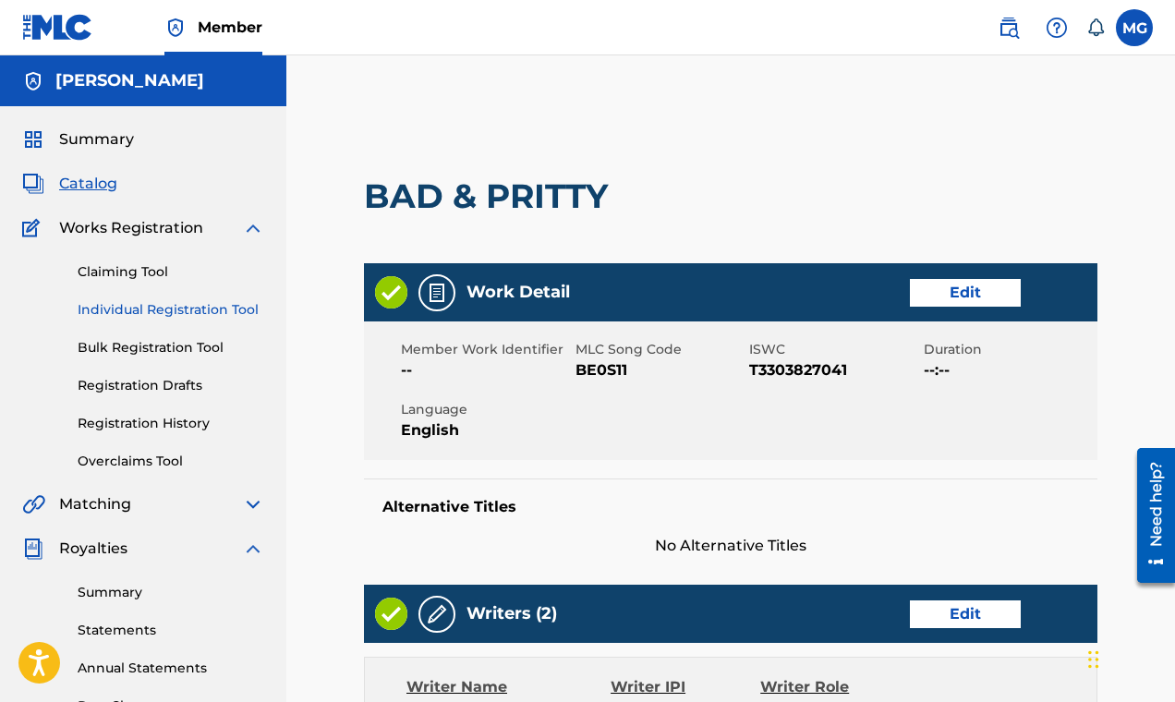
click at [133, 308] on link "Individual Registration Tool" at bounding box center [171, 309] width 187 height 19
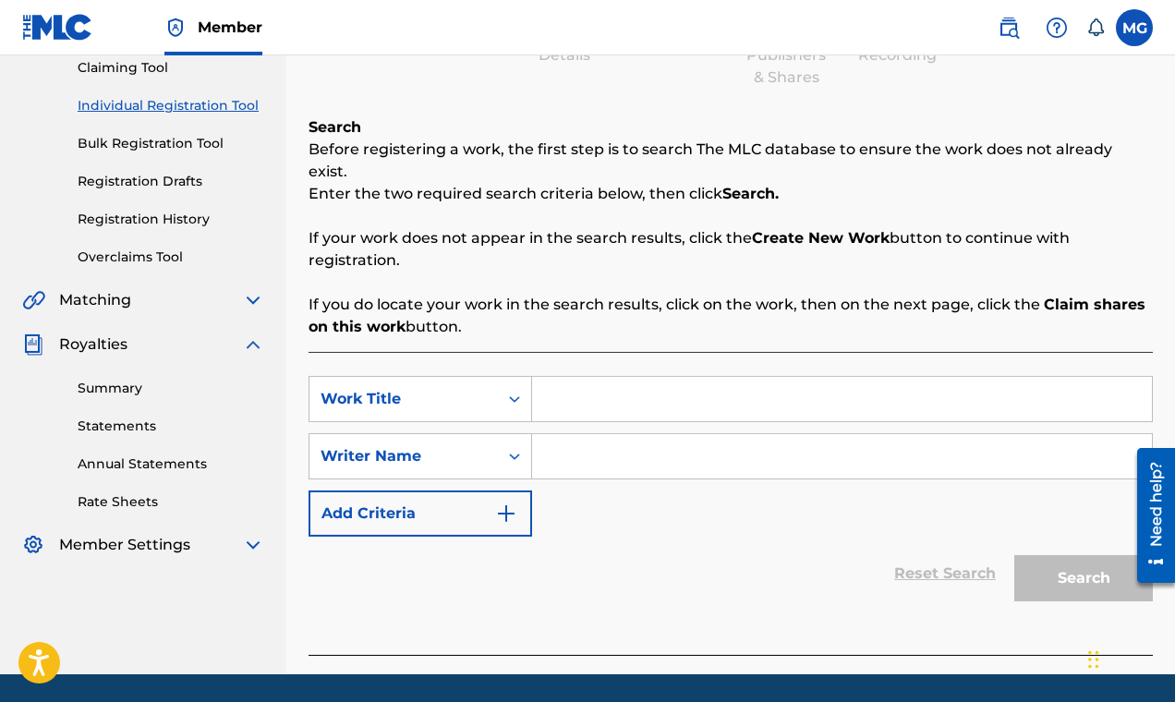
scroll to position [243, 0]
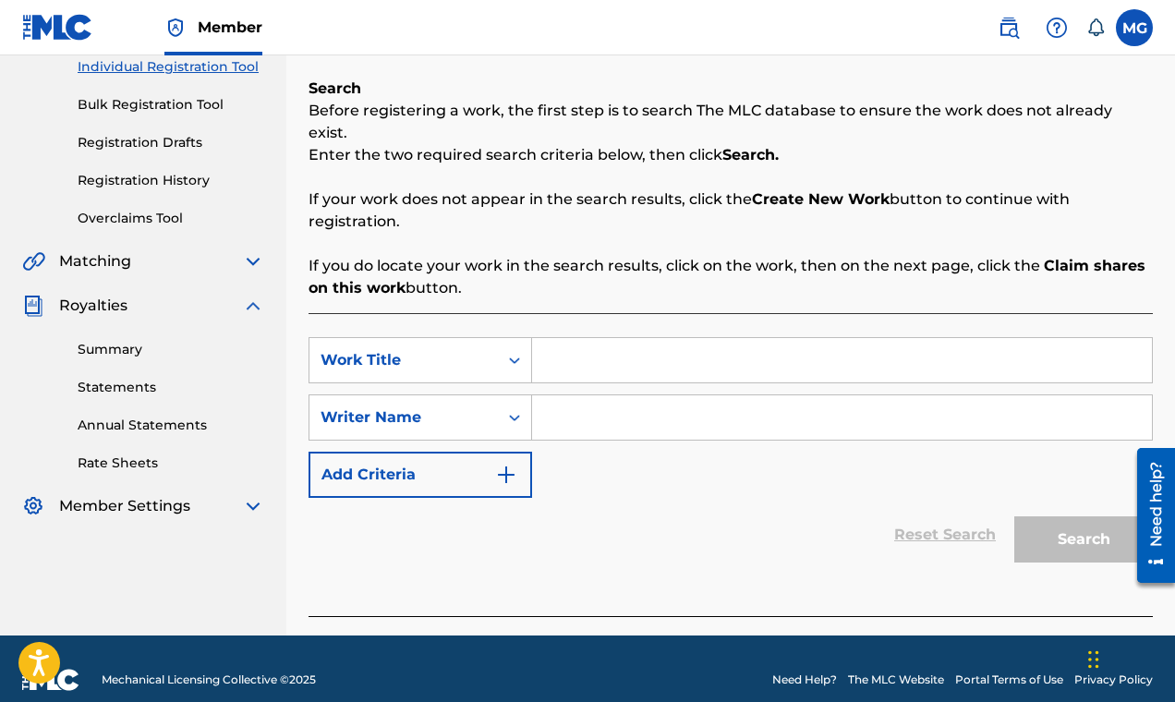
click at [569, 395] on input "Search Form" at bounding box center [842, 417] width 620 height 44
click at [561, 338] on input "Search Form" at bounding box center [842, 360] width 620 height 44
type input "Bad n Pretty"
click at [632, 395] on input "Search Form" at bounding box center [842, 417] width 620 height 44
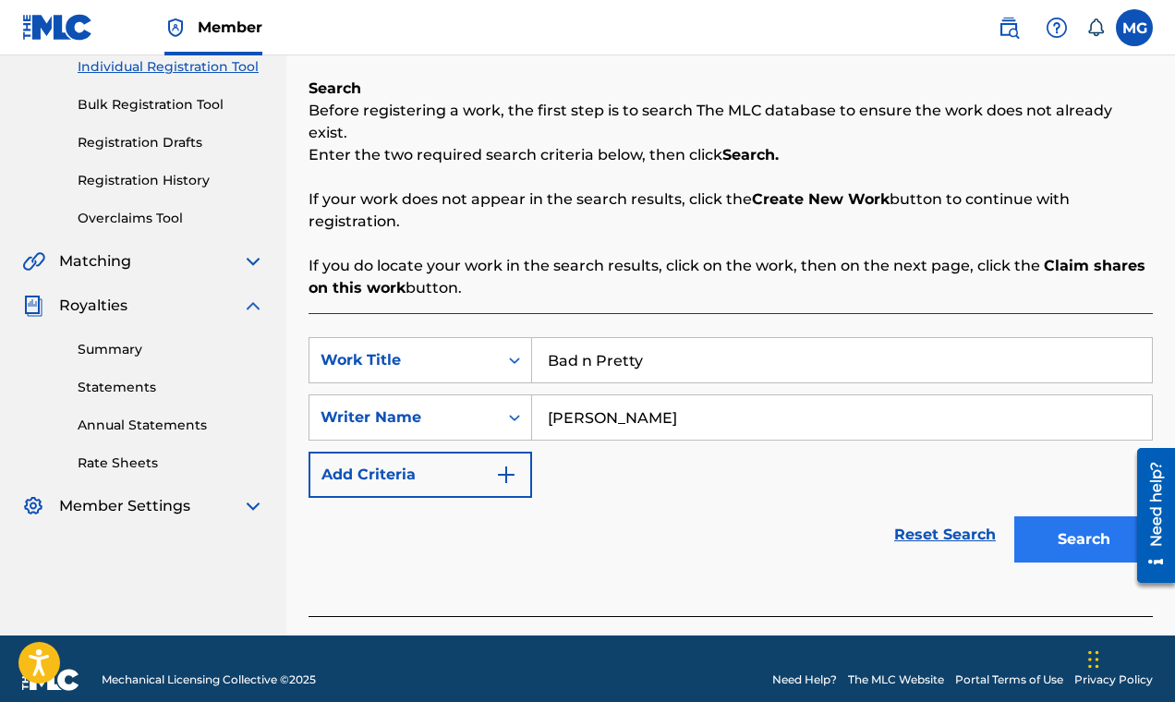
type input "[PERSON_NAME]"
click at [1045, 523] on button "Search" at bounding box center [1083, 539] width 139 height 46
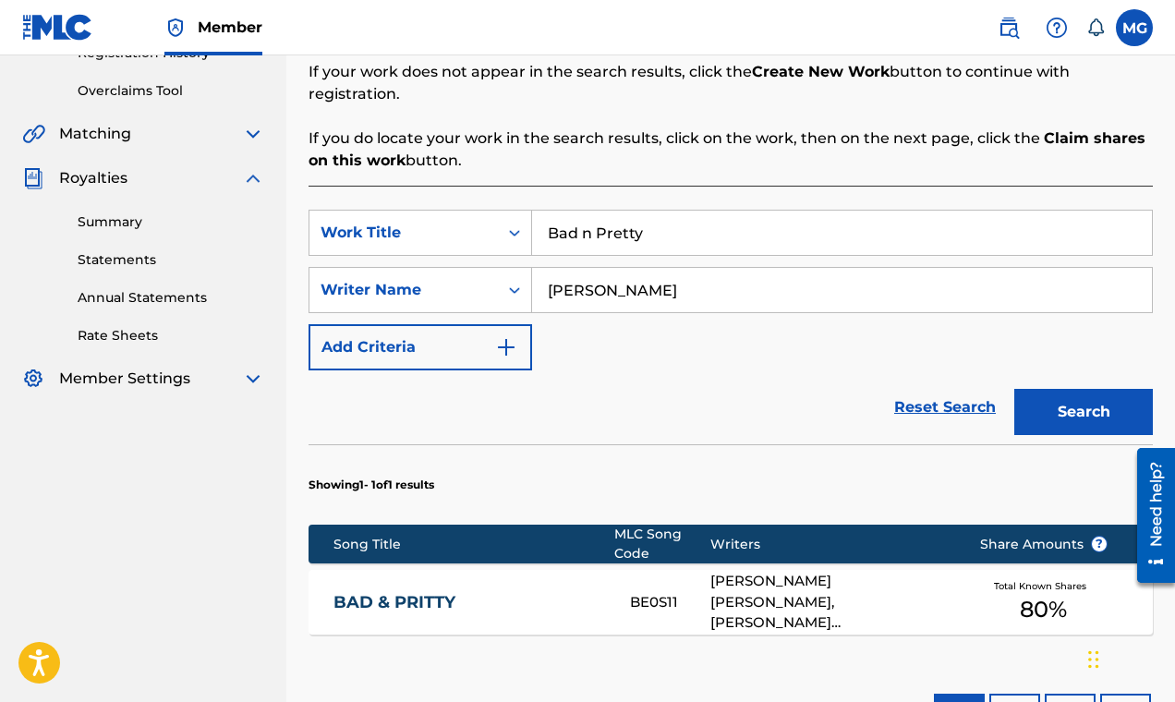
scroll to position [476, 0]
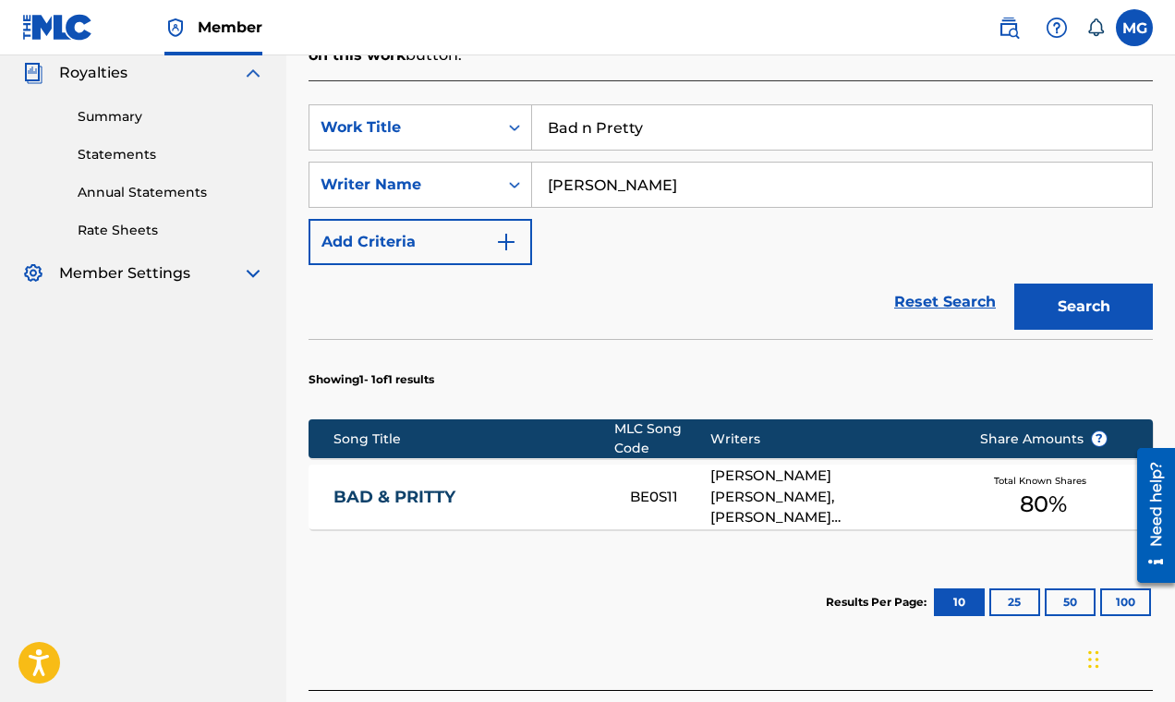
click at [835, 468] on div "[PERSON_NAME] [PERSON_NAME], [PERSON_NAME] [PERSON_NAME]" at bounding box center [830, 496] width 240 height 63
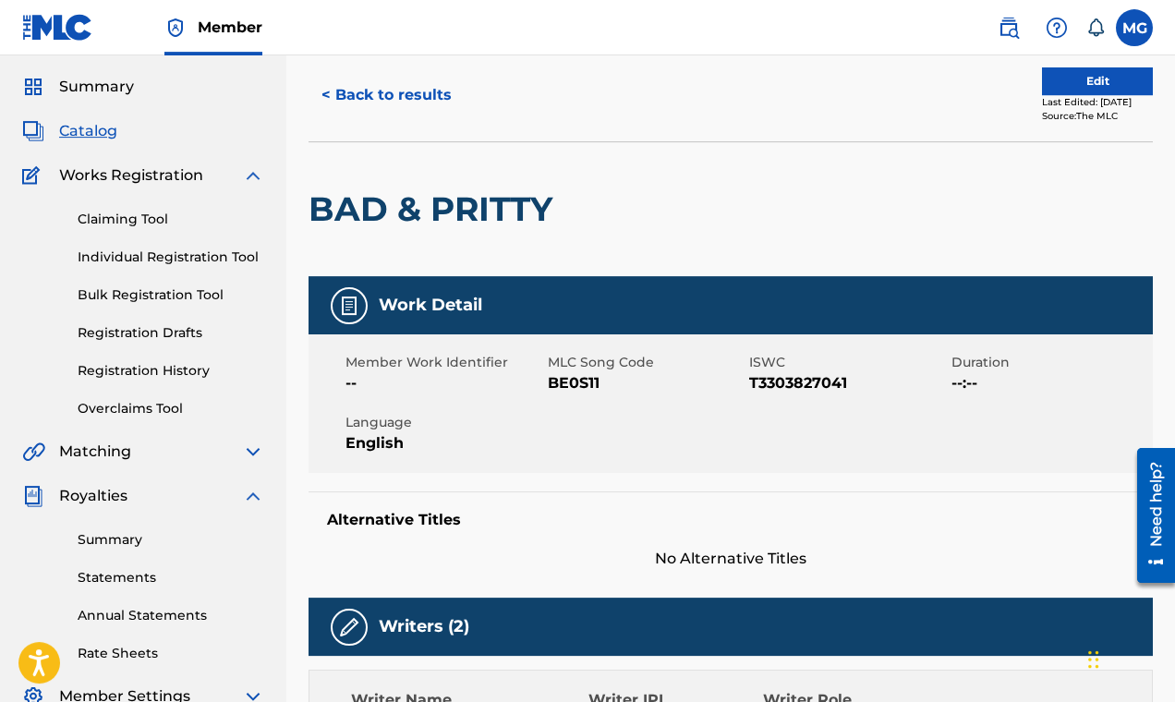
scroll to position [49, 0]
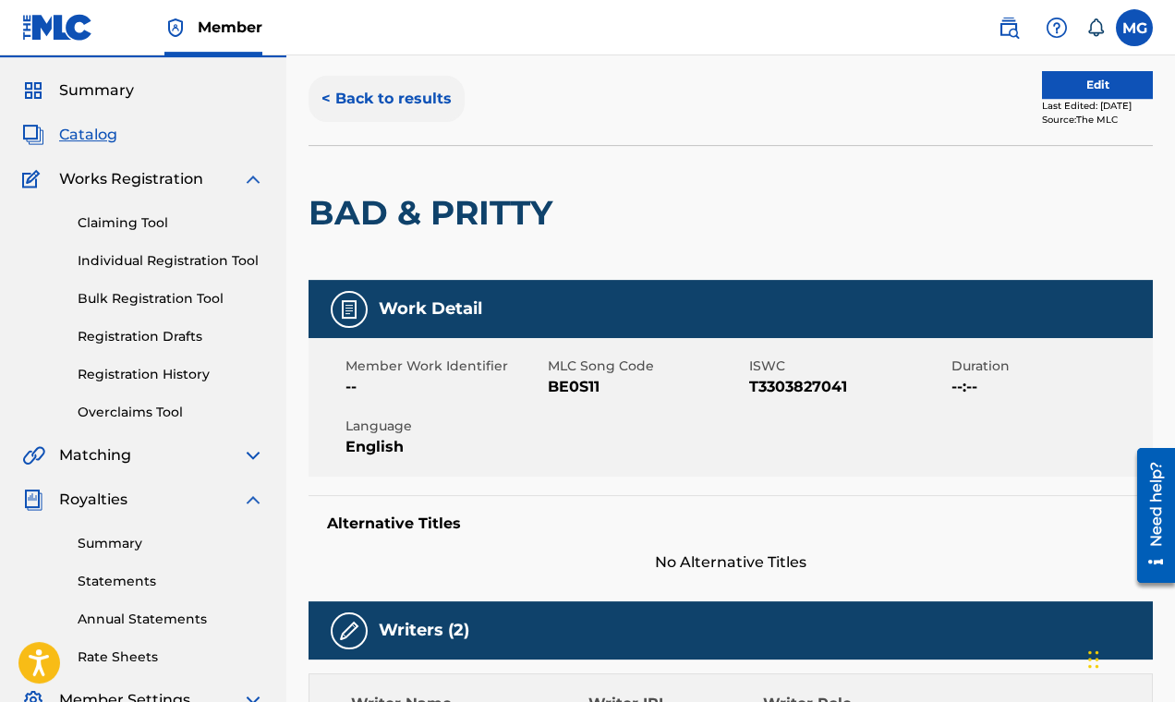
click at [427, 103] on button "< Back to results" at bounding box center [386, 99] width 156 height 46
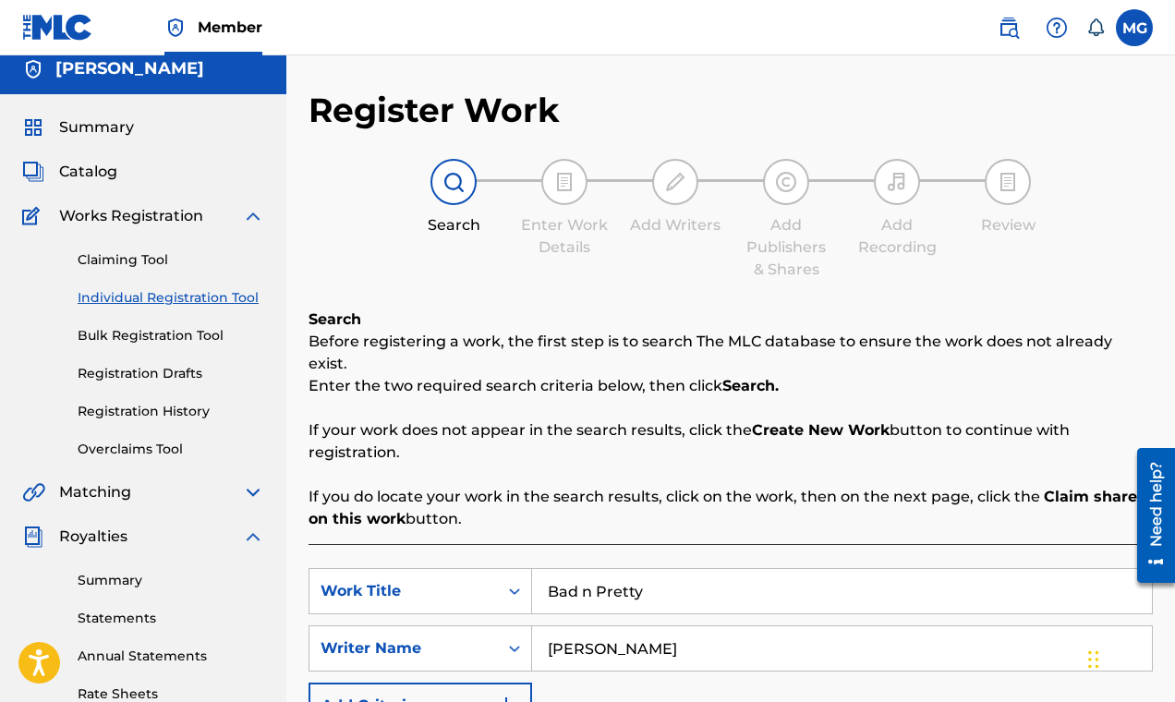
scroll to position [6, 0]
